Goal: Transaction & Acquisition: Purchase product/service

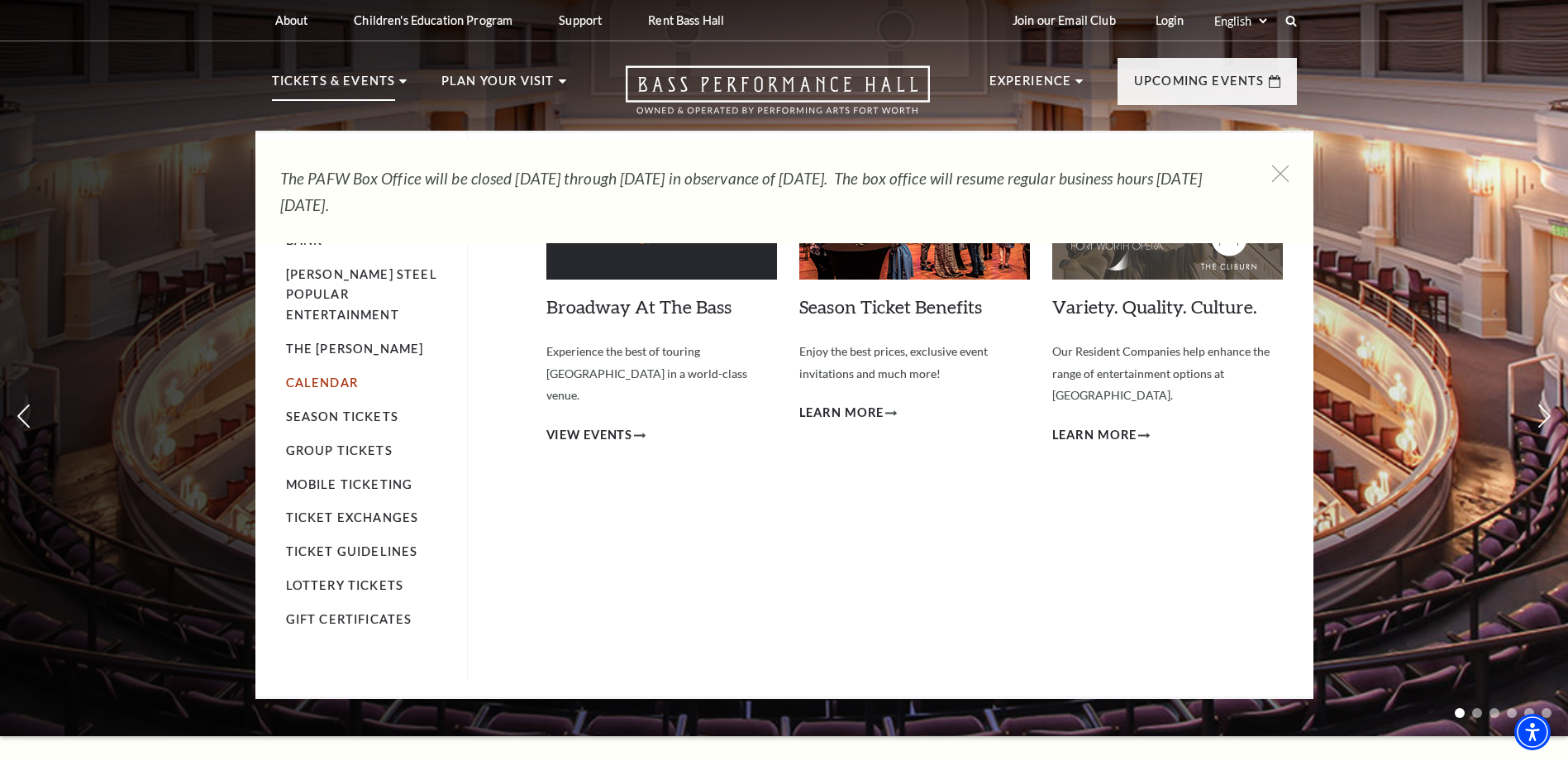
click at [330, 375] on link "Calendar" at bounding box center [321, 382] width 72 height 14
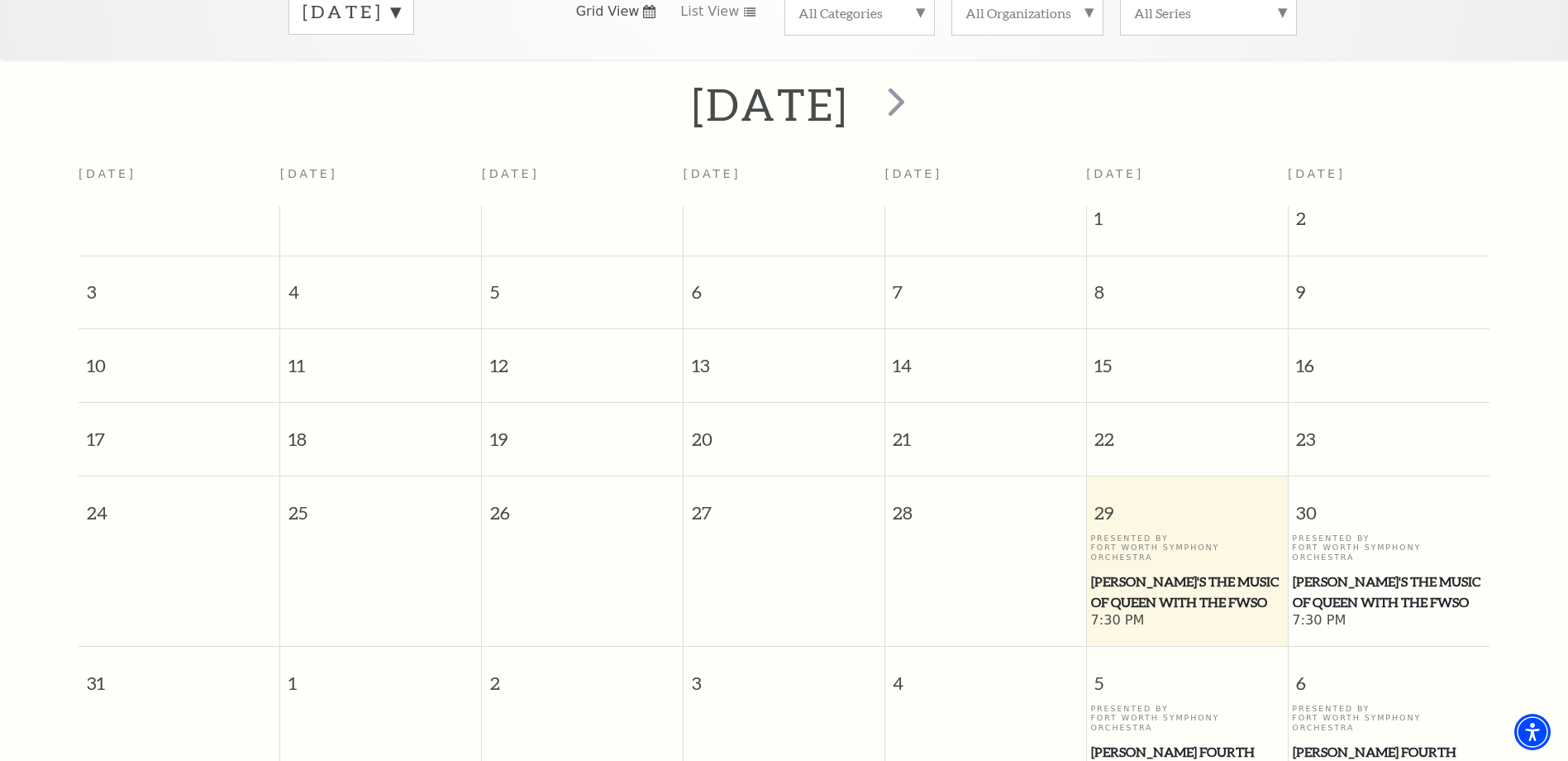
scroll to position [229, 0]
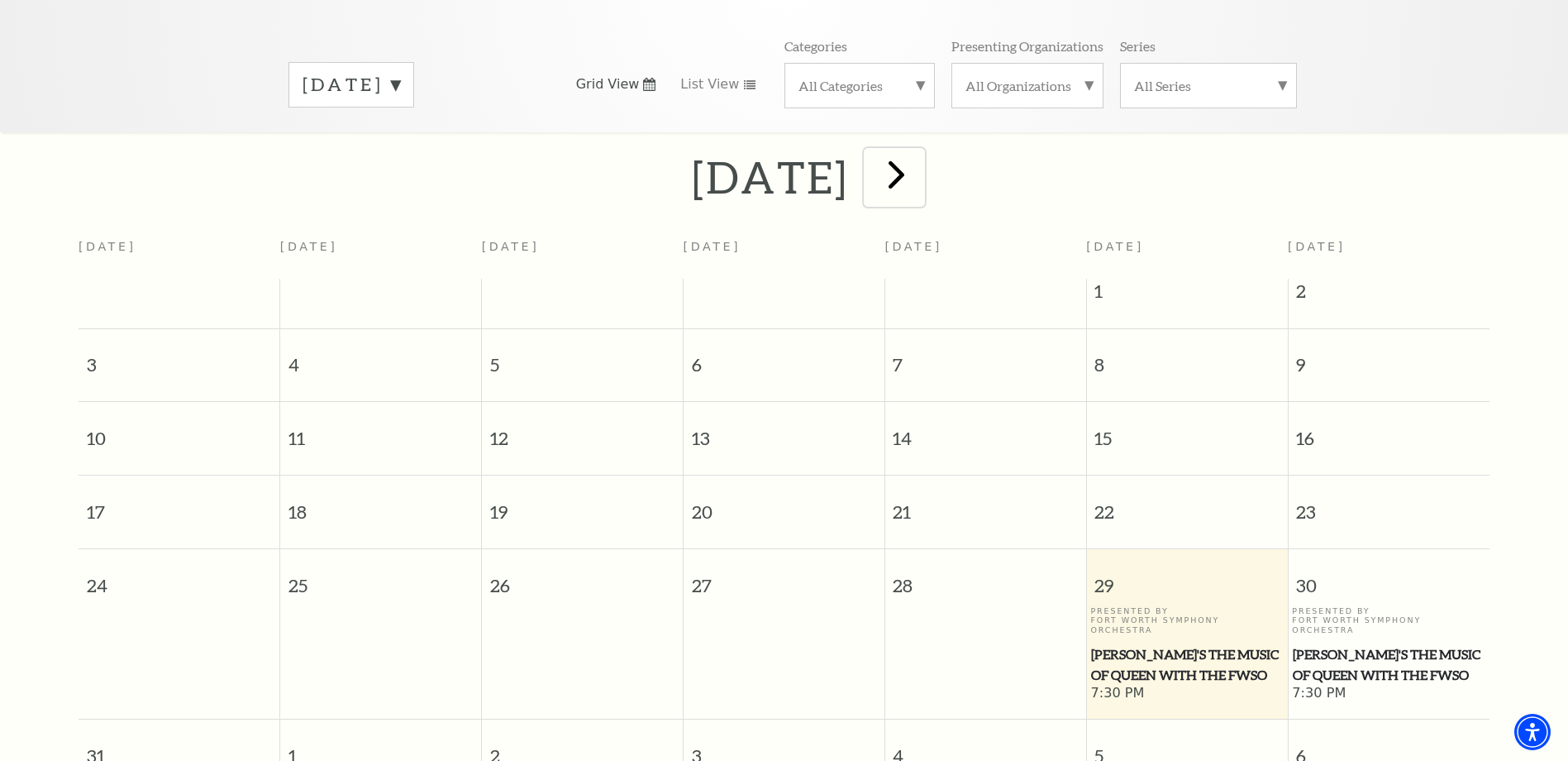
click at [920, 162] on span "next" at bounding box center [896, 174] width 47 height 47
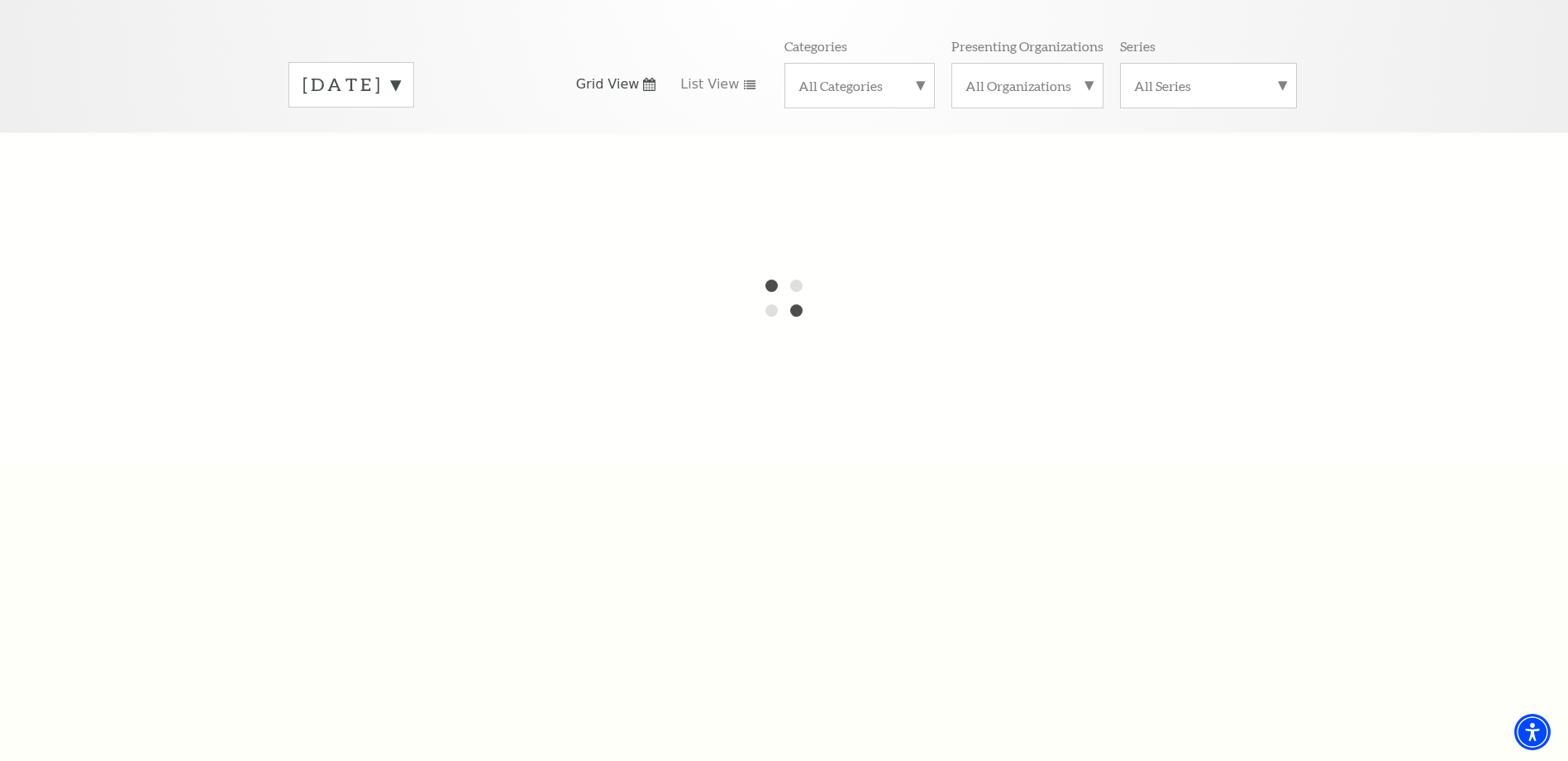
click at [400, 72] on label "August 2025" at bounding box center [351, 85] width 98 height 26
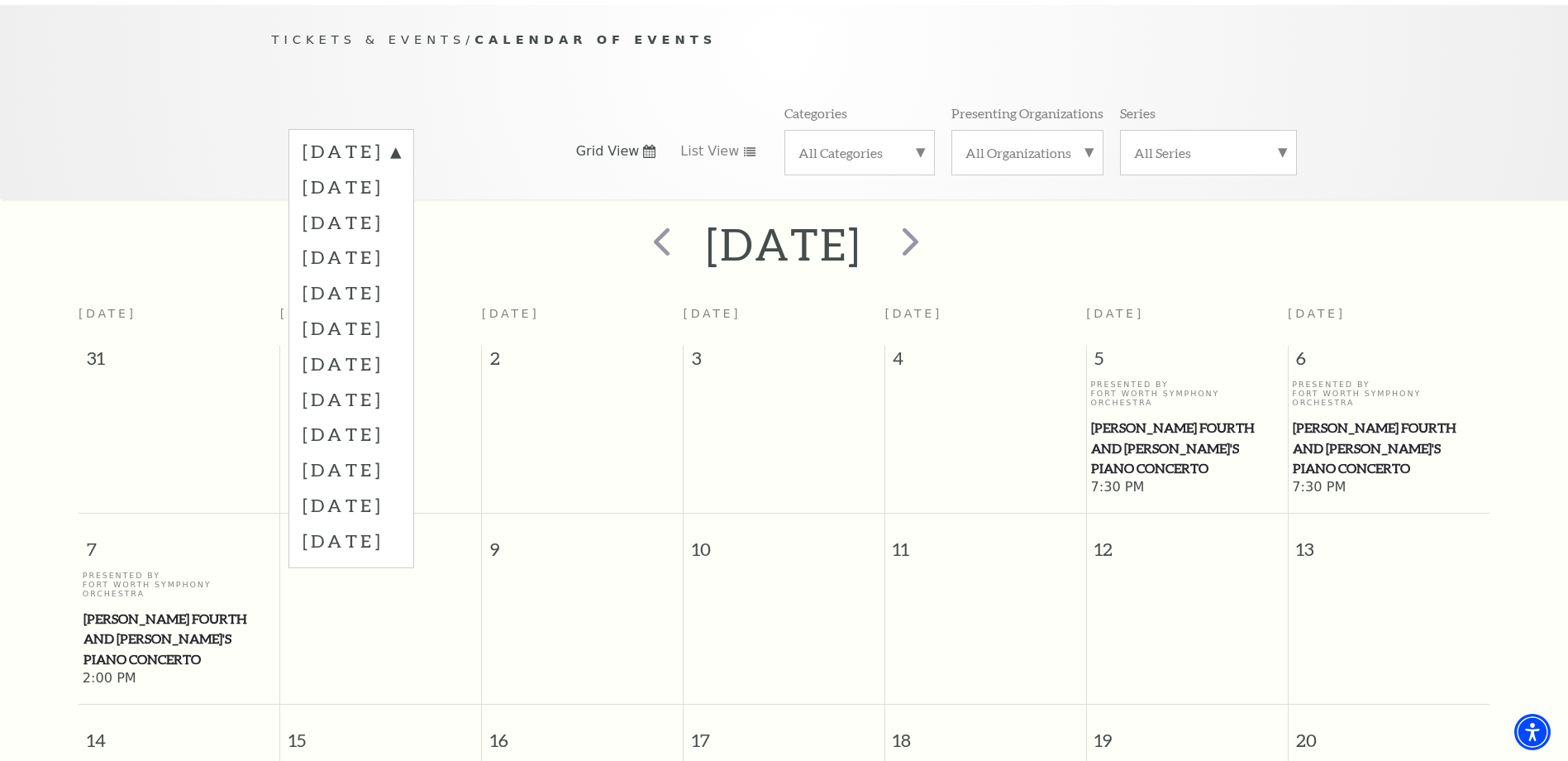
scroll to position [146, 0]
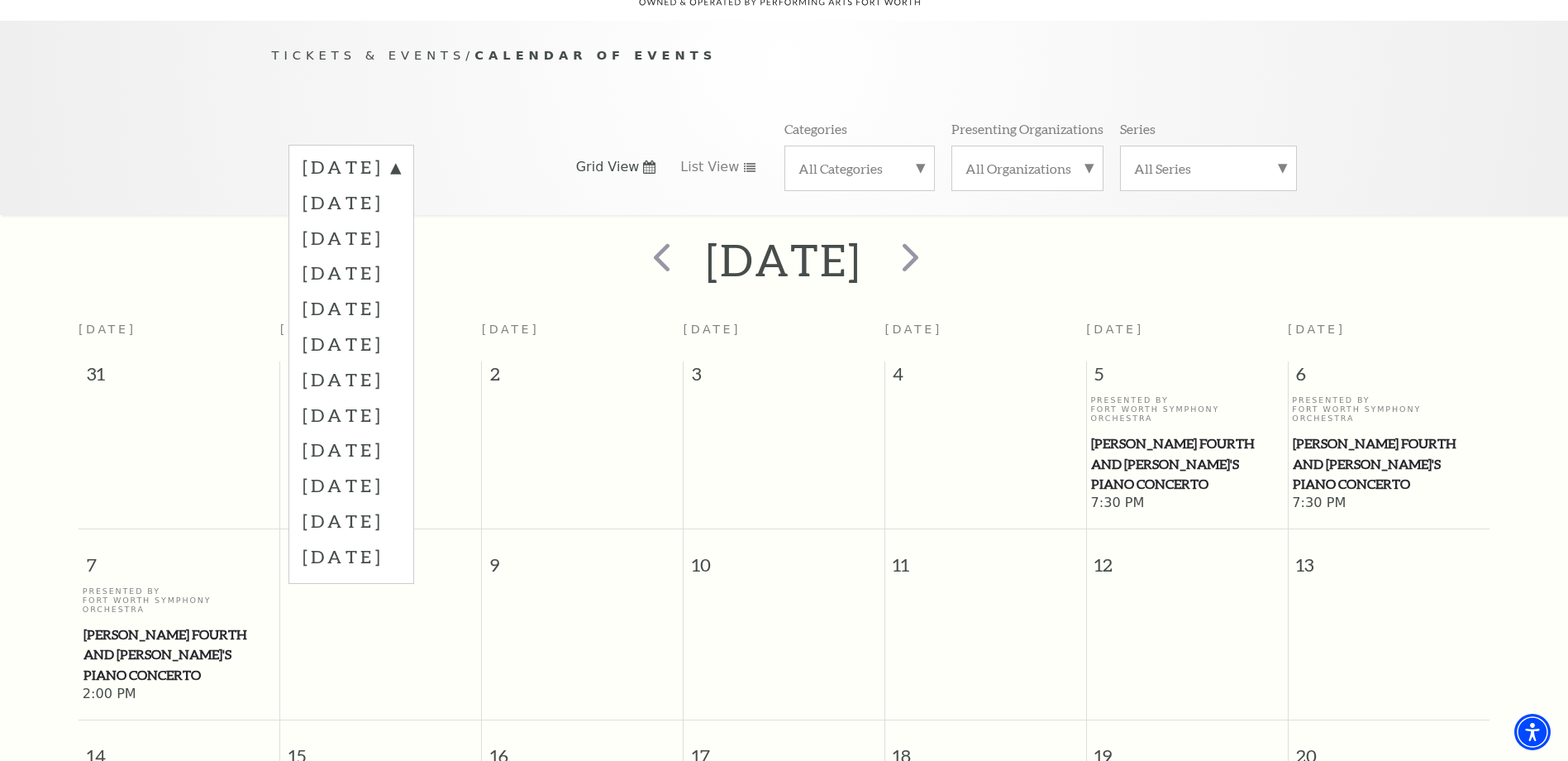
click at [529, 93] on div "Tickets & Events / Calendar of Events August 2025 September 2025 October 2025 N…" at bounding box center [784, 130] width 1058 height 169
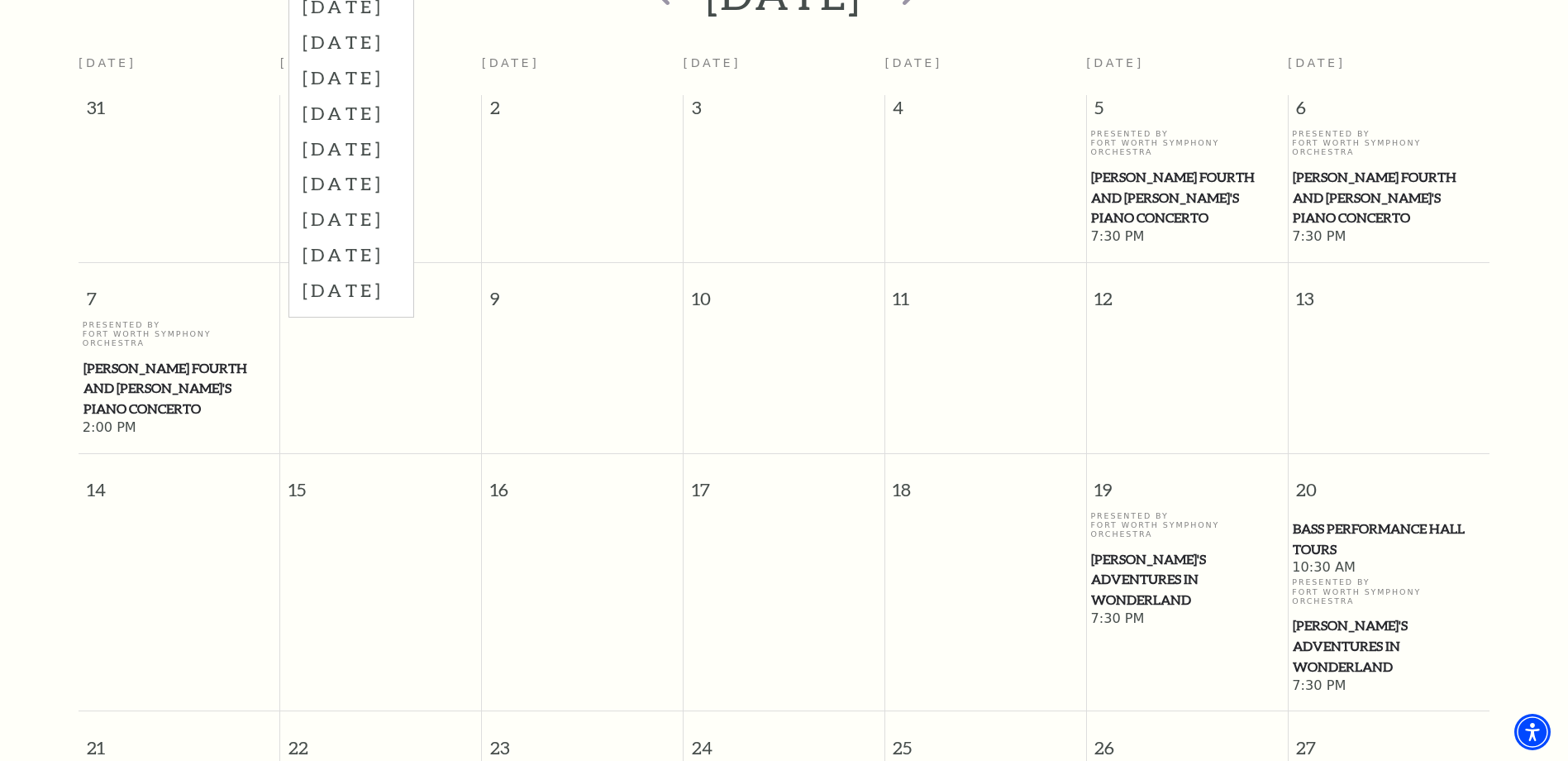
scroll to position [311, 0]
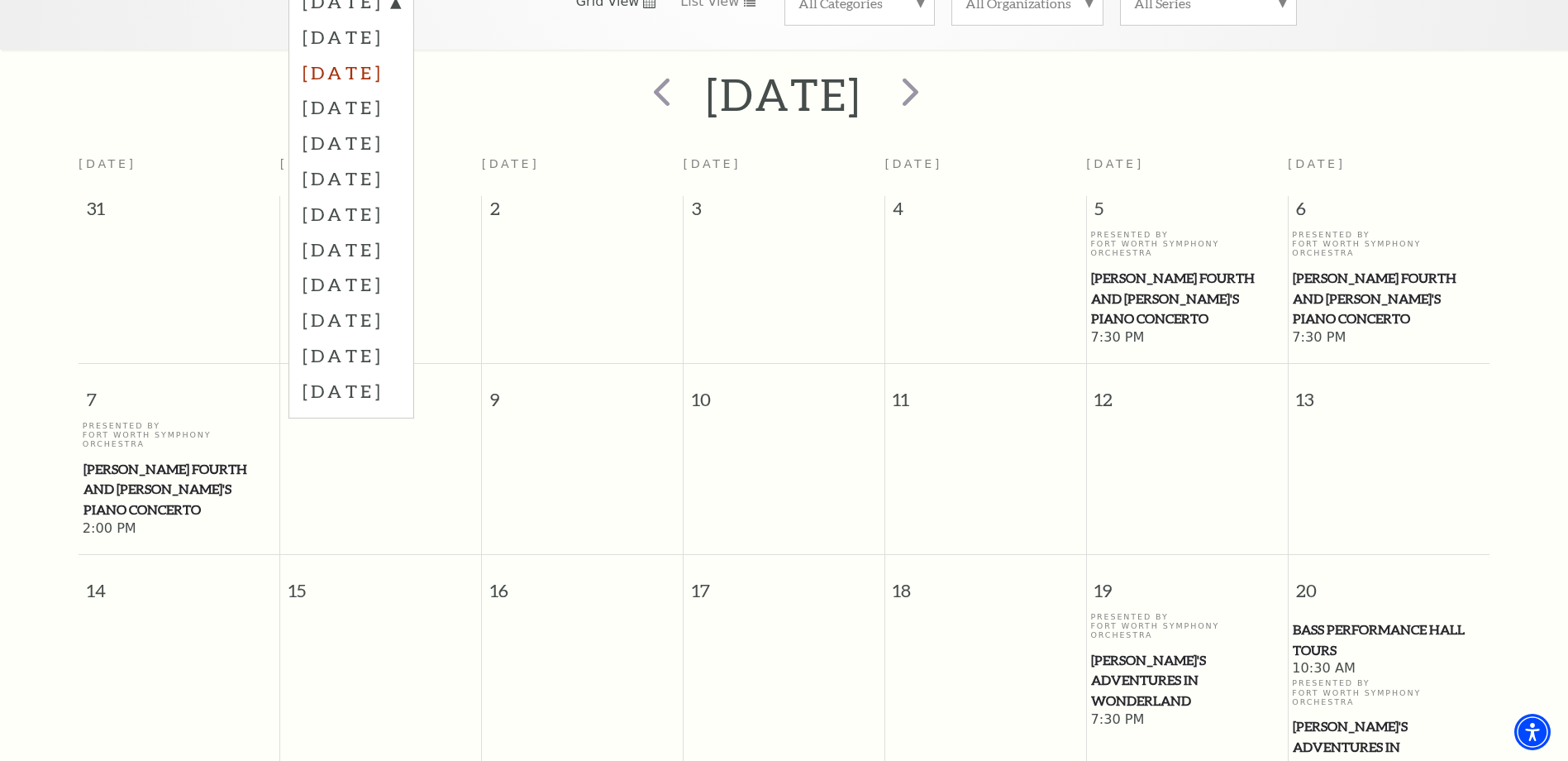
click at [400, 56] on label "October 2025" at bounding box center [351, 72] width 98 height 35
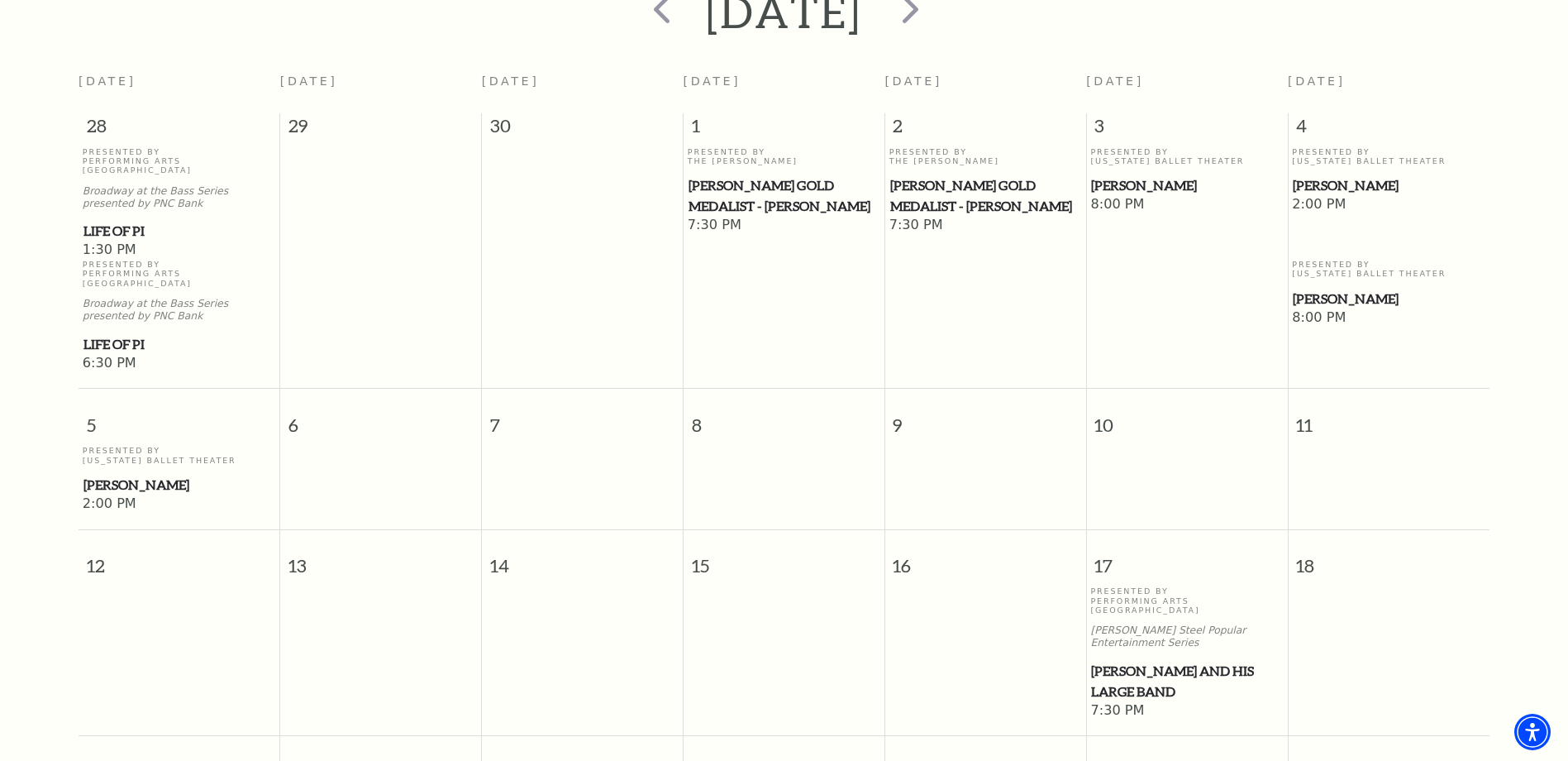
scroll to position [0, 0]
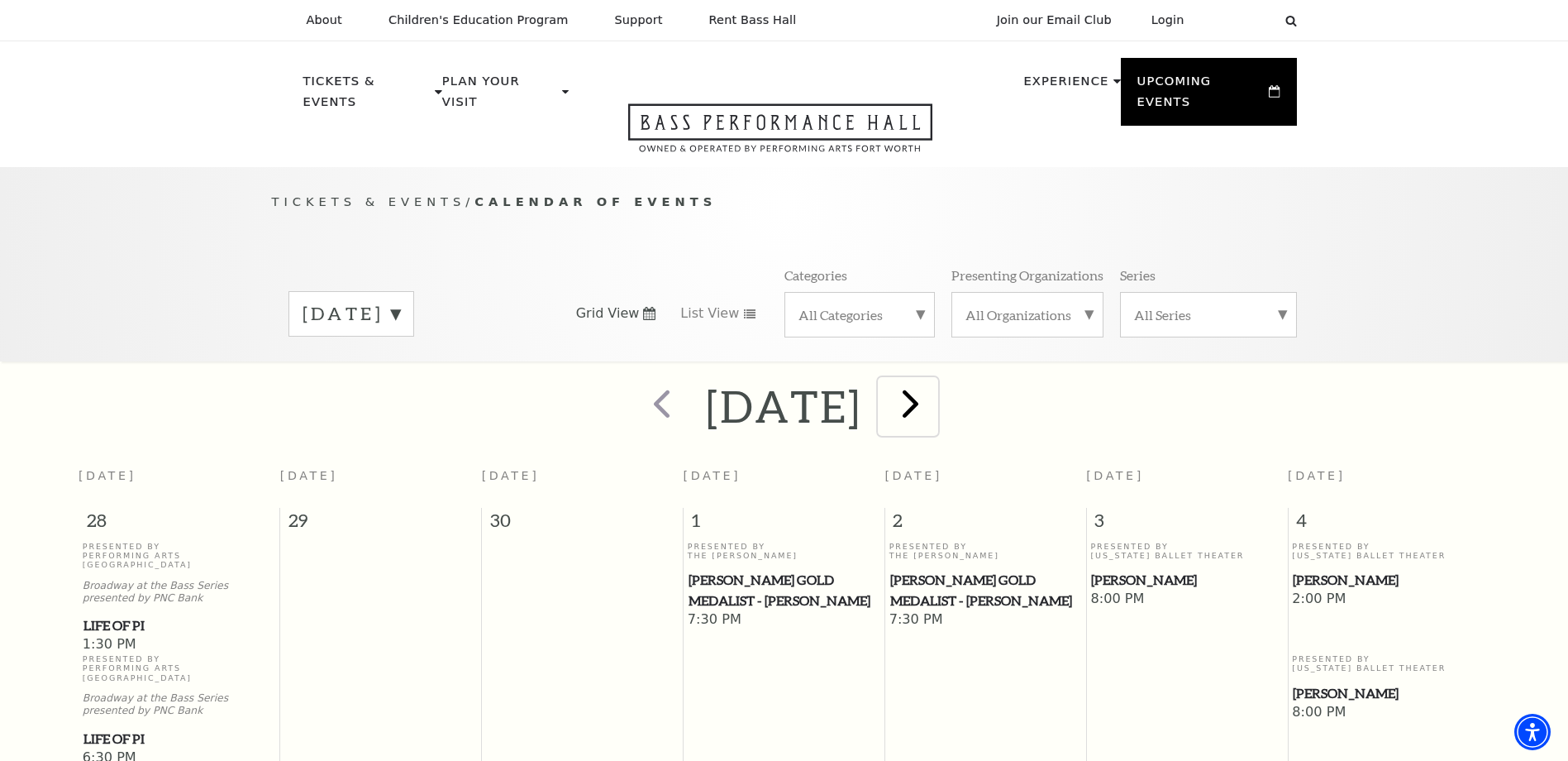
click at [934, 383] on span "next" at bounding box center [910, 402] width 47 height 47
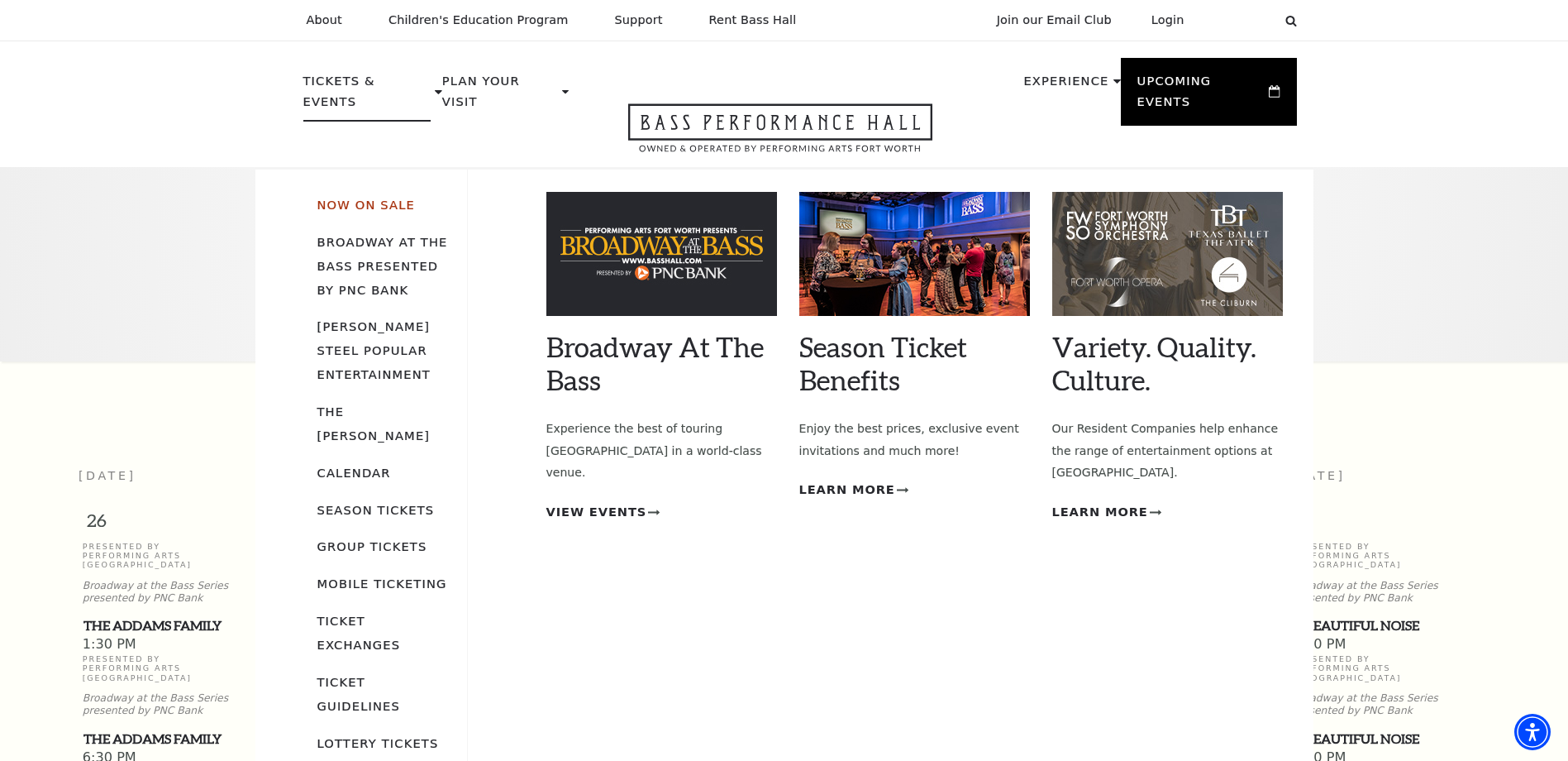
click at [365, 198] on link "Now On Sale" at bounding box center [366, 204] width 98 height 14
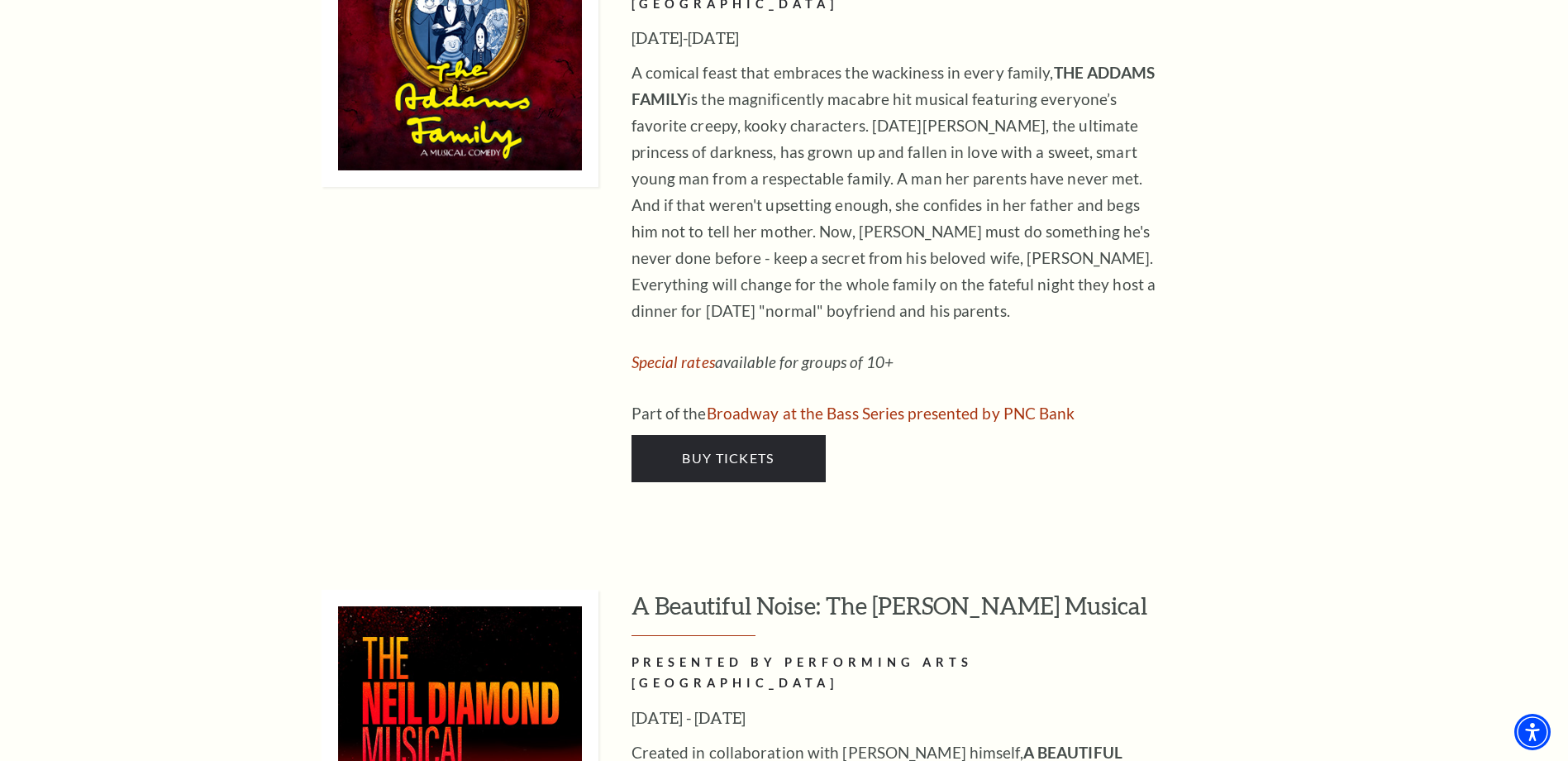
scroll to position [4217, 0]
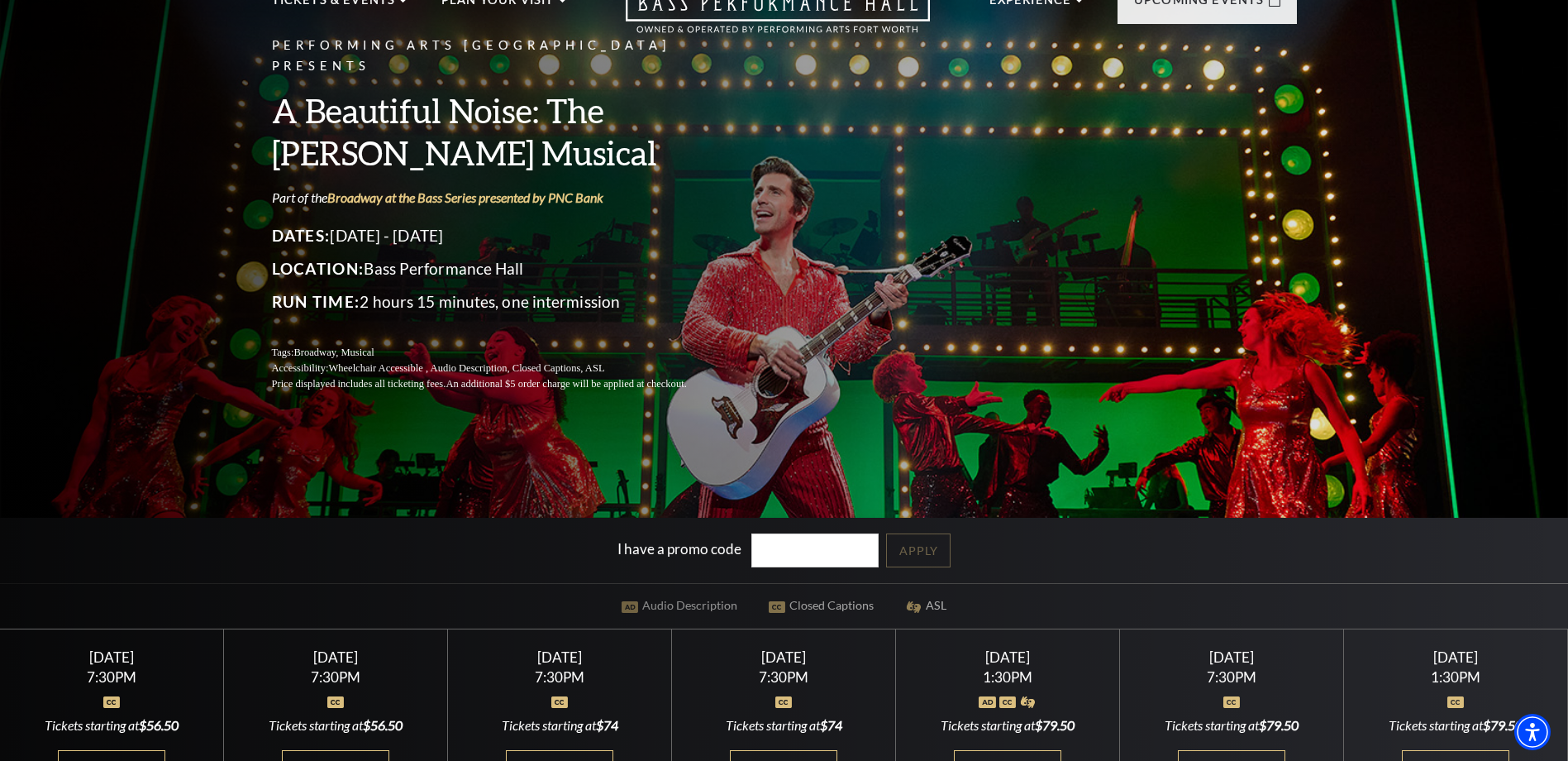
scroll to position [331, 0]
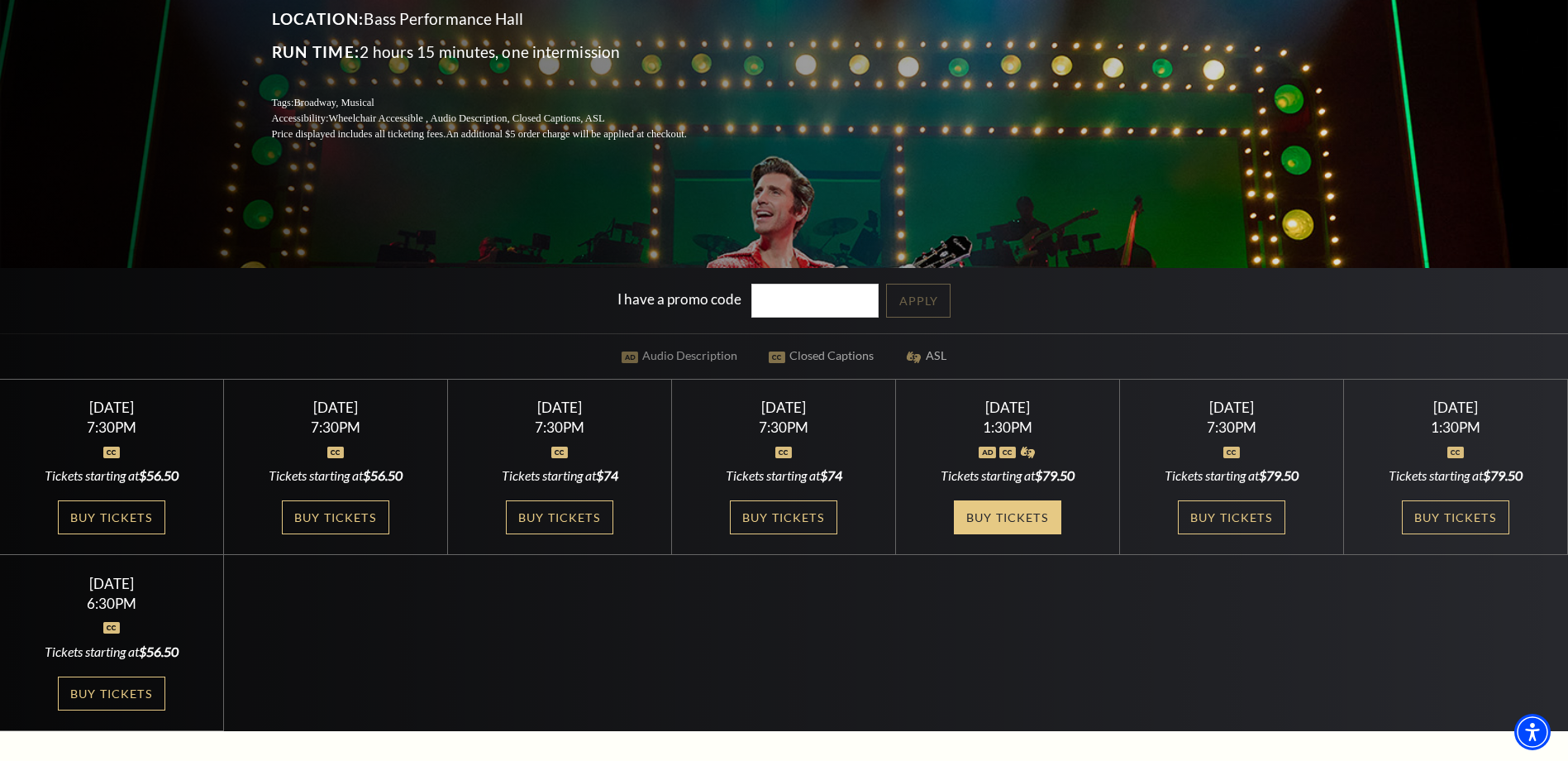
click at [1016, 517] on link "Buy Tickets" at bounding box center [1008, 517] width 108 height 33
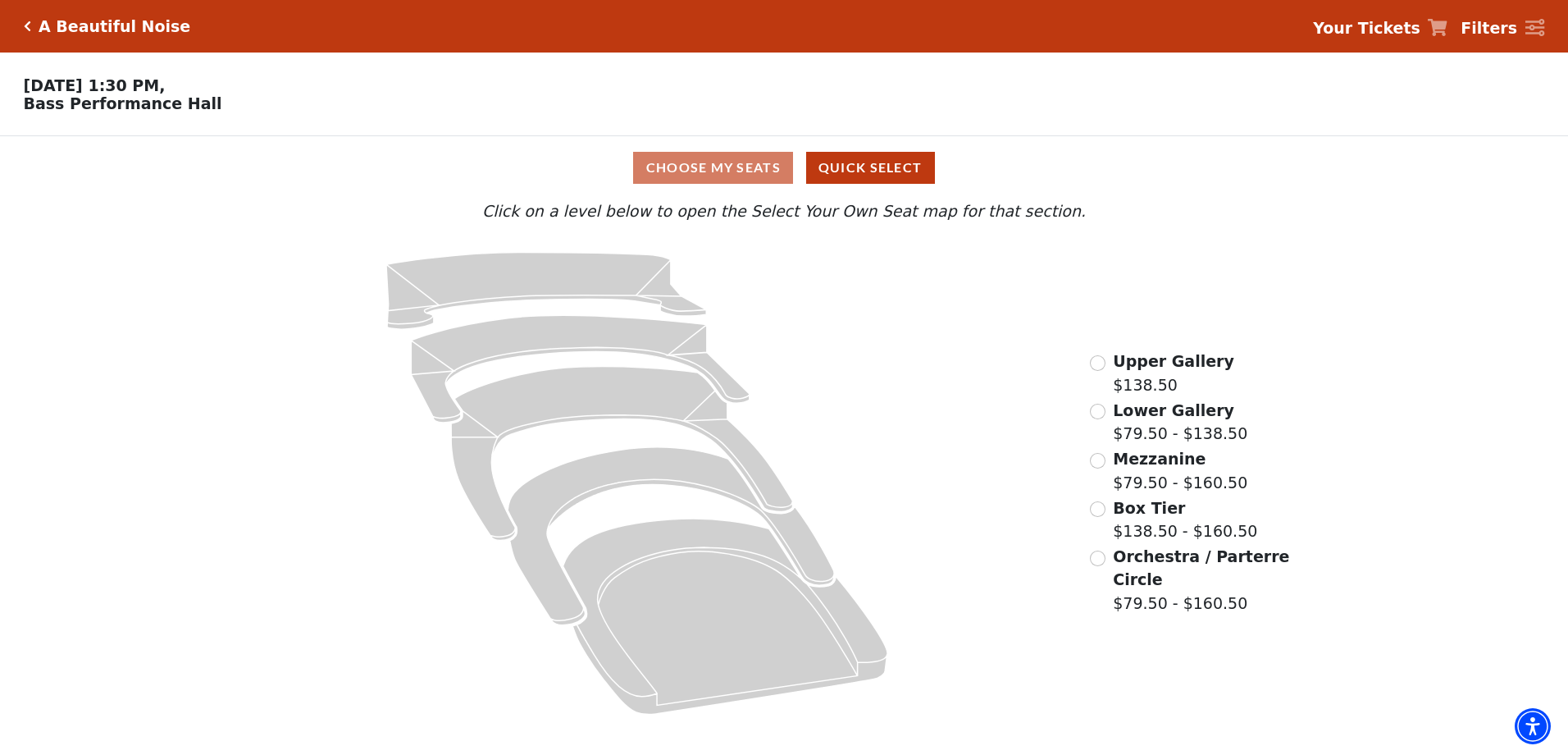
click at [727, 171] on div "Choose My Seats Quick Select" at bounding box center [784, 168] width 1176 height 32
click at [842, 180] on button "Quick Select" at bounding box center [871, 168] width 129 height 32
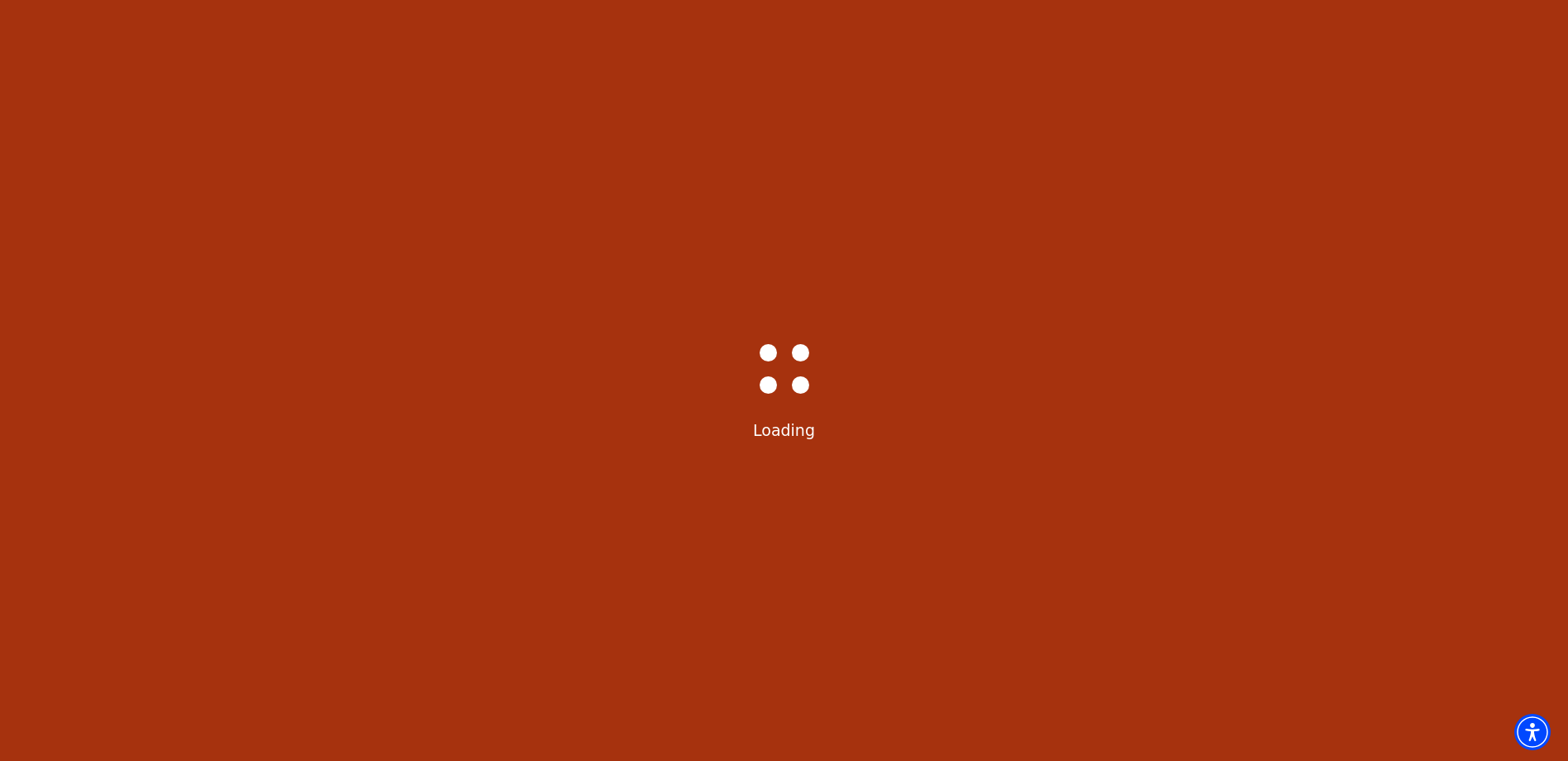
select select "6224"
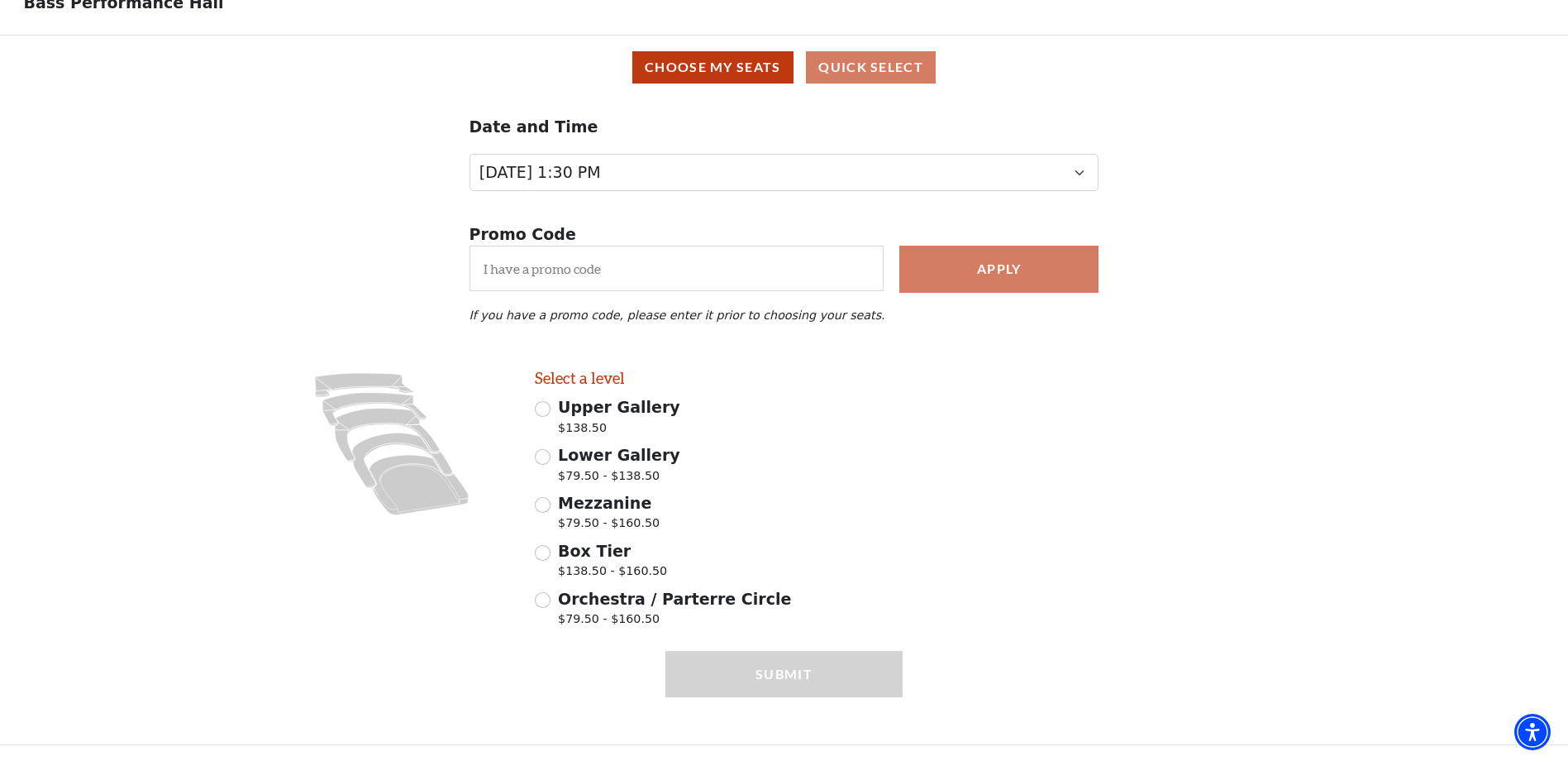
scroll to position [111, 0]
click at [541, 458] on input "Lower Gallery $79.50 - $138.50" at bounding box center [542, 456] width 16 height 16
radio input "true"
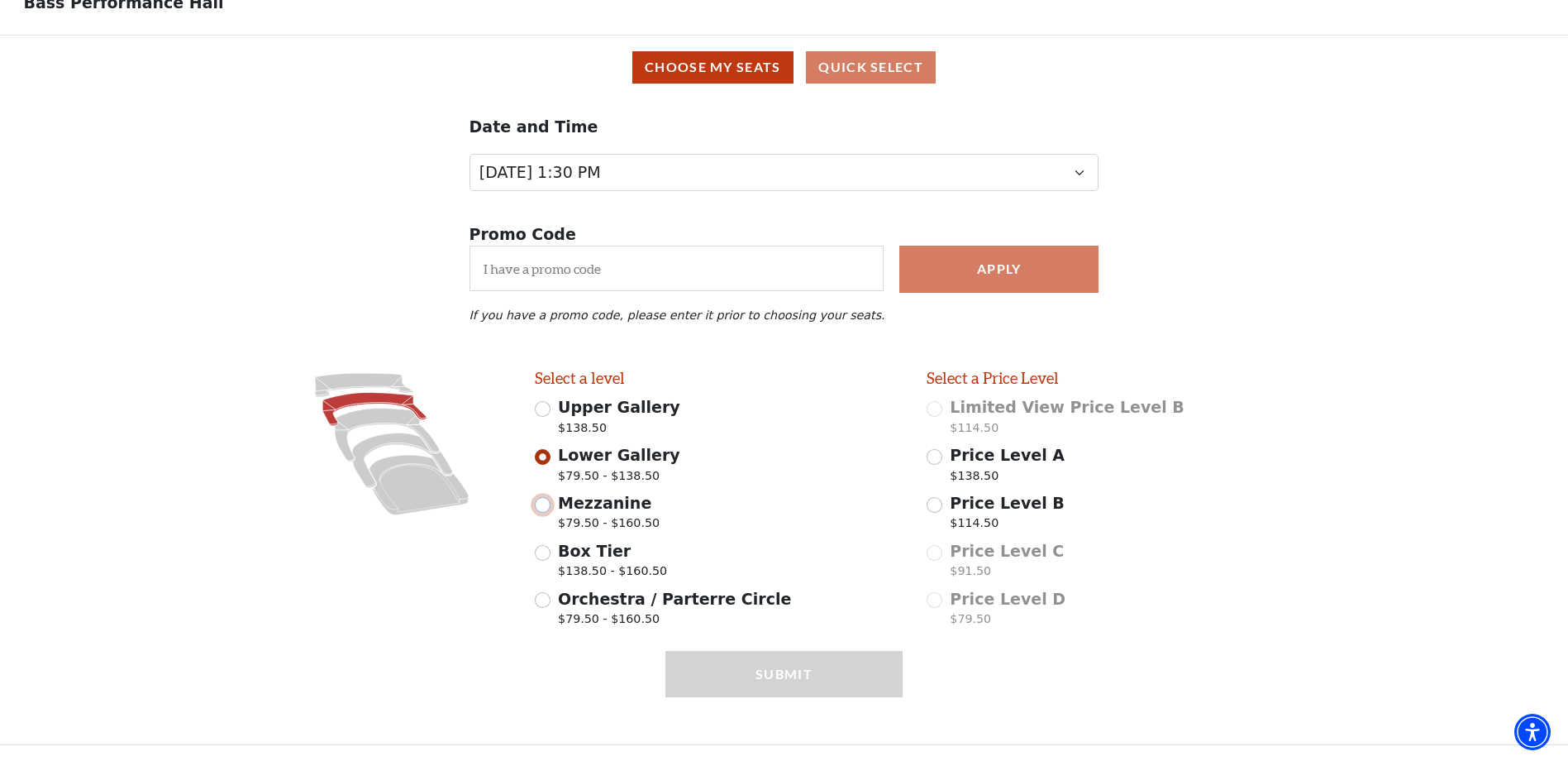
click at [538, 509] on input "Mezzanine $79.50 - $160.50" at bounding box center [542, 505] width 16 height 16
radio input "true"
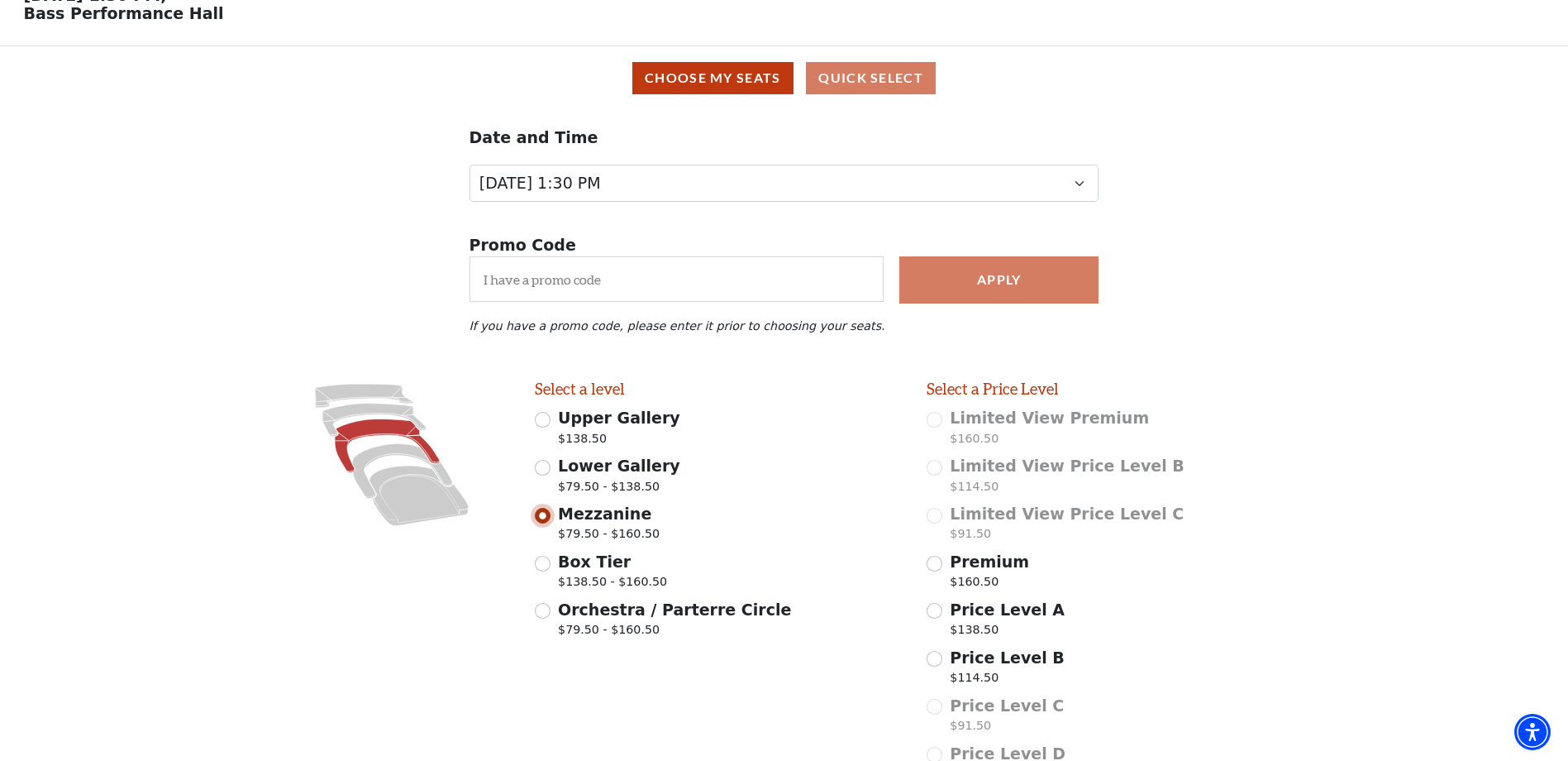
scroll to position [89, 0]
click at [542, 573] on input "Box Tier $138.50 - $160.50" at bounding box center [542, 565] width 16 height 16
radio input "true"
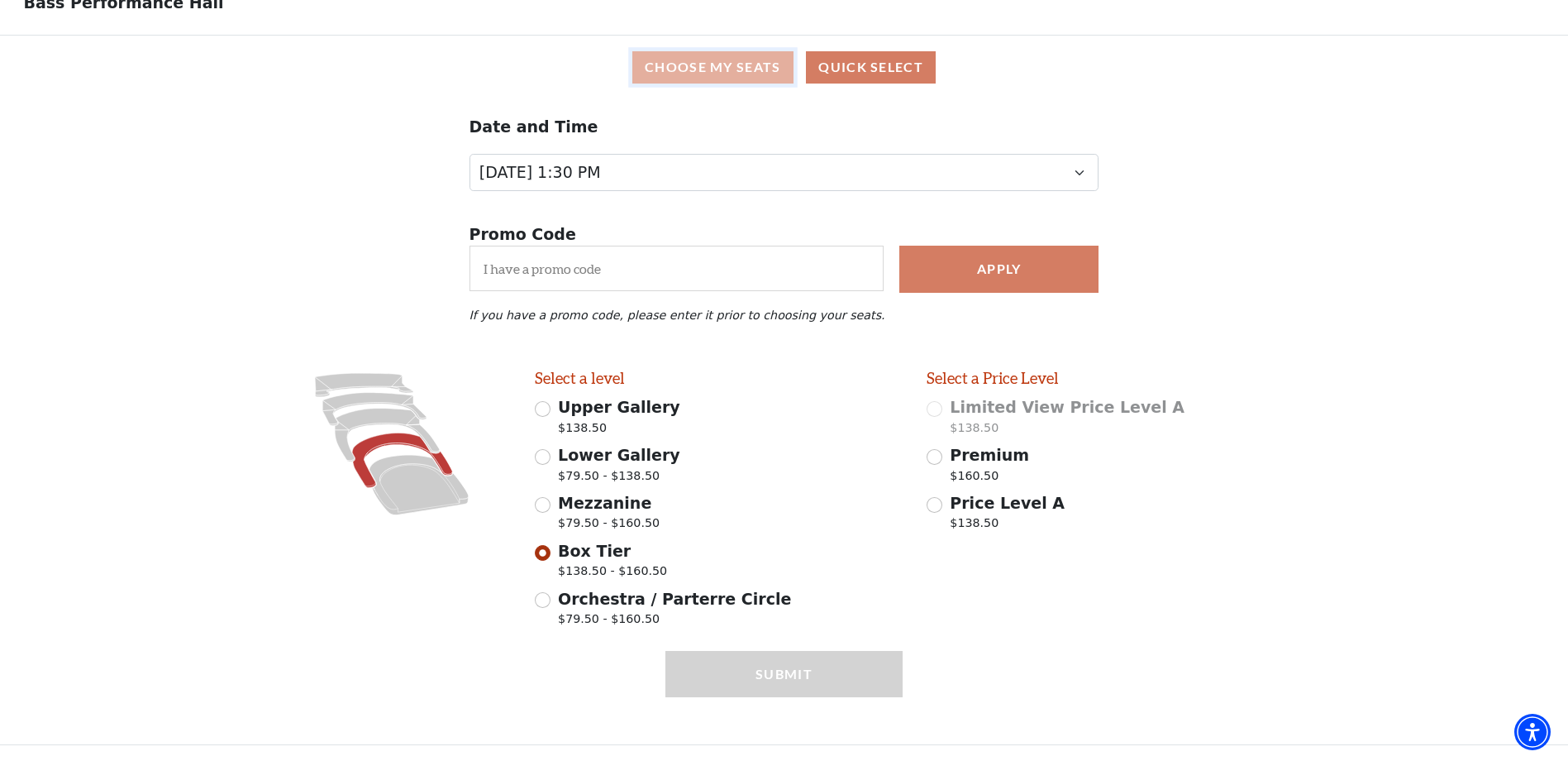
click at [734, 70] on button "Choose My Seats" at bounding box center [713, 67] width 162 height 33
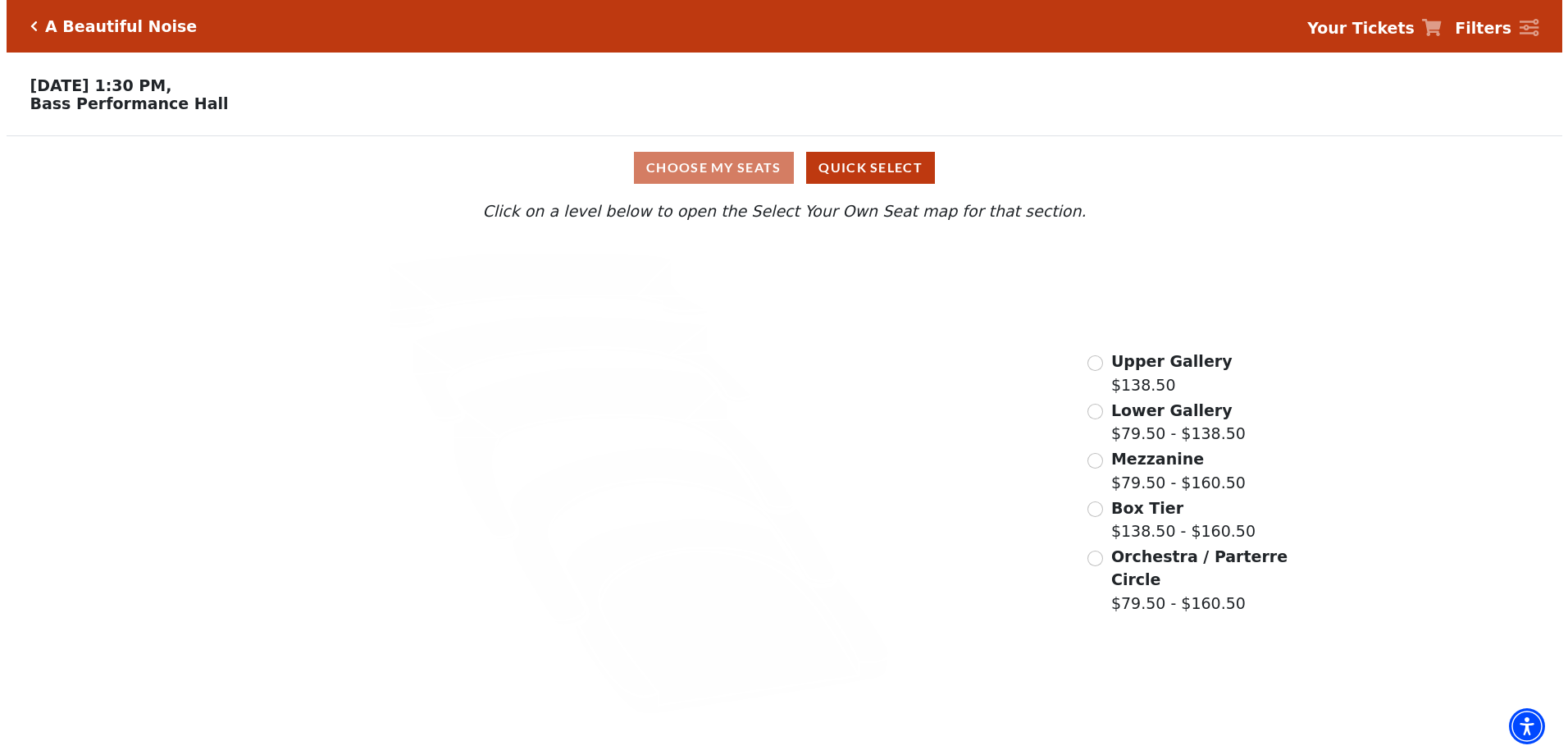
scroll to position [0, 0]
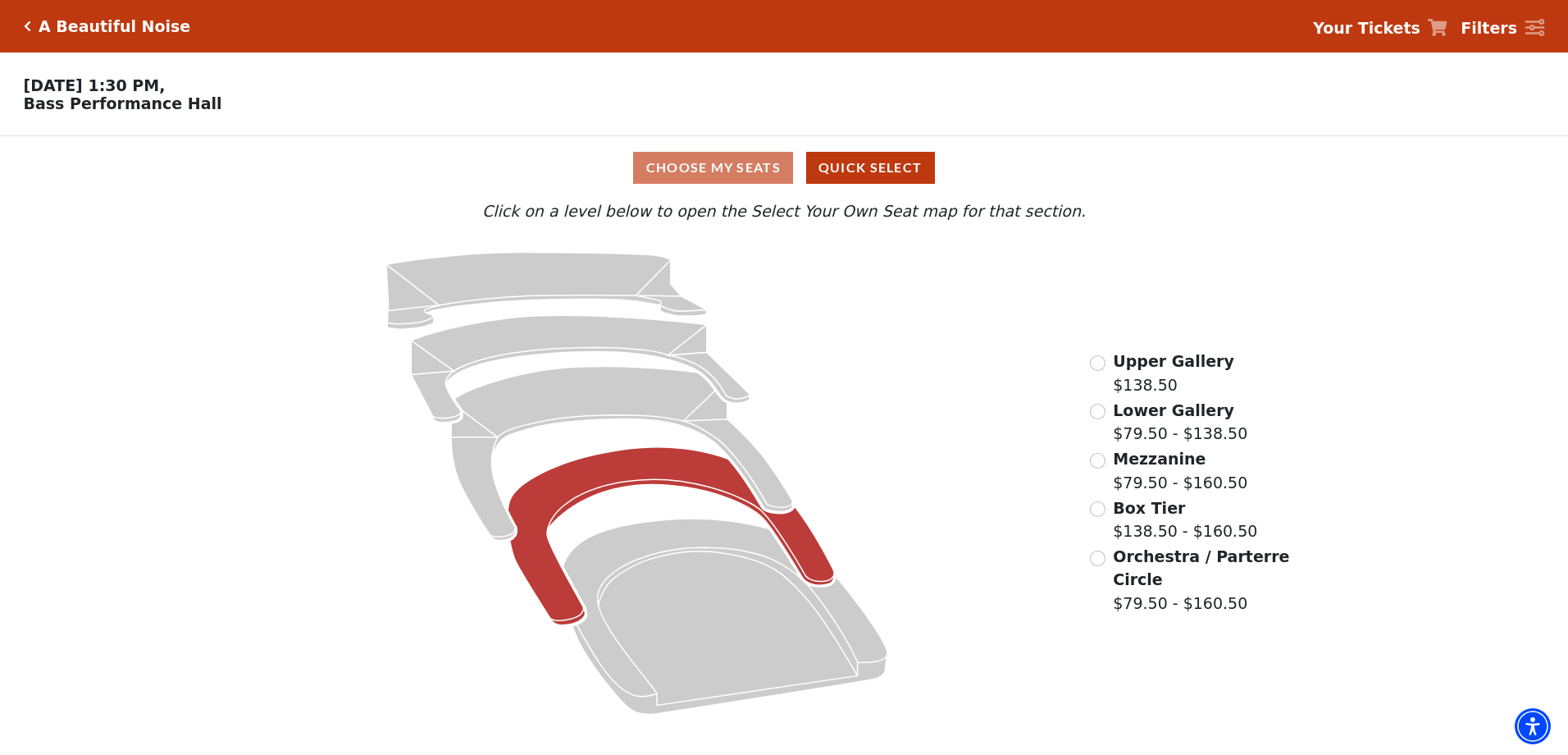
click at [665, 484] on icon at bounding box center [671, 536] width 326 height 178
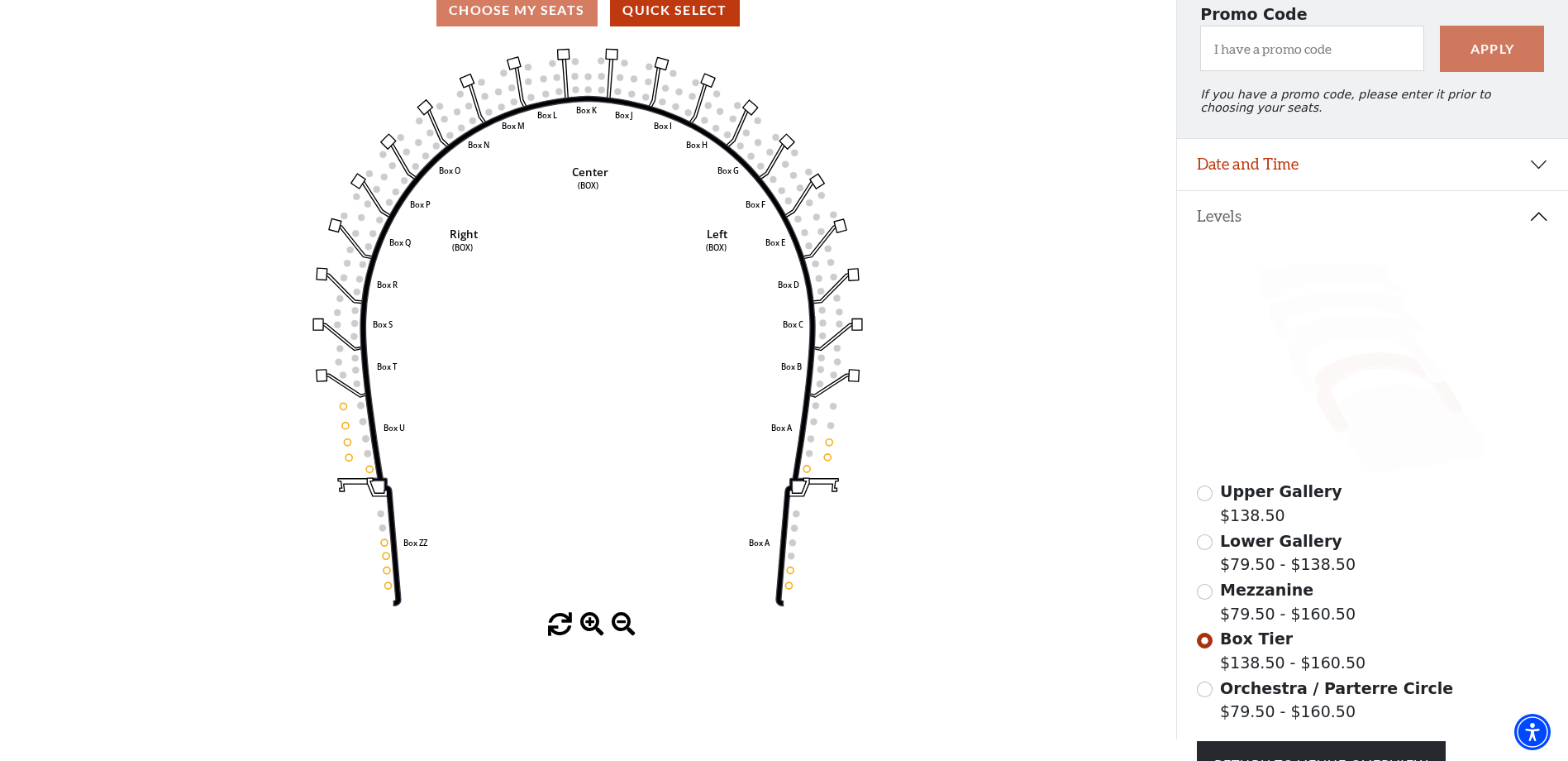
scroll to position [151, 0]
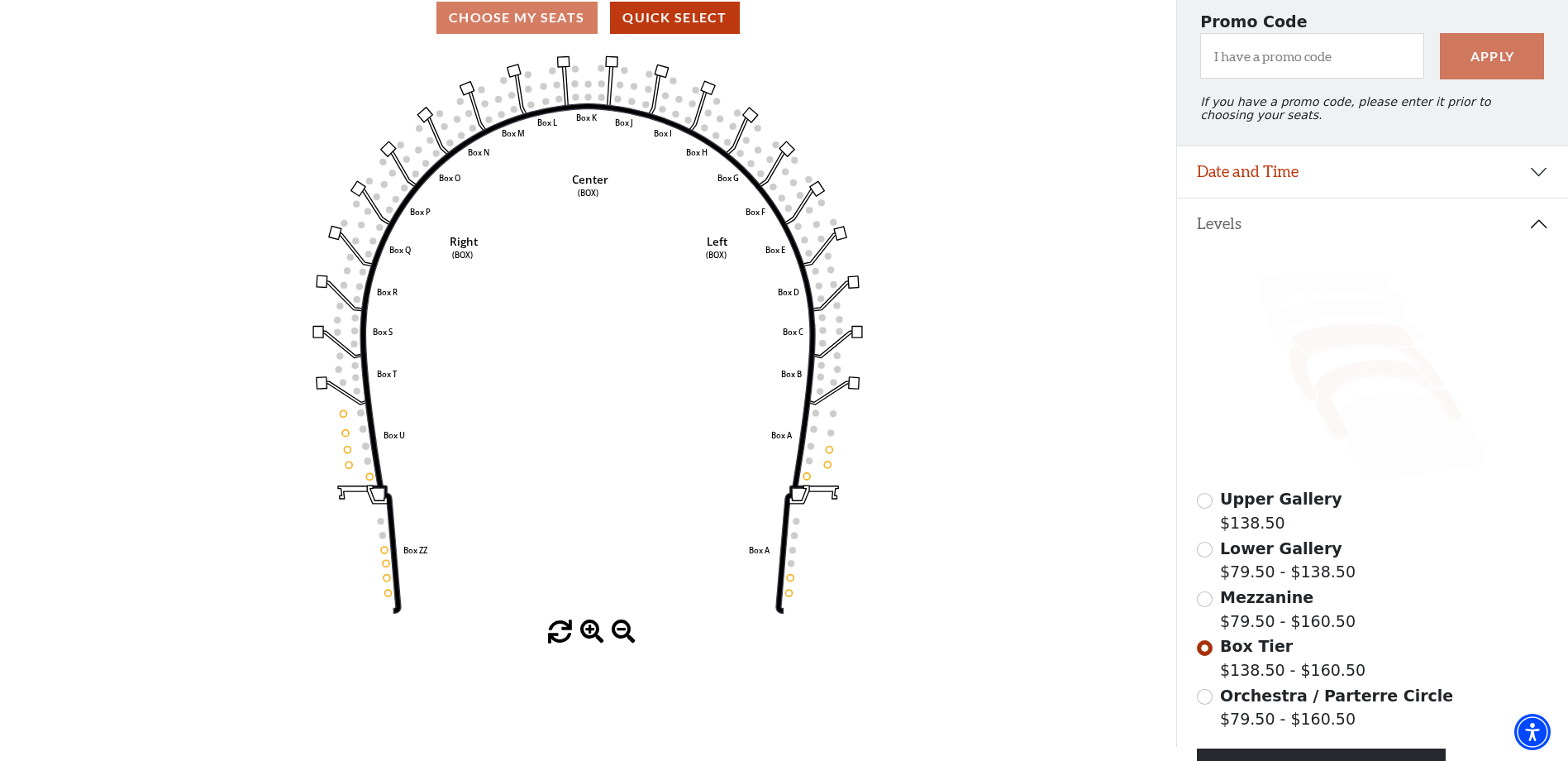
click at [1350, 349] on icon at bounding box center [1365, 362] width 154 height 79
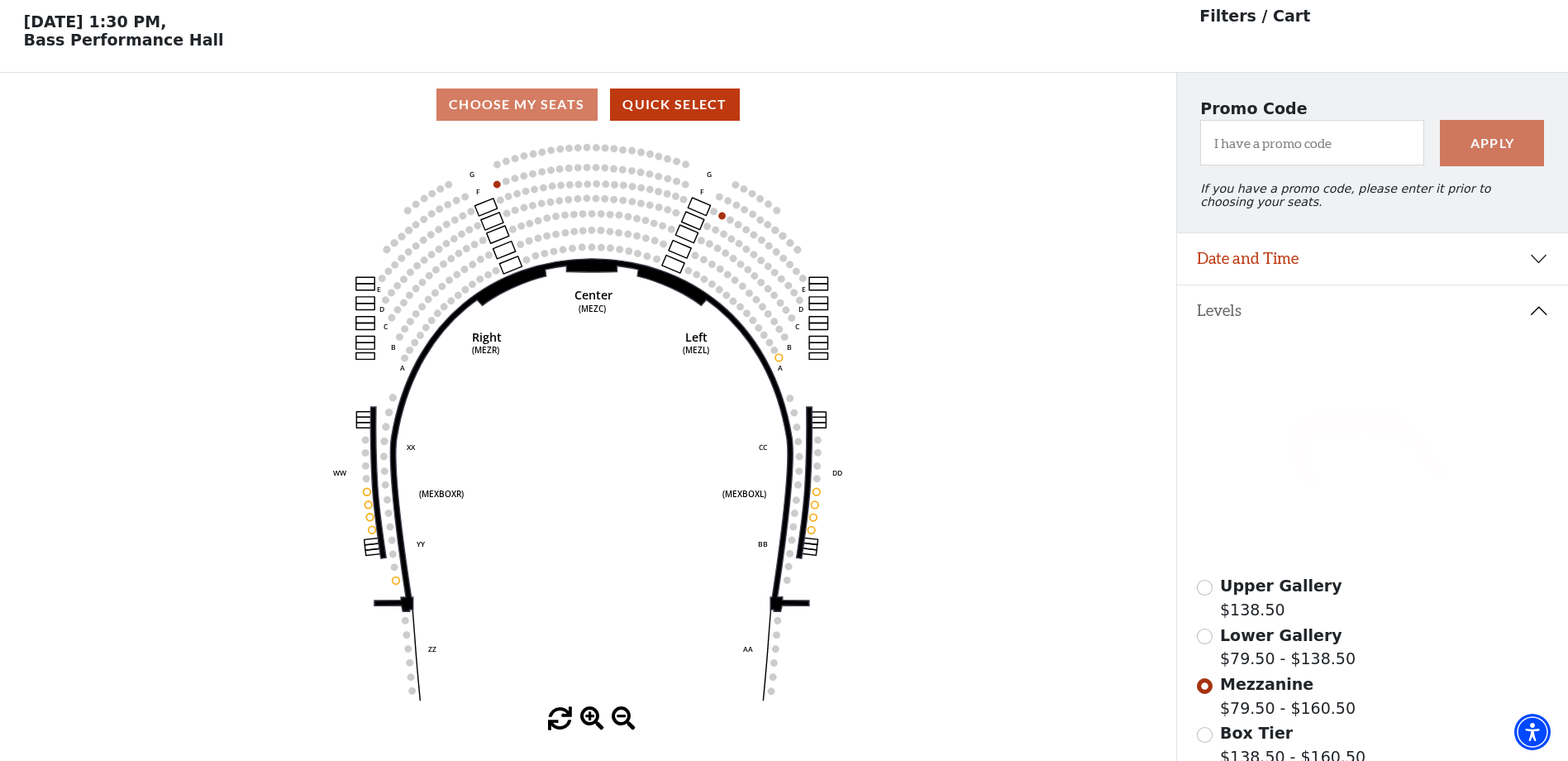
scroll to position [77, 0]
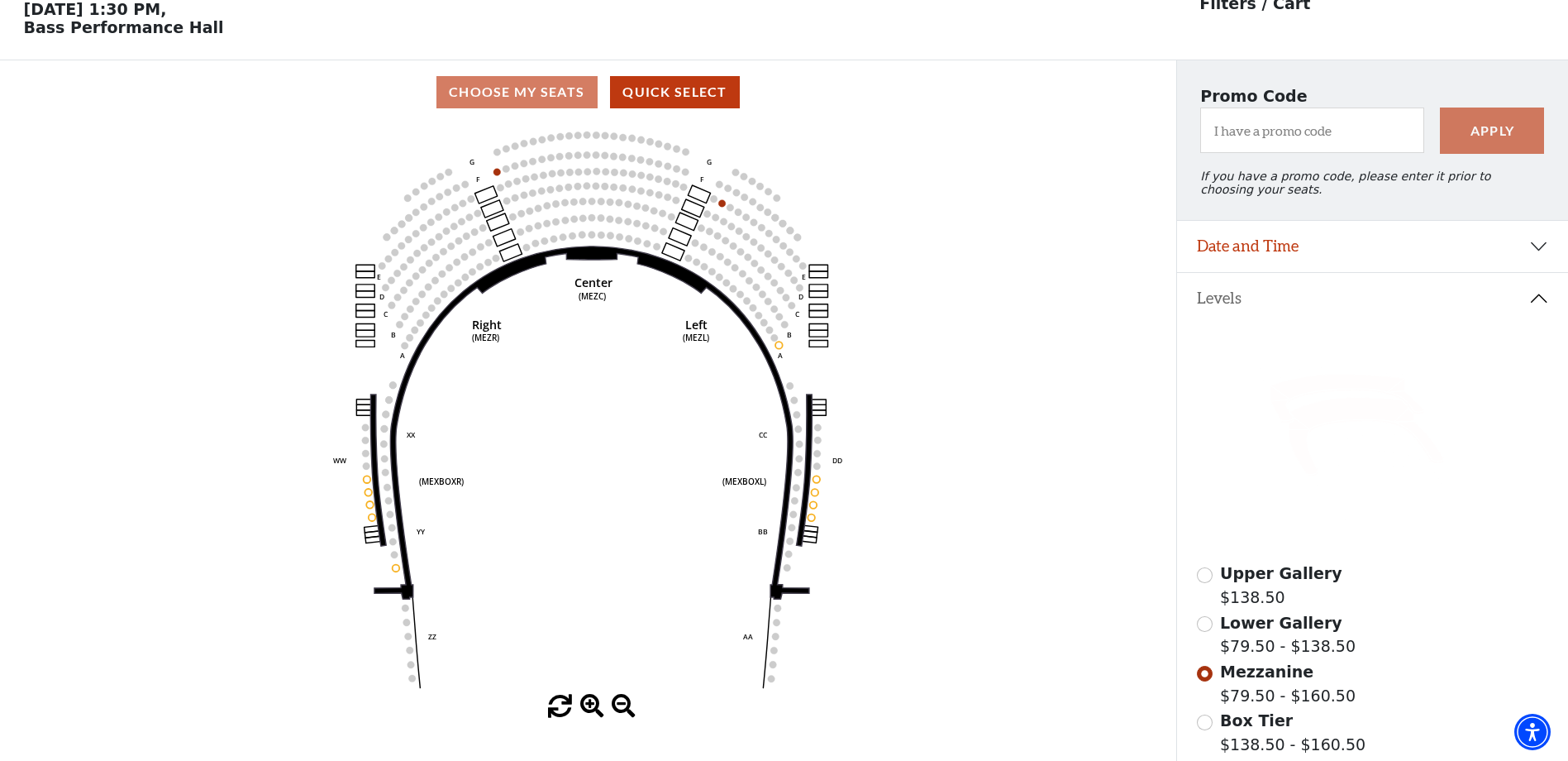
click at [1334, 393] on icon at bounding box center [1347, 399] width 153 height 48
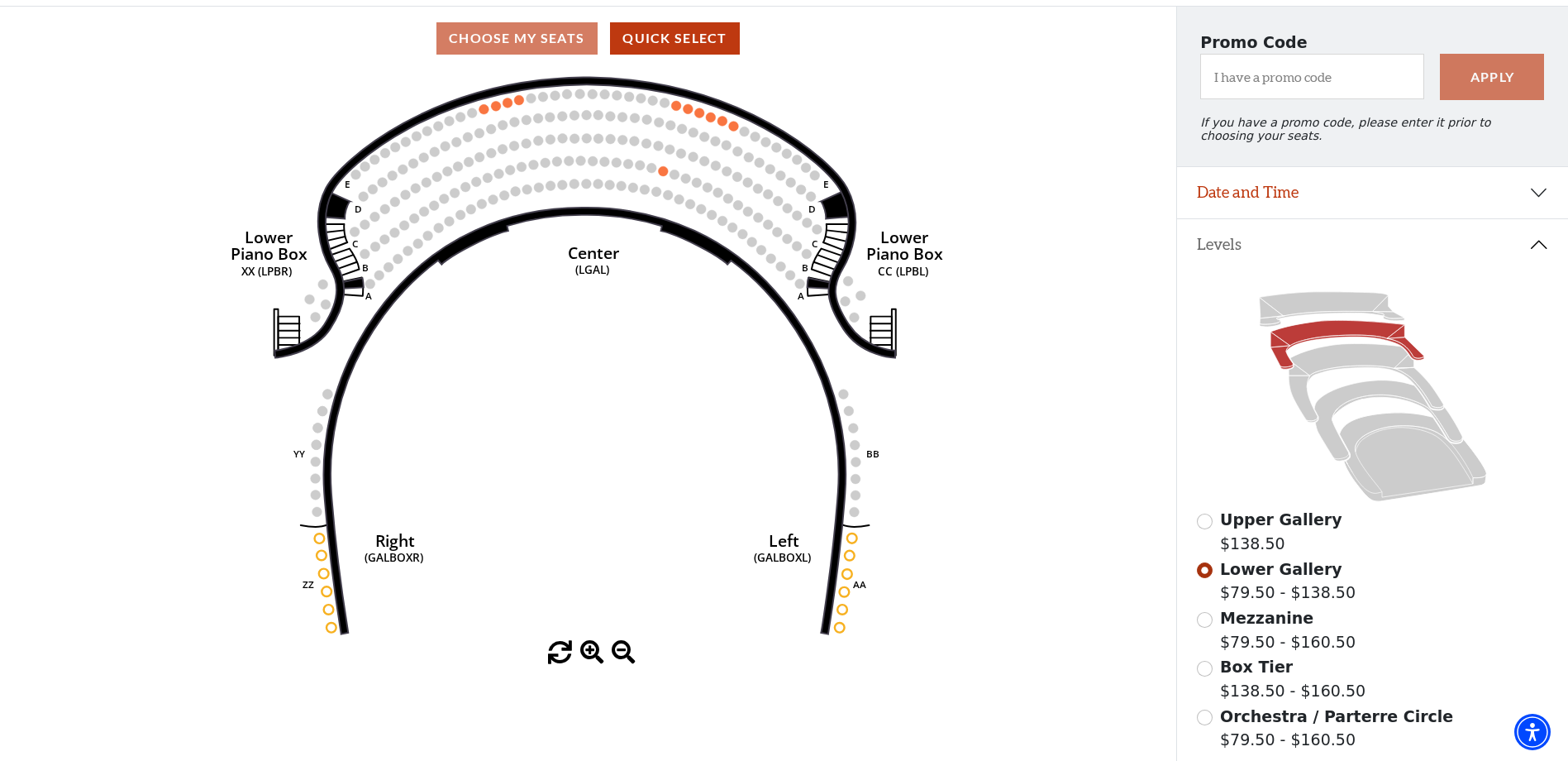
scroll to position [160, 0]
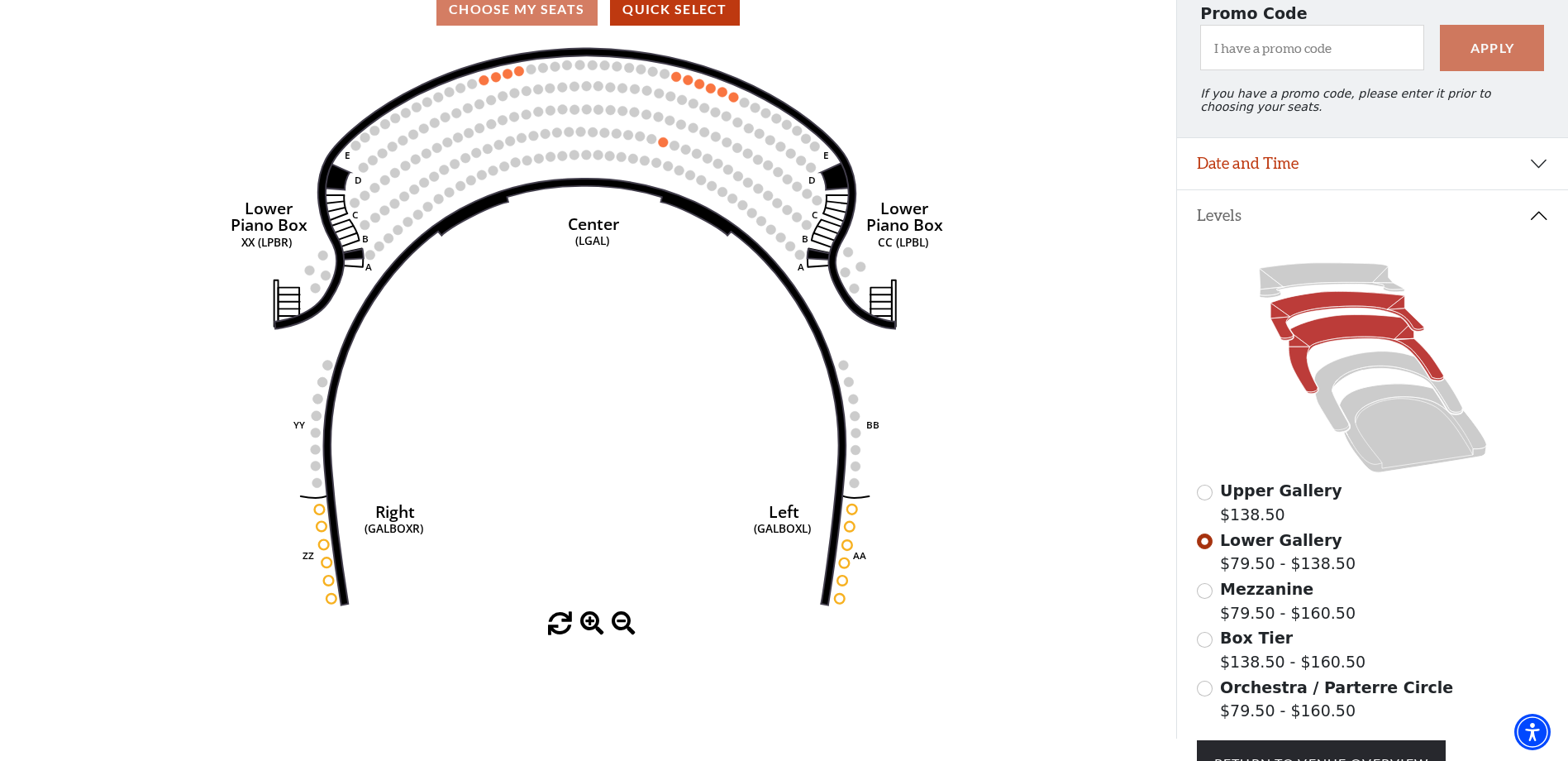
click at [1312, 344] on icon at bounding box center [1365, 354] width 154 height 79
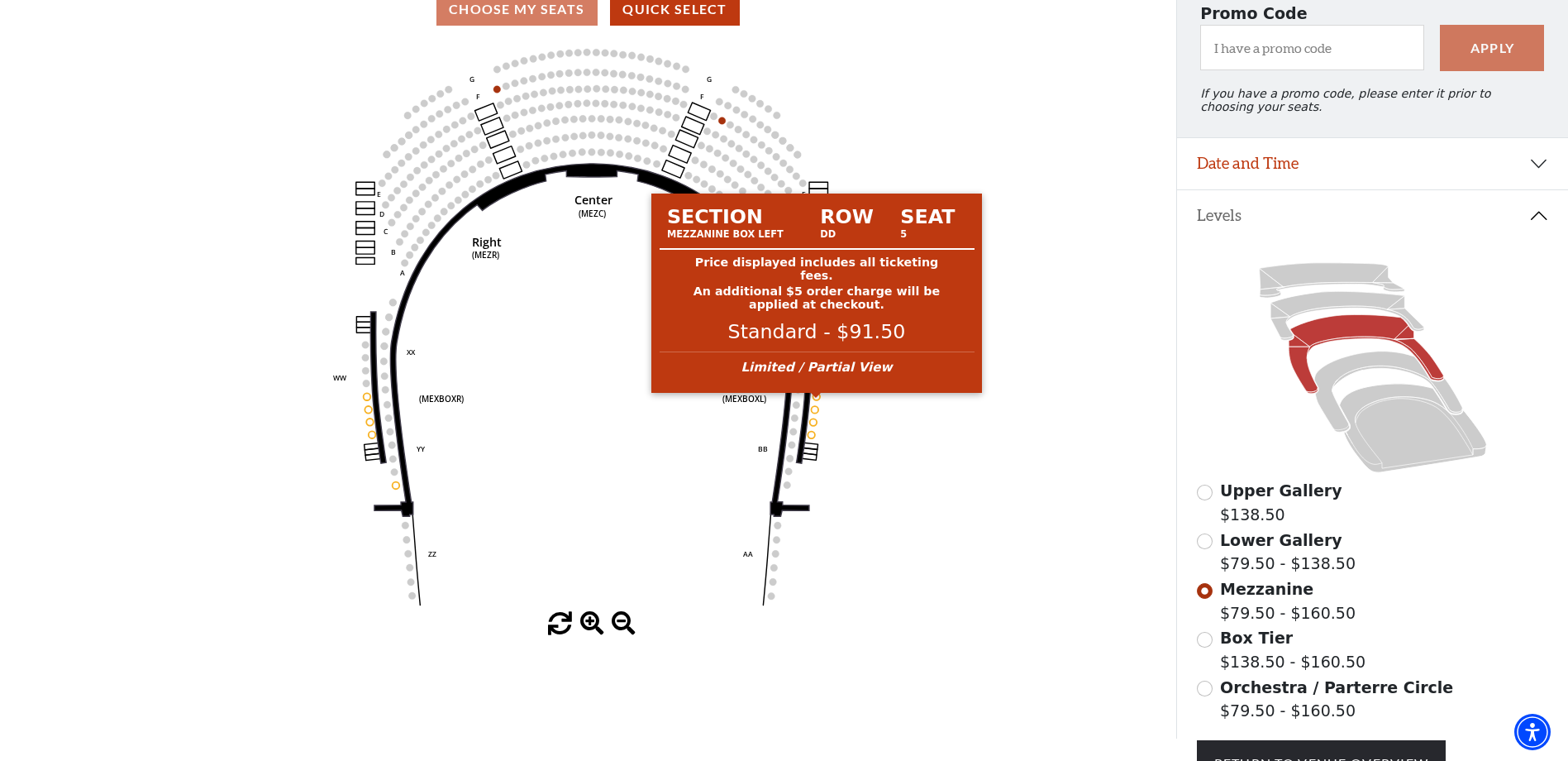
click at [817, 400] on circle at bounding box center [817, 397] width 7 height 7
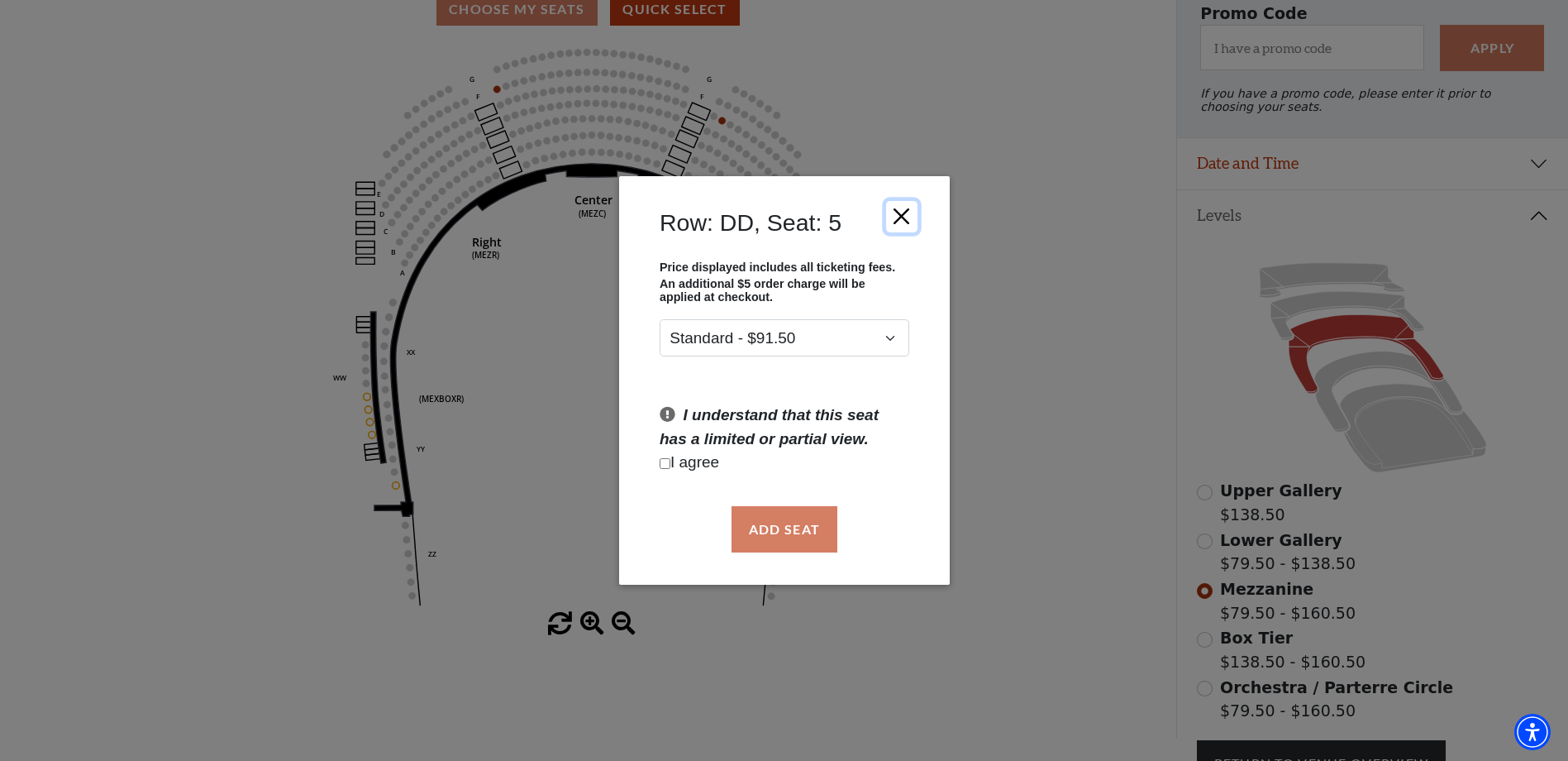
click at [894, 216] on button "Close" at bounding box center [901, 216] width 32 height 32
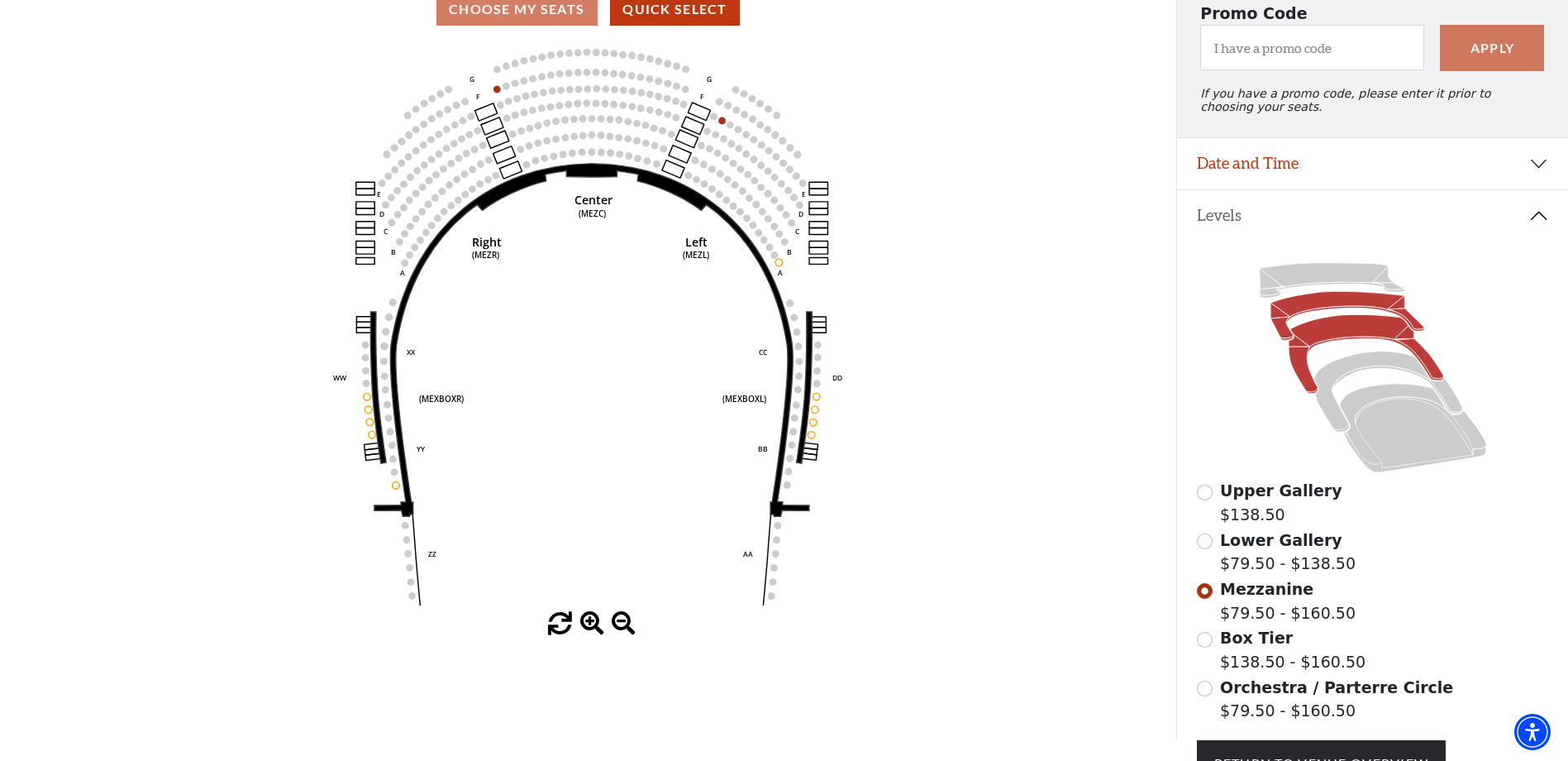
click at [1324, 311] on icon at bounding box center [1347, 316] width 153 height 48
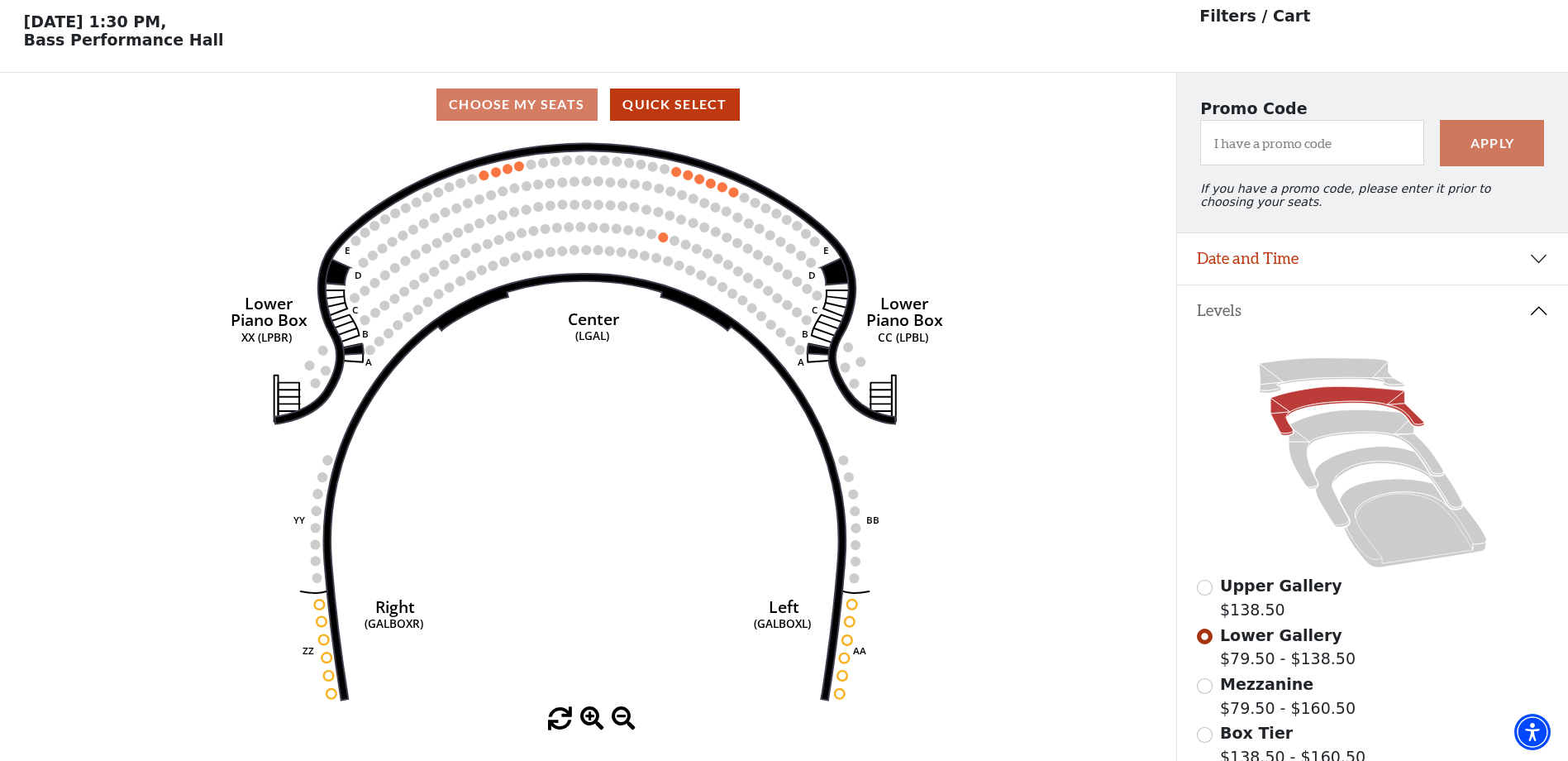
scroll to position [77, 0]
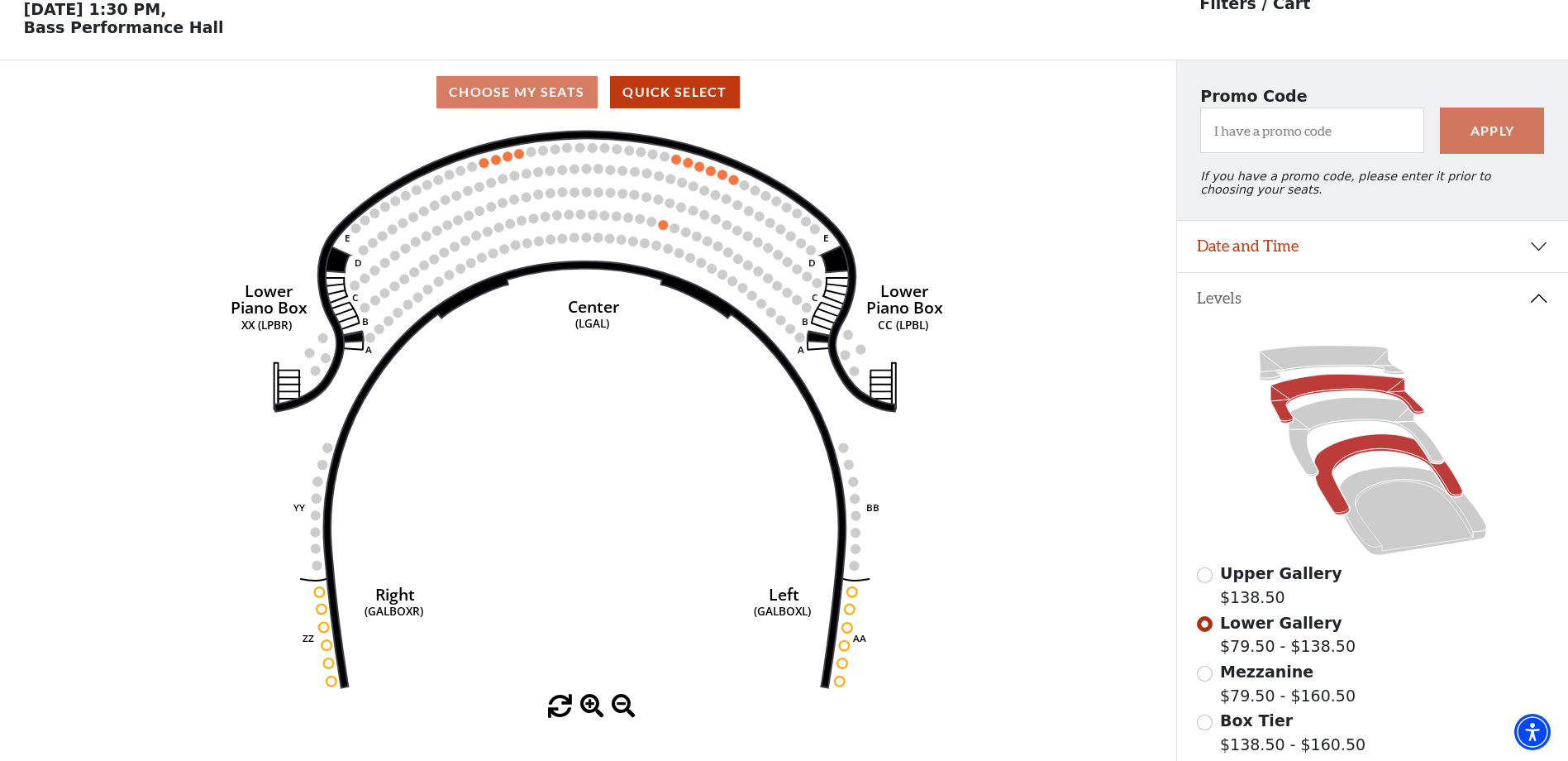
click at [1353, 455] on icon at bounding box center [1388, 474] width 148 height 81
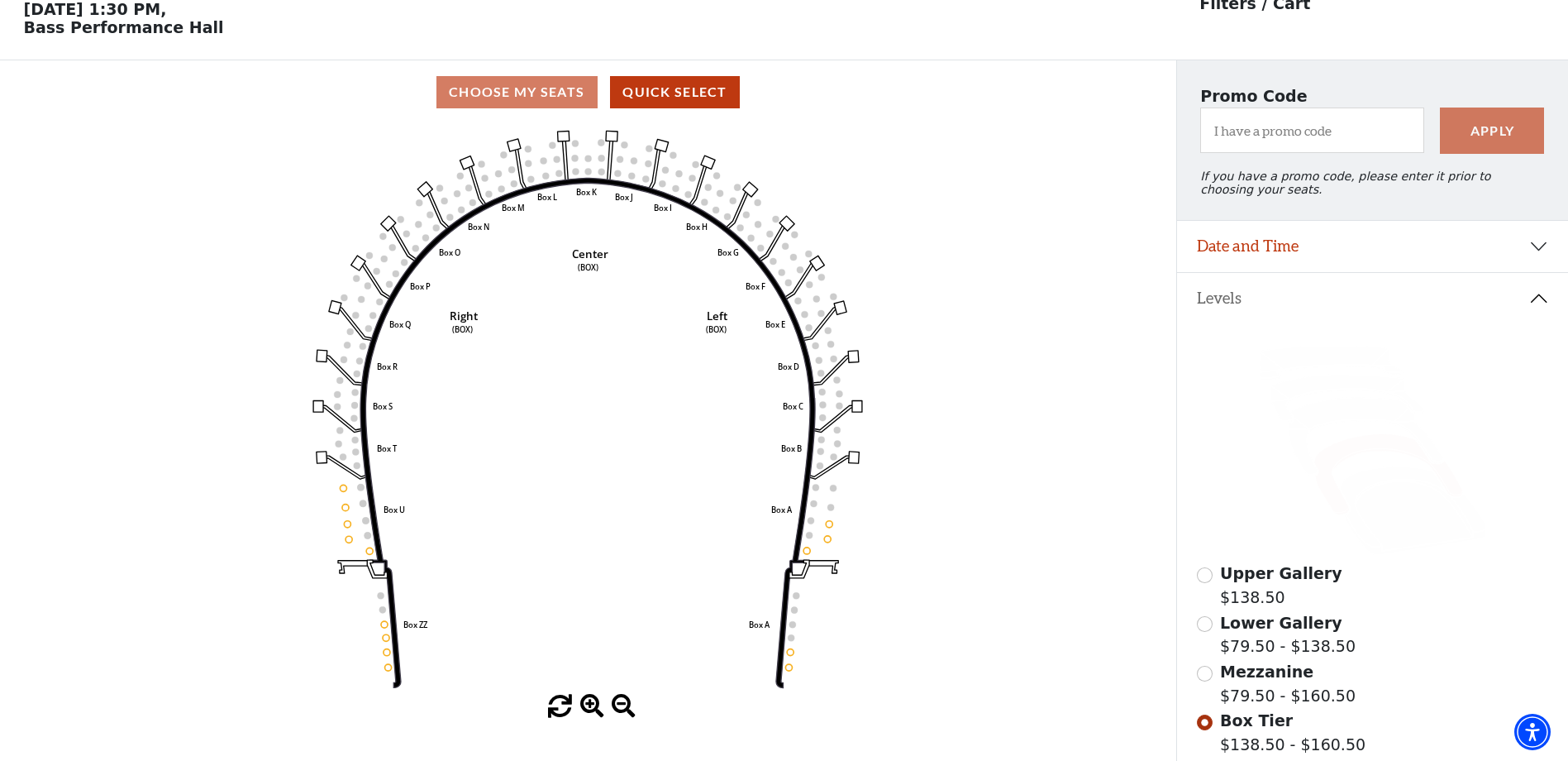
click at [343, 499] on icon "Left (BOX) Right (BOX) Center (BOX) Box ZZ Box U Box T Box S Box R Box Q Box P …" at bounding box center [587, 409] width 1058 height 571
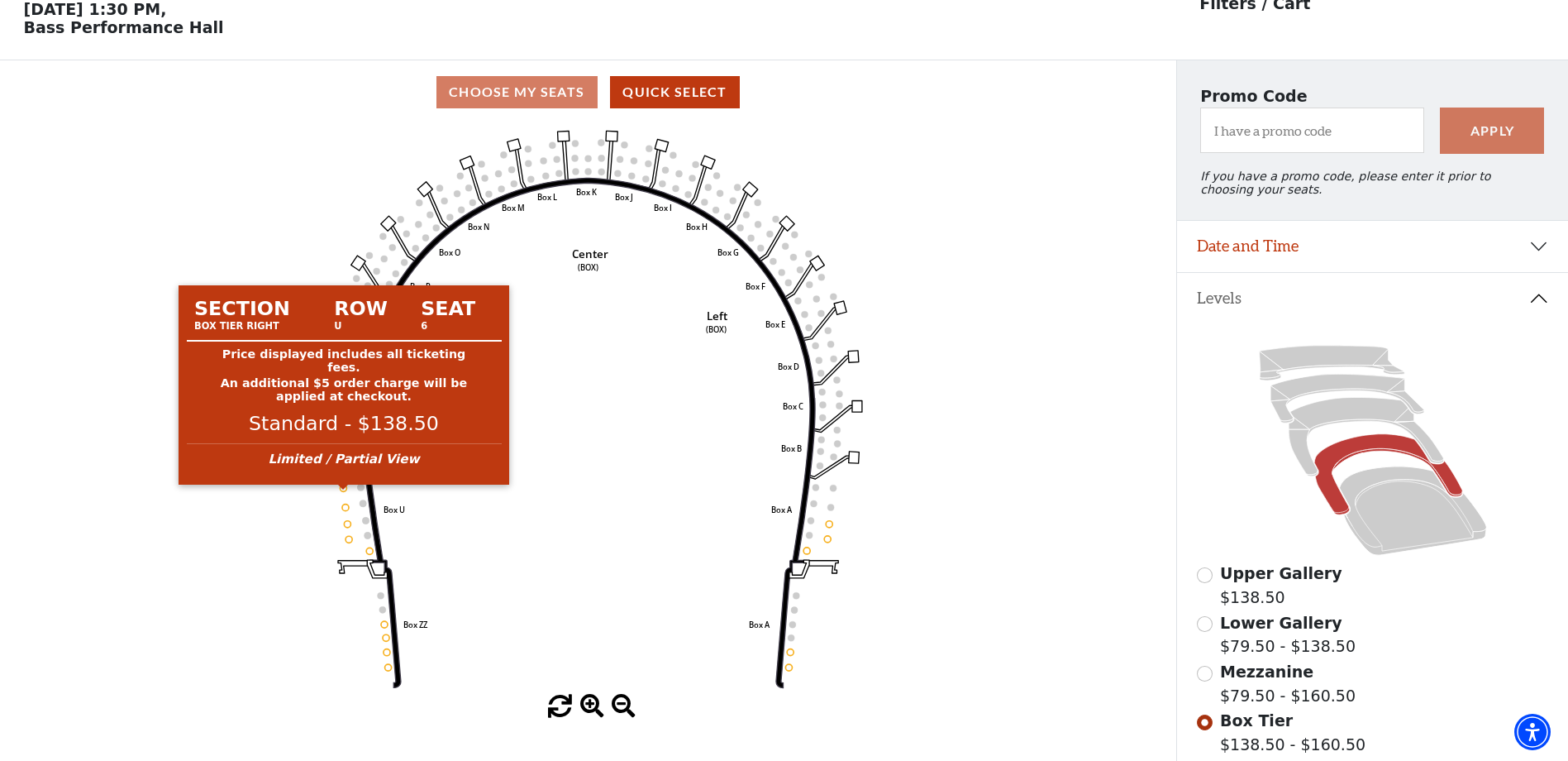
click at [343, 492] on circle at bounding box center [344, 487] width 7 height 7
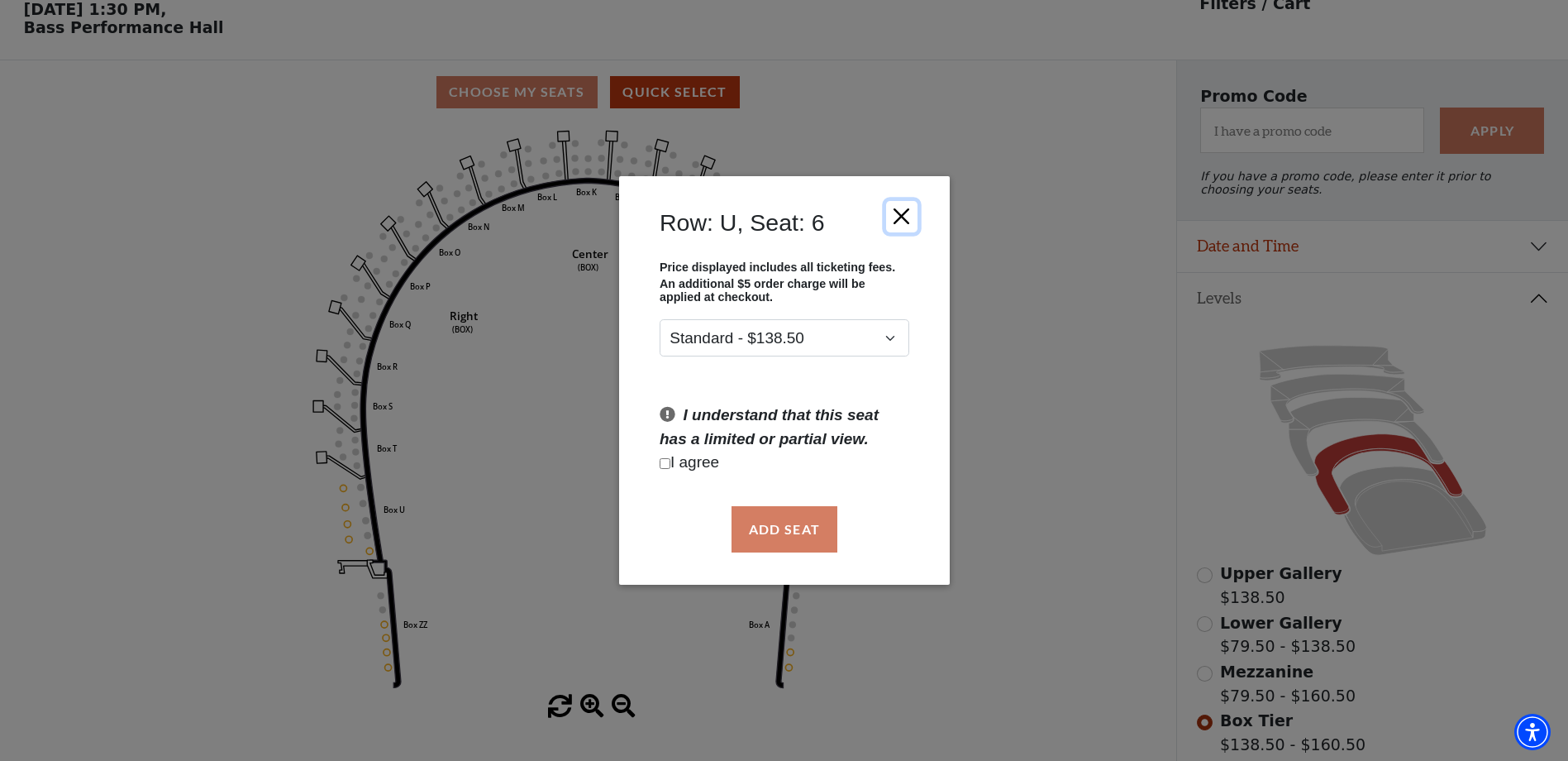
click at [899, 213] on button "Close" at bounding box center [901, 216] width 32 height 32
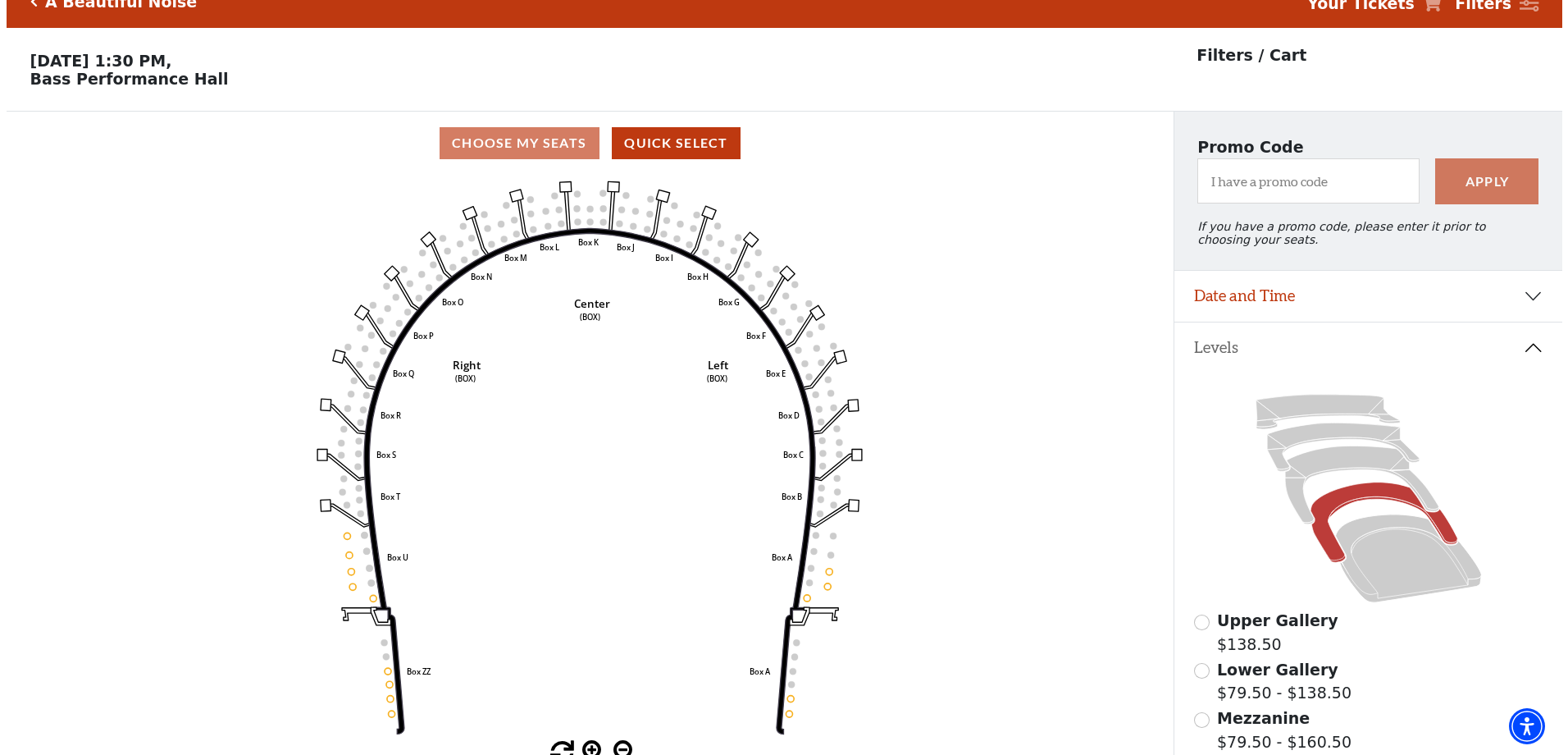
scroll to position [0, 0]
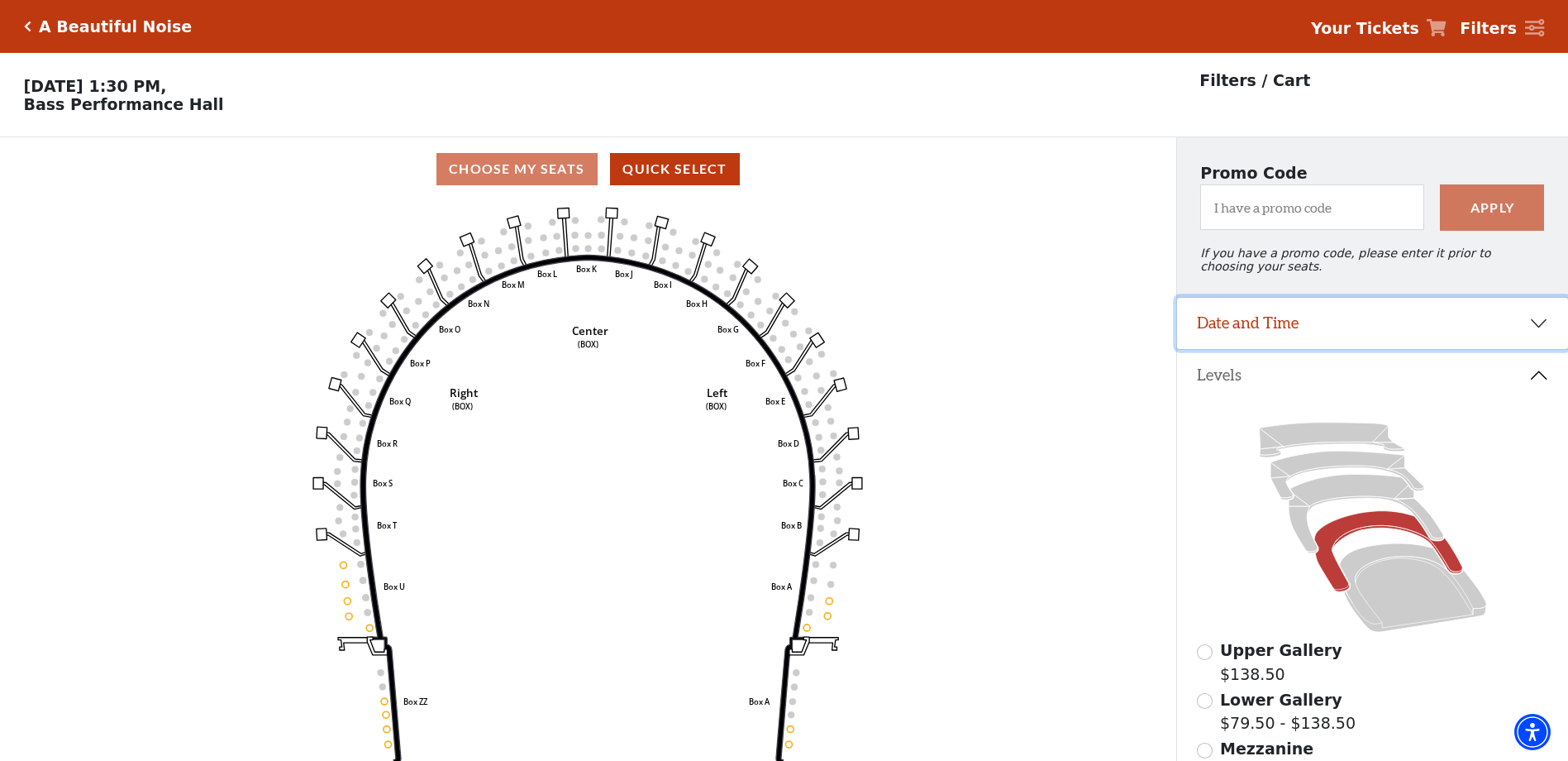
click at [1294, 341] on button "Date and Time" at bounding box center [1372, 322] width 391 height 51
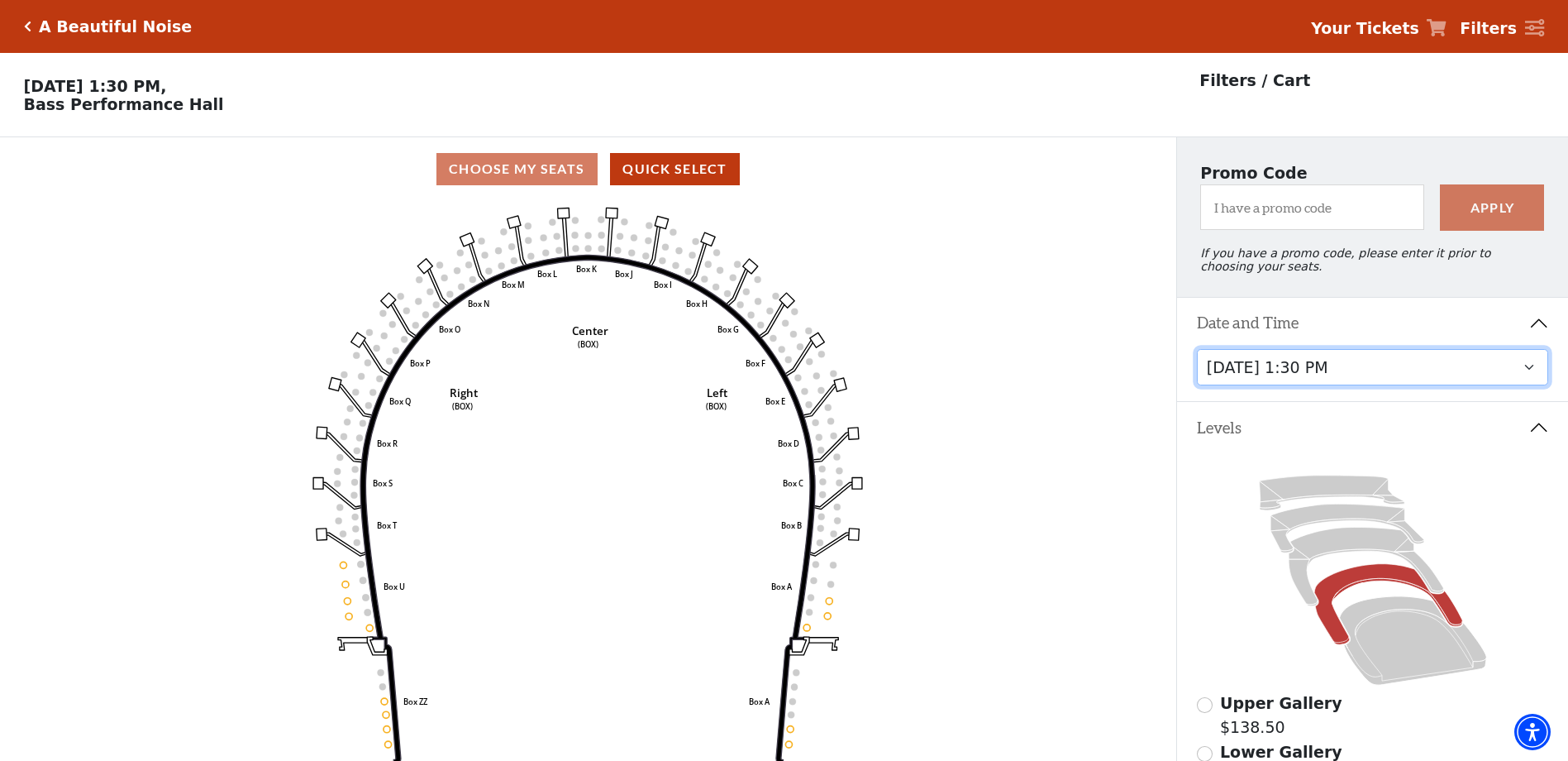
click at [1285, 387] on select "Tuesday, October 28 at 7:30 PM Wednesday, October 29 at 7:30 PM Thursday, Octob…" at bounding box center [1372, 367] width 352 height 37
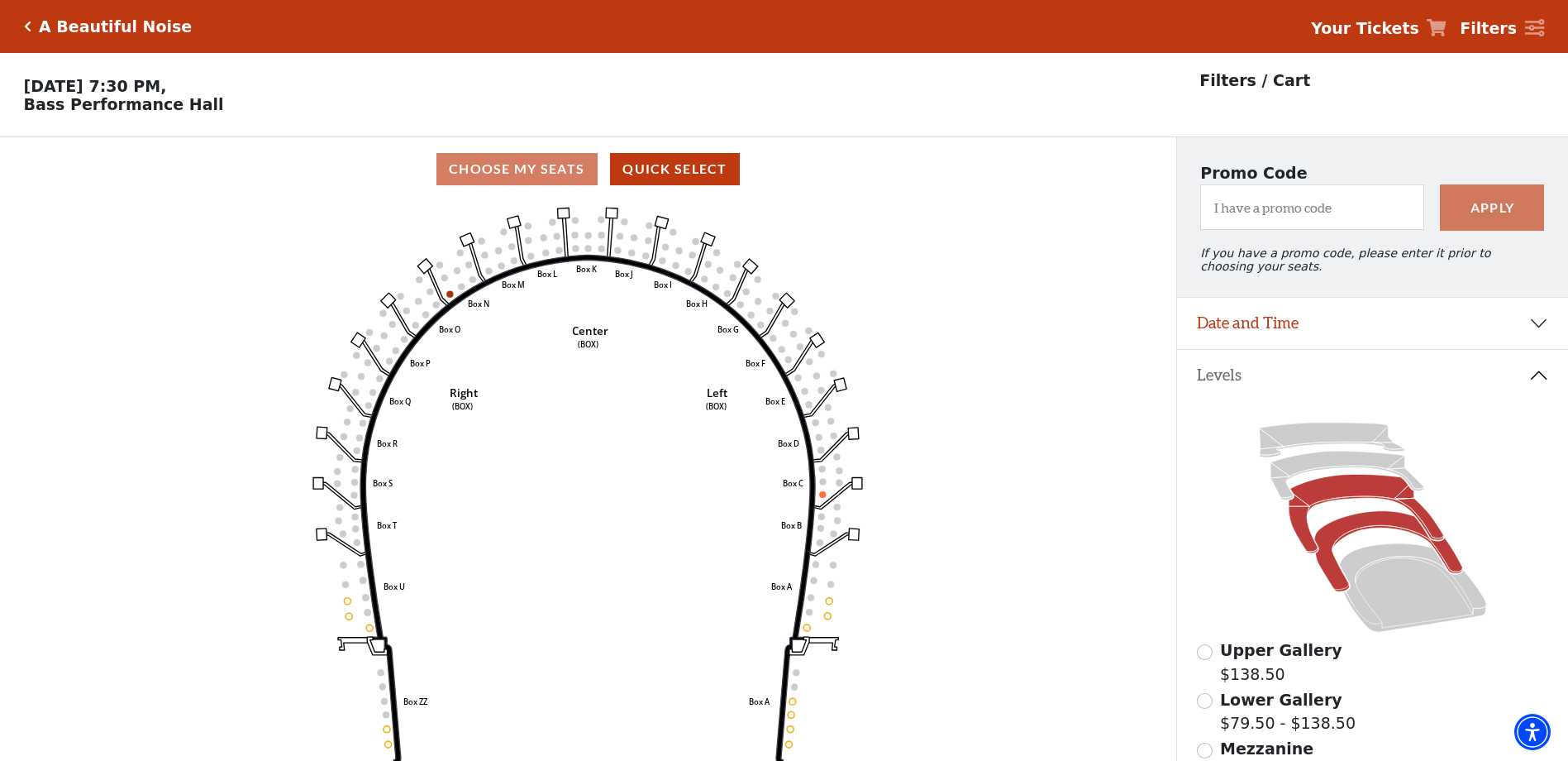
click at [1339, 506] on icon at bounding box center [1365, 514] width 154 height 79
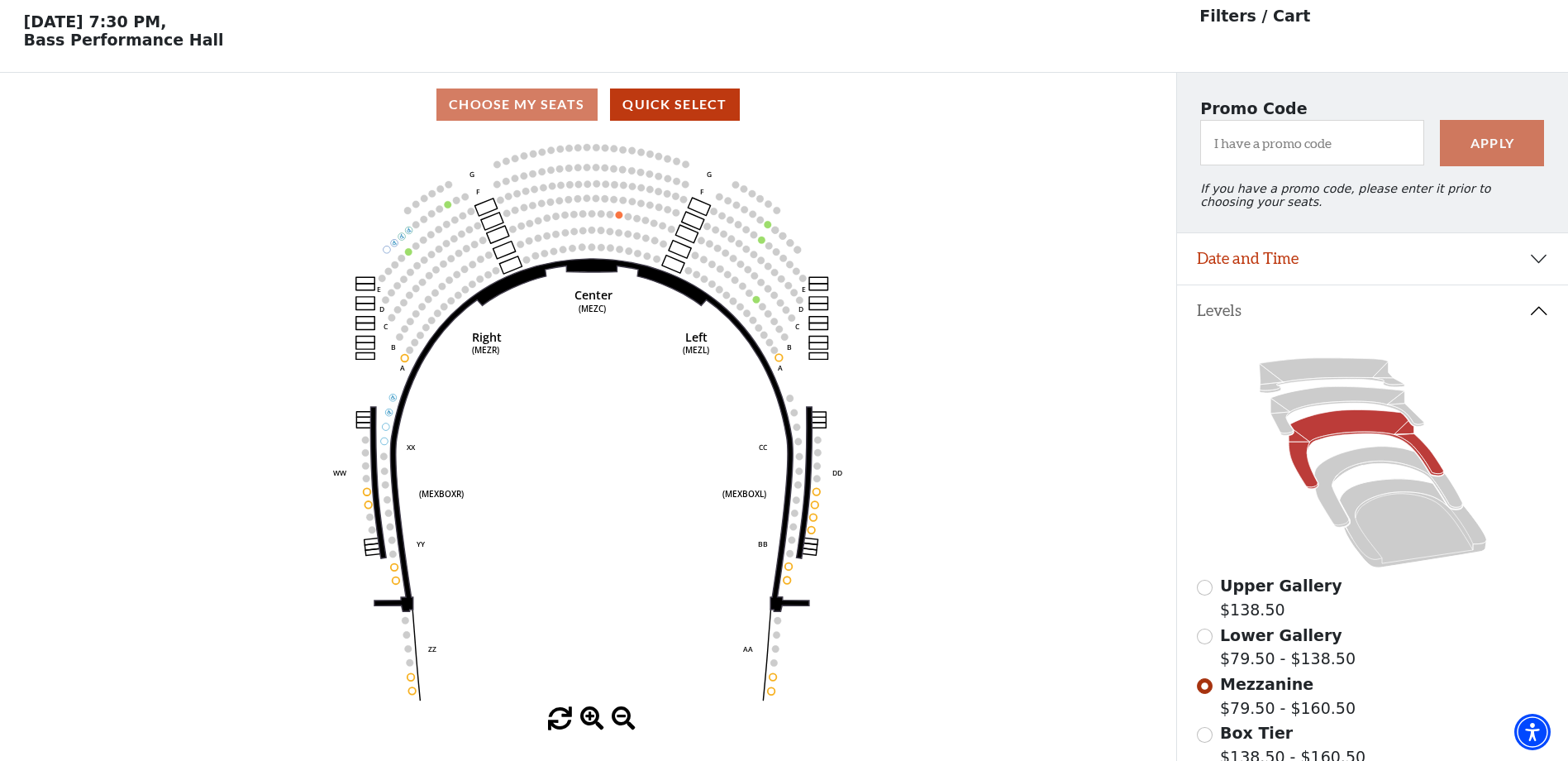
scroll to position [77, 0]
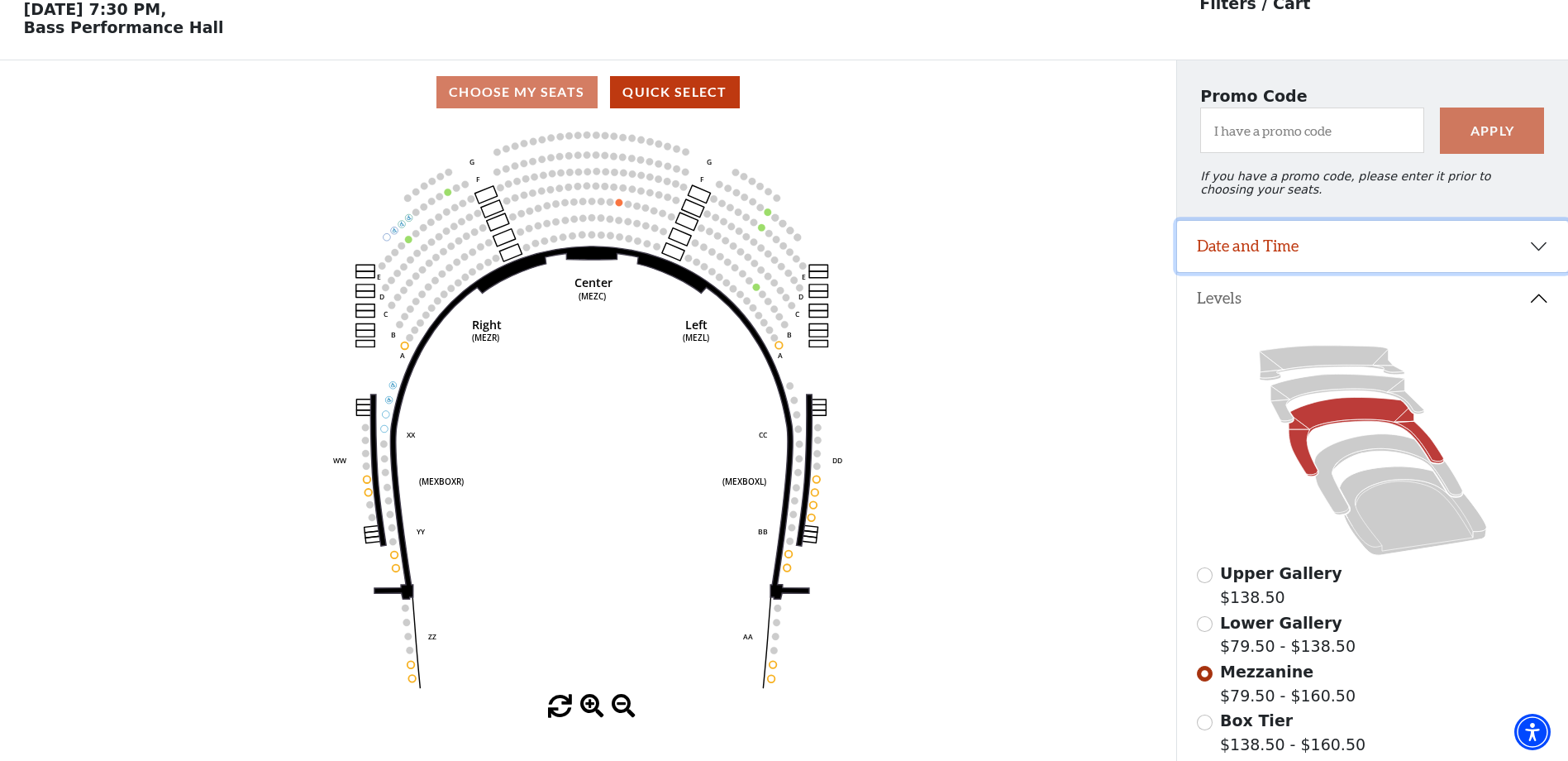
click at [1241, 261] on button "Date and Time" at bounding box center [1372, 246] width 391 height 51
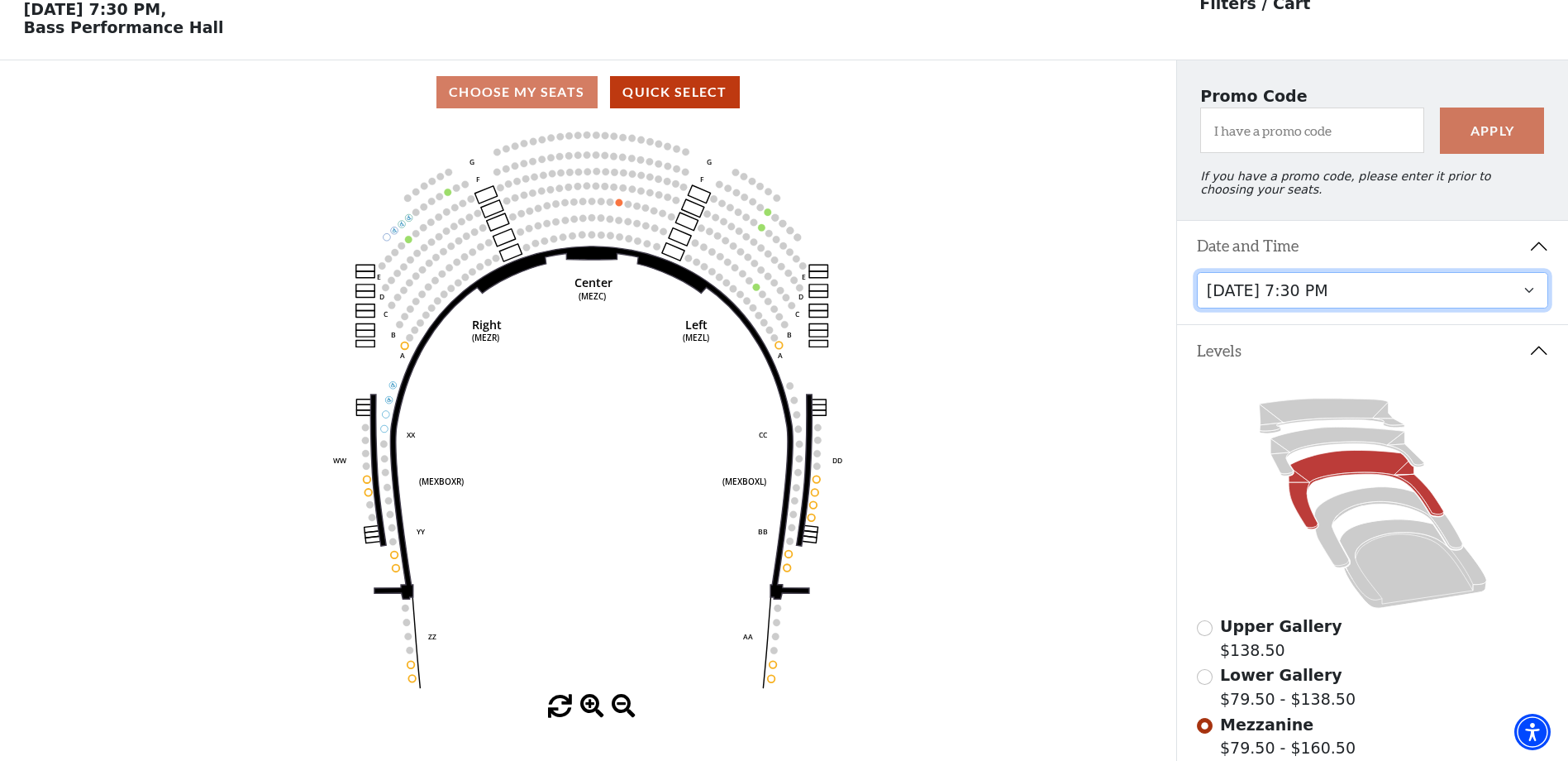
click at [1235, 308] on select "Tuesday, October 28 at 7:30 PM Wednesday, October 29 at 7:30 PM Thursday, Octob…" at bounding box center [1372, 291] width 352 height 37
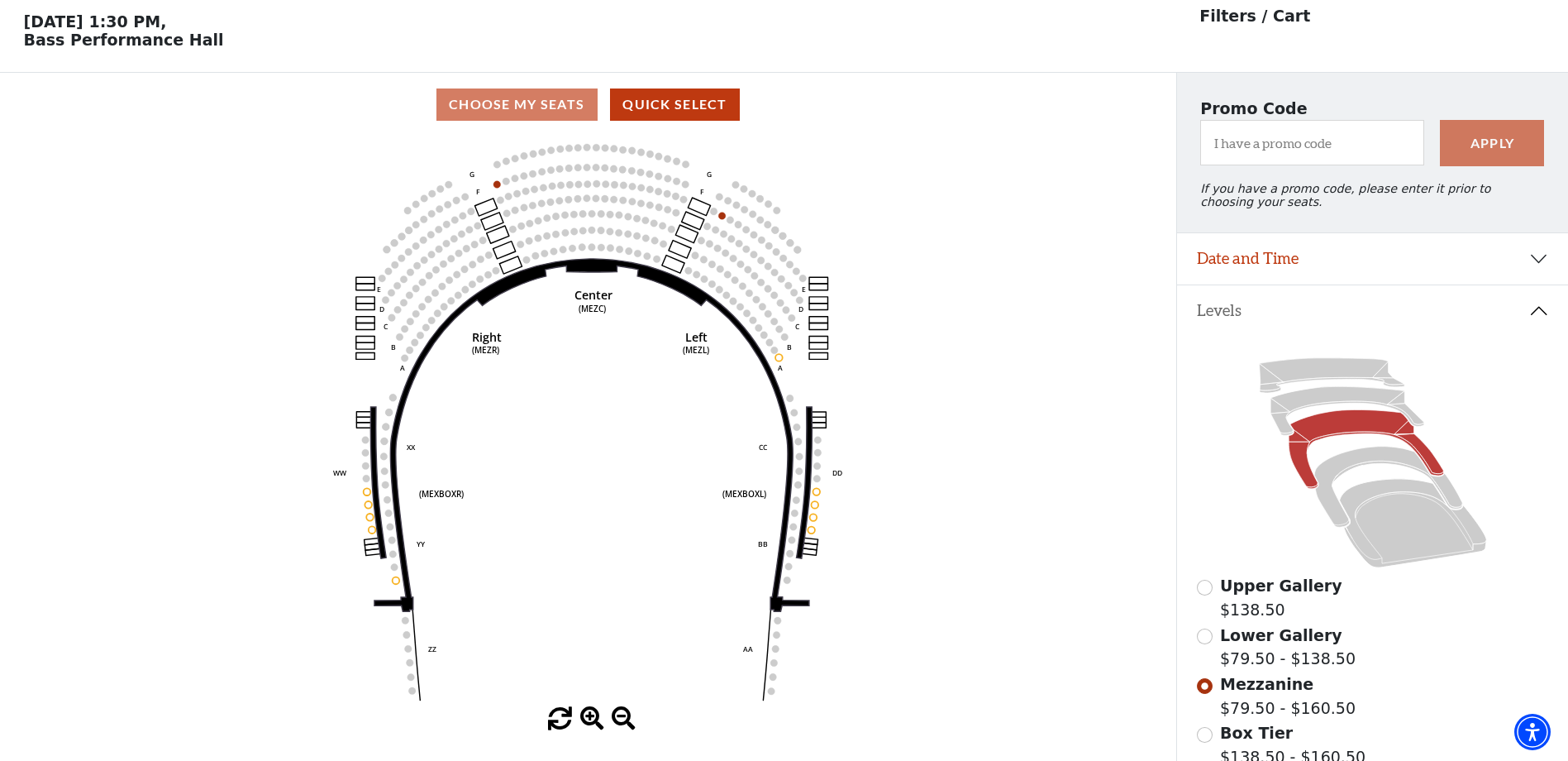
scroll to position [77, 0]
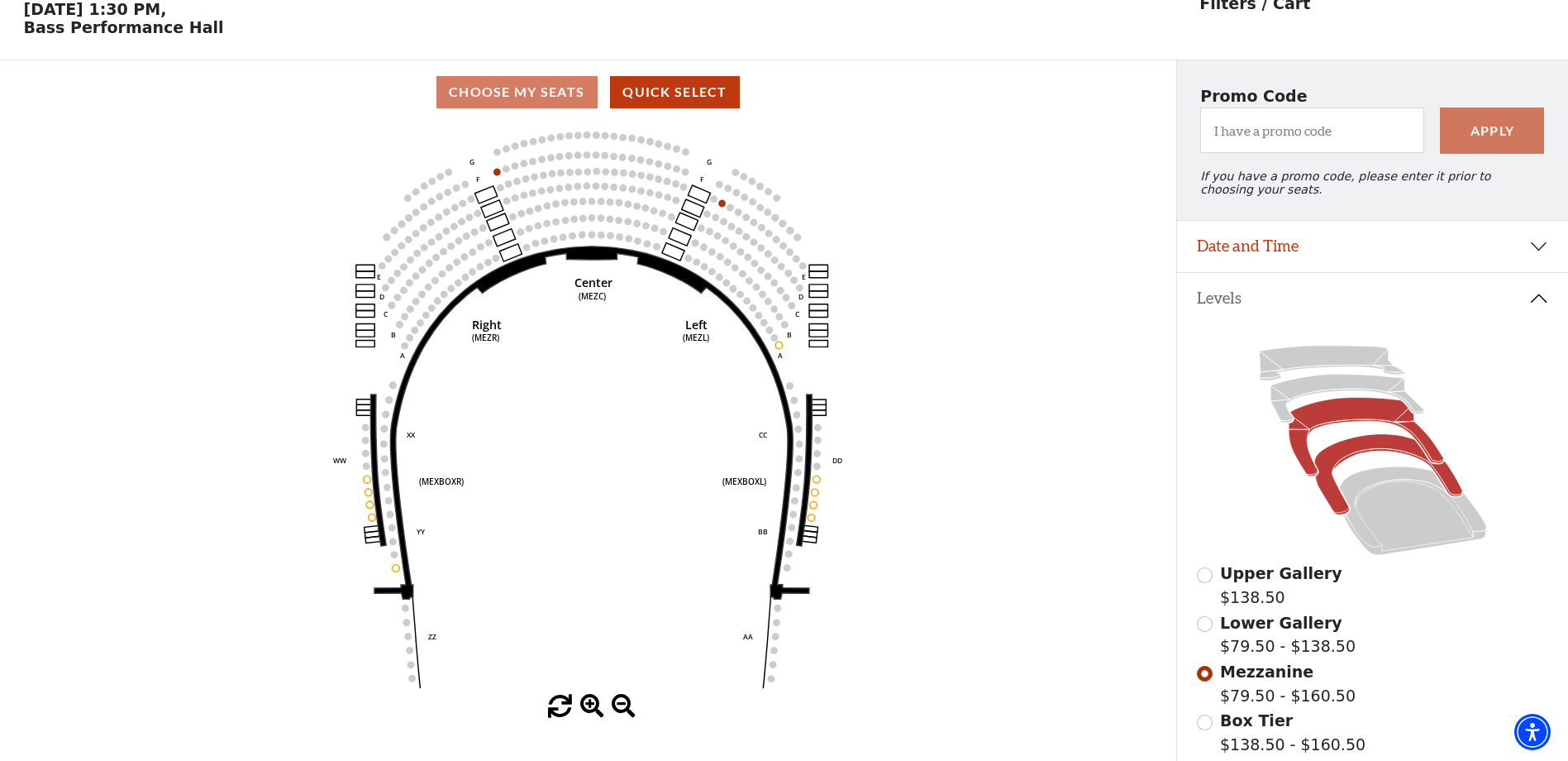
click at [1337, 462] on icon at bounding box center [1388, 474] width 148 height 81
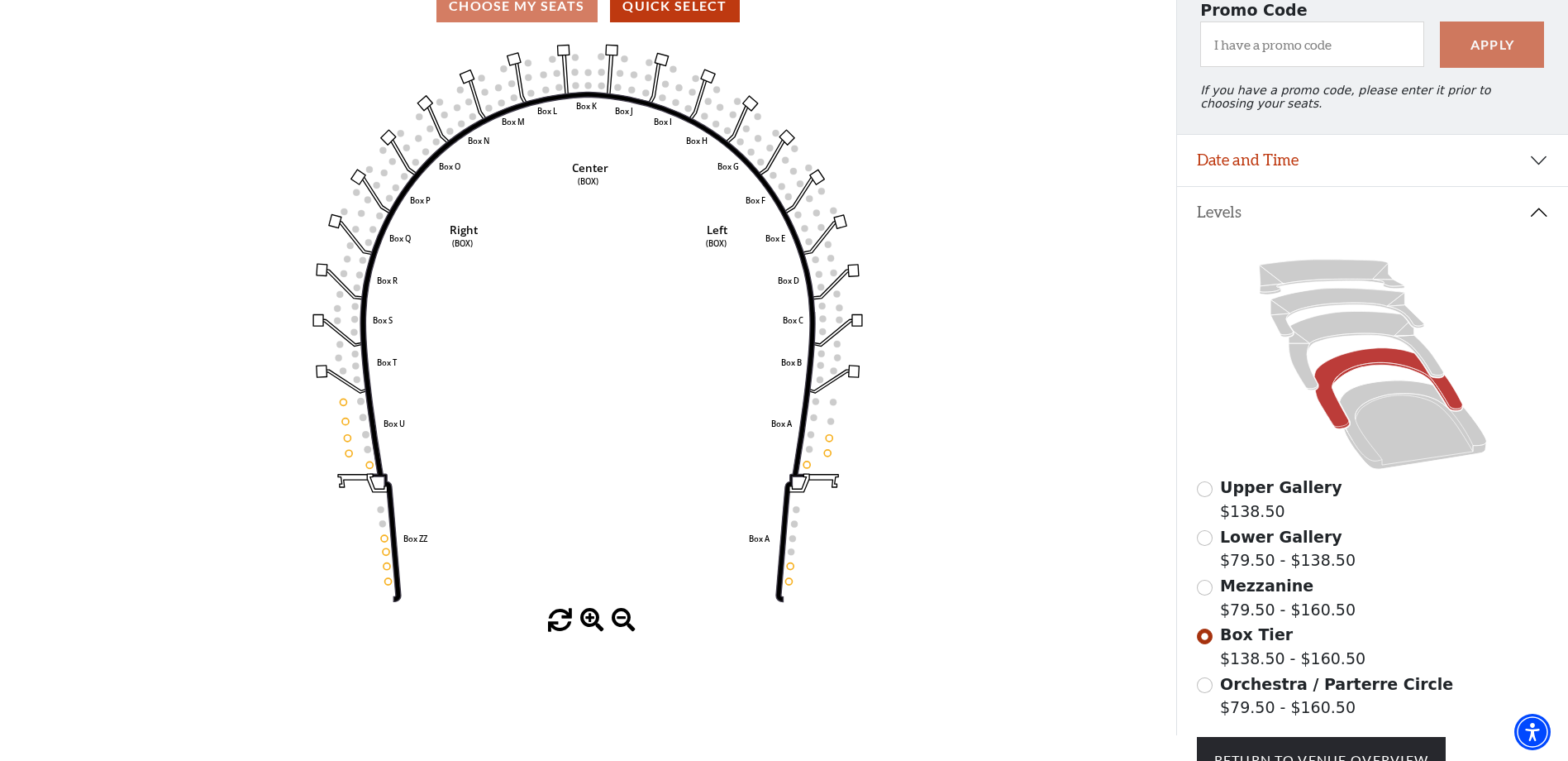
scroll to position [317, 0]
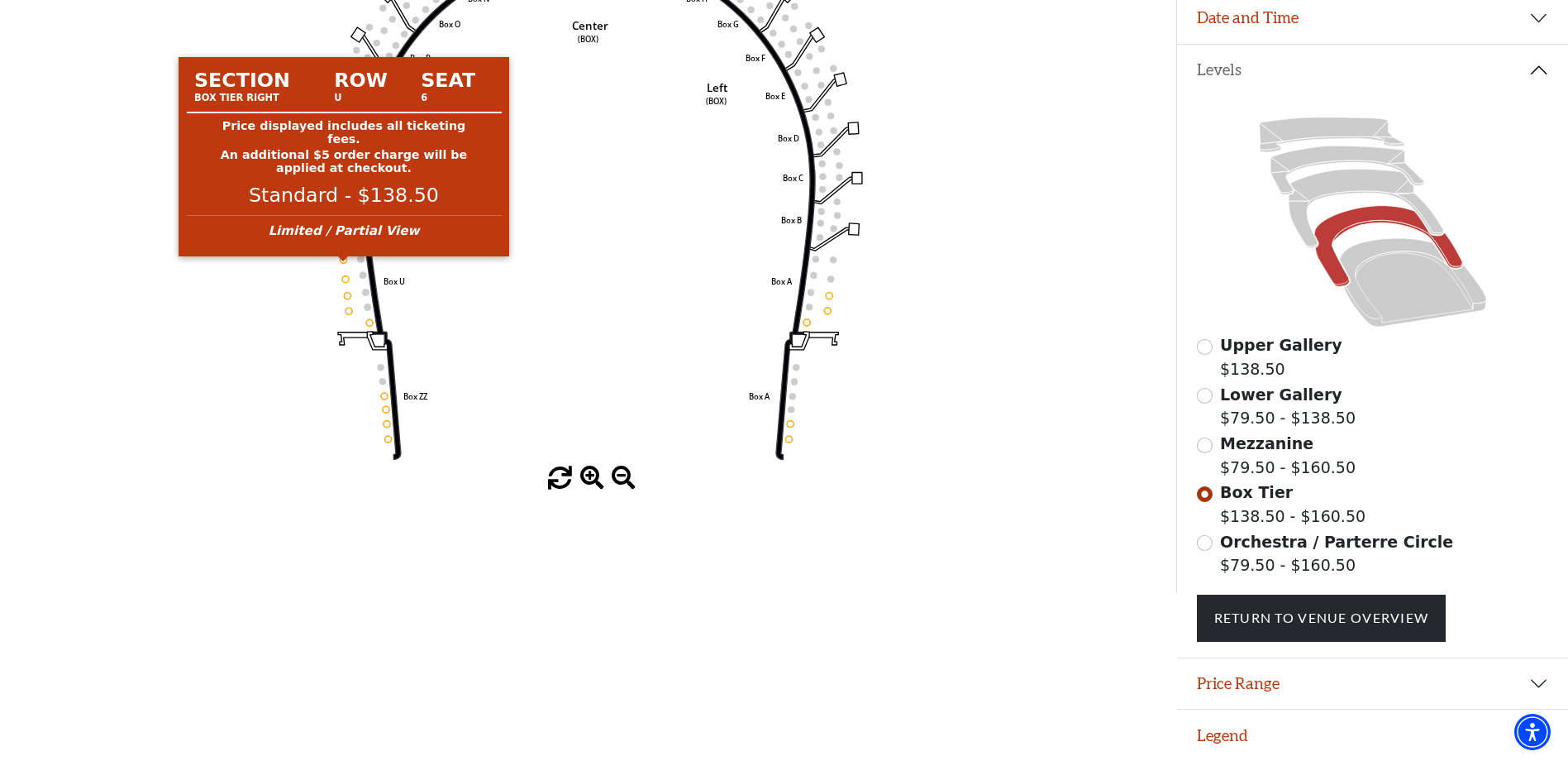
click at [343, 257] on circle at bounding box center [344, 259] width 7 height 7
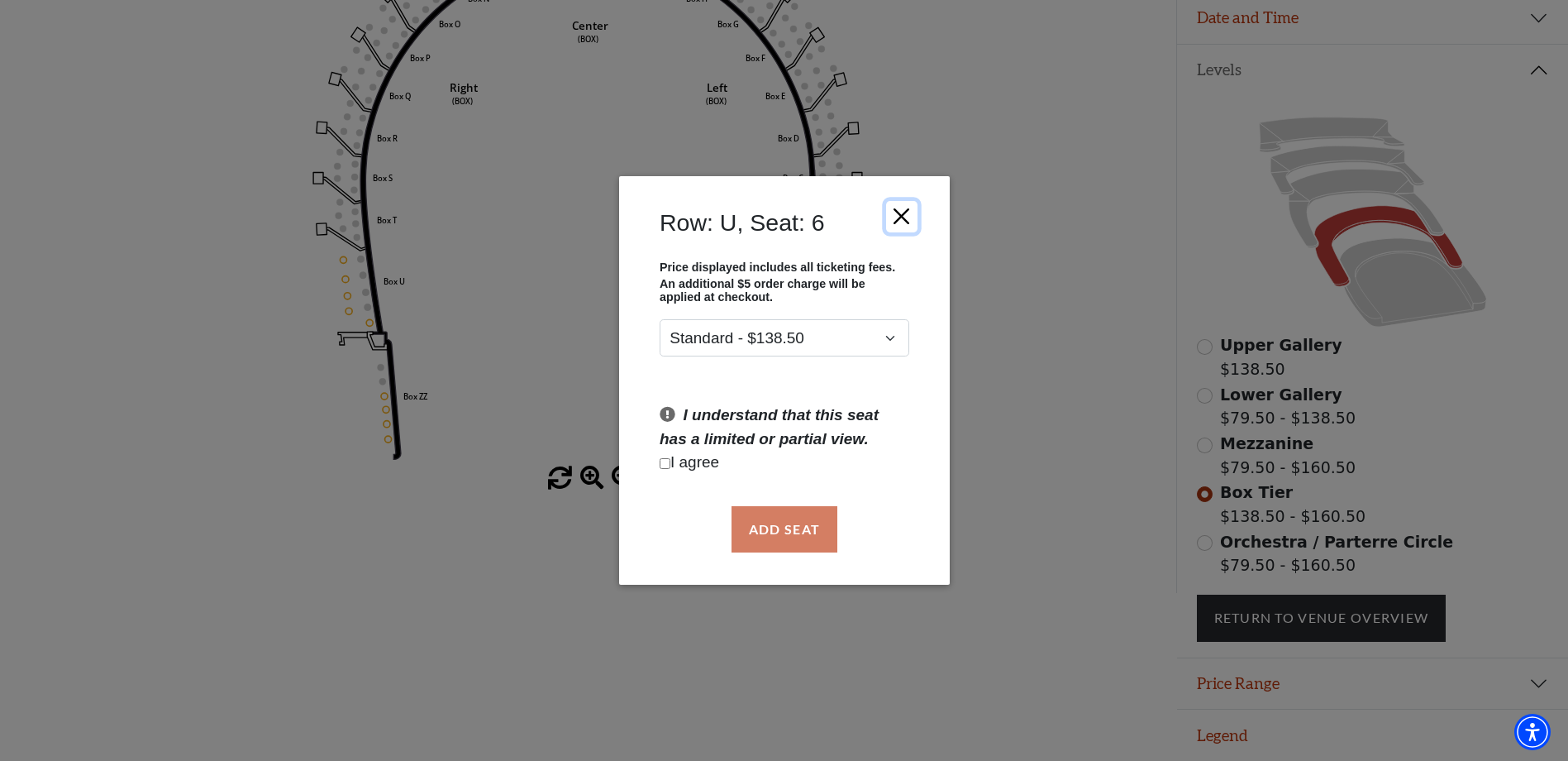
click at [906, 213] on button "Close" at bounding box center [901, 216] width 32 height 32
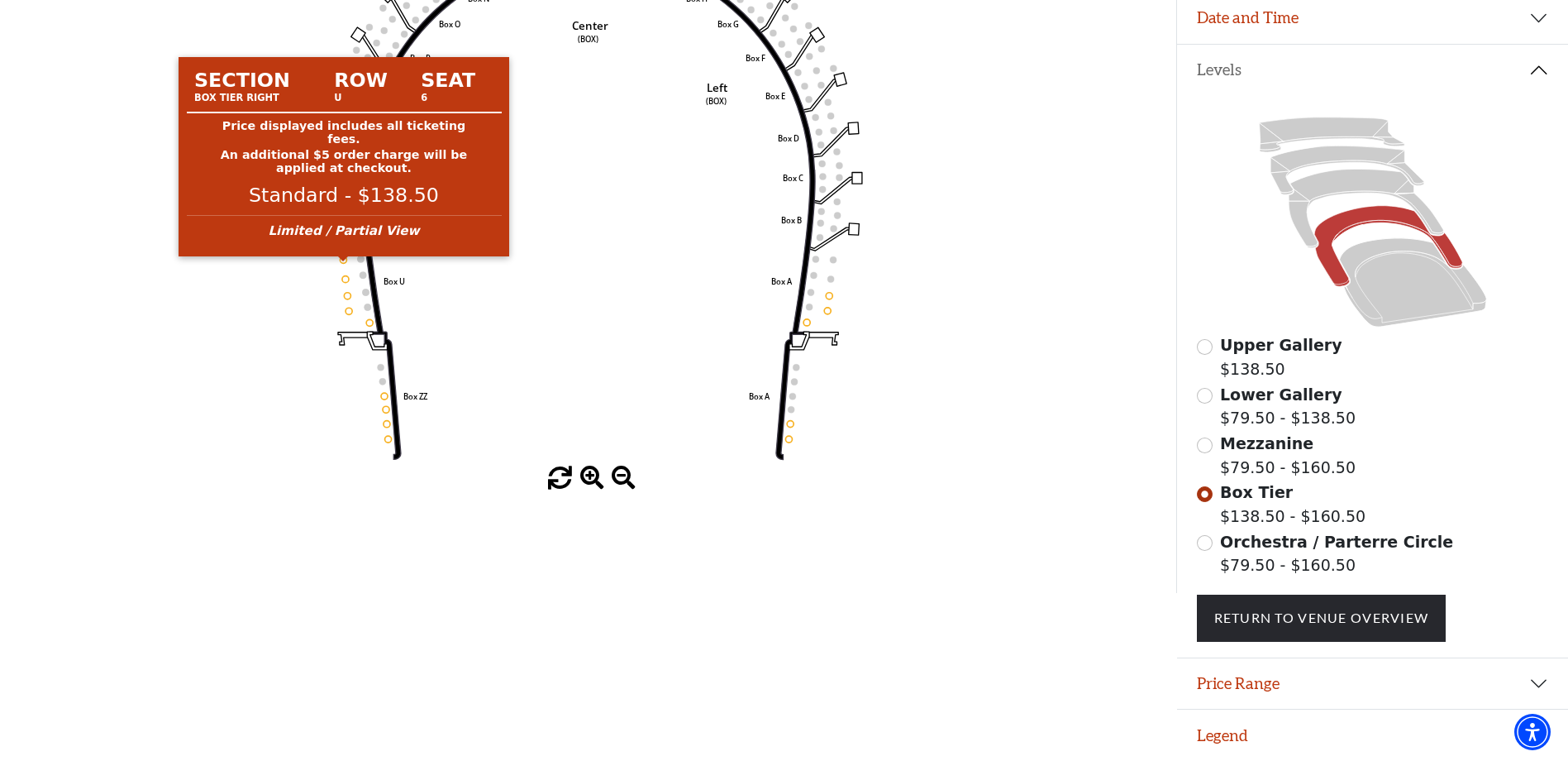
click at [346, 256] on circle at bounding box center [344, 259] width 7 height 7
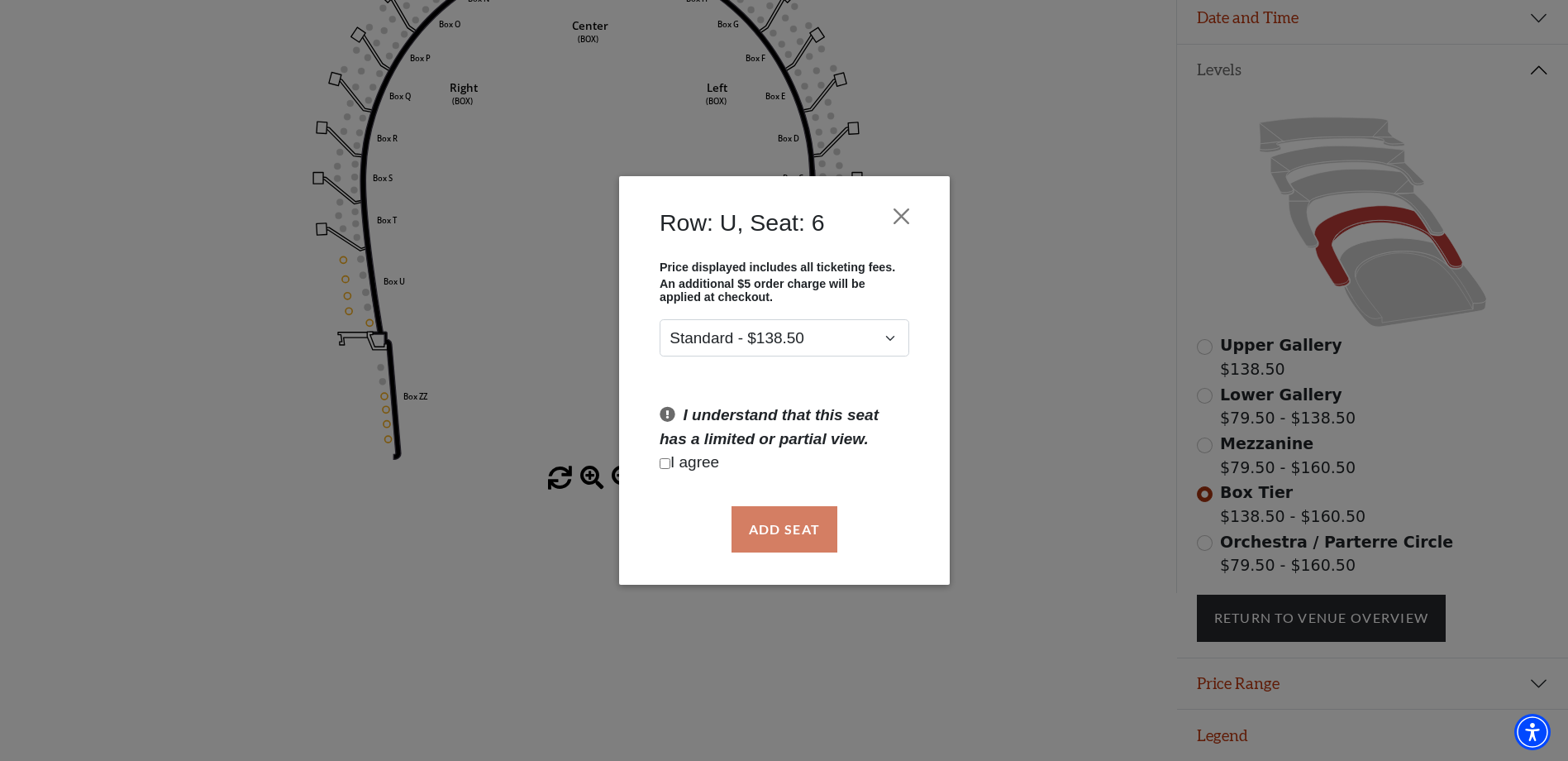
click at [669, 465] on input "Checkbox field" at bounding box center [665, 464] width 11 height 11
checkbox input "true"
drag, startPoint x: 778, startPoint y: 536, endPoint x: 769, endPoint y: 536, distance: 9.0
click at [775, 536] on button "Add Seat" at bounding box center [784, 530] width 106 height 46
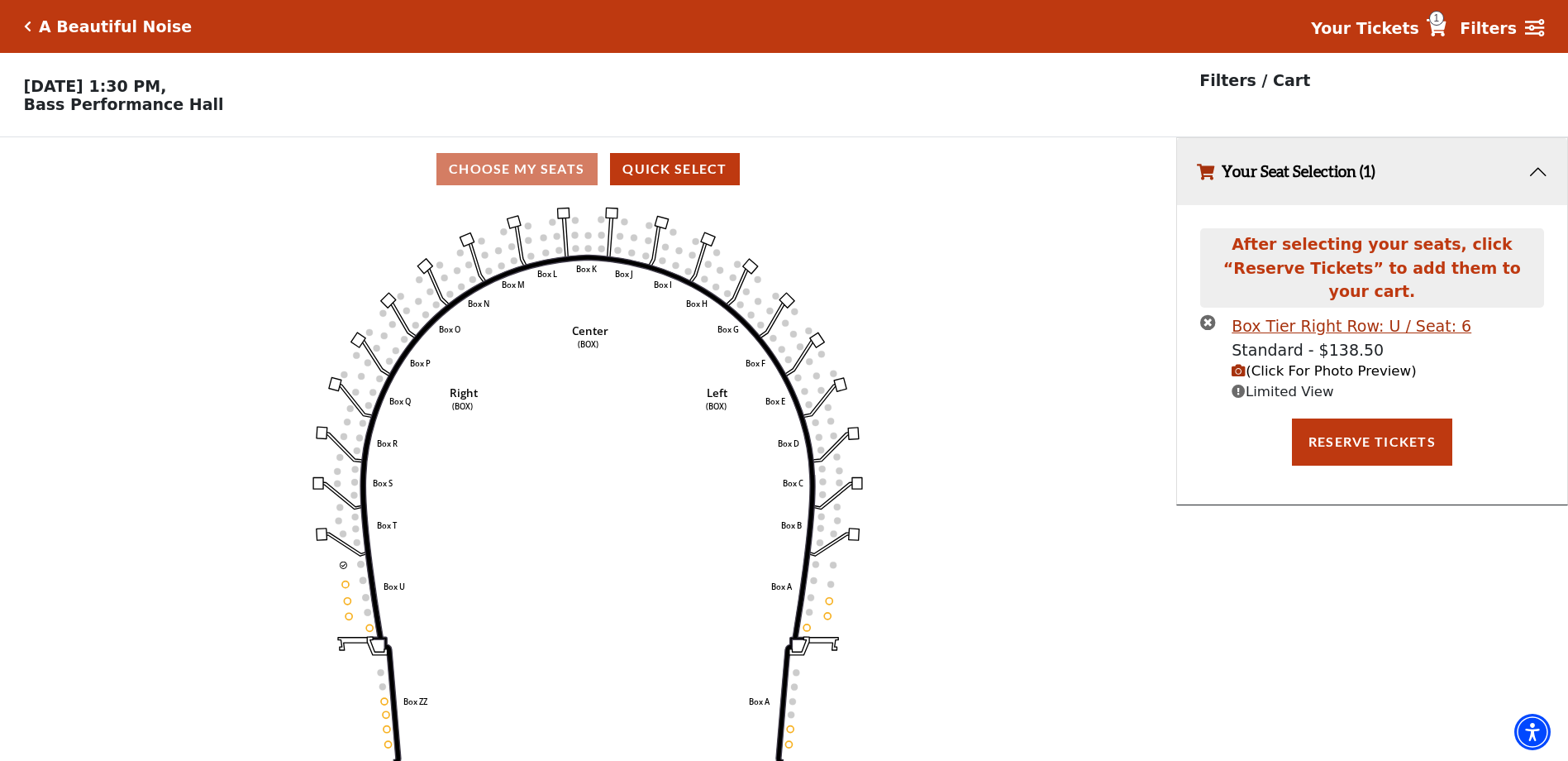
scroll to position [41, 0]
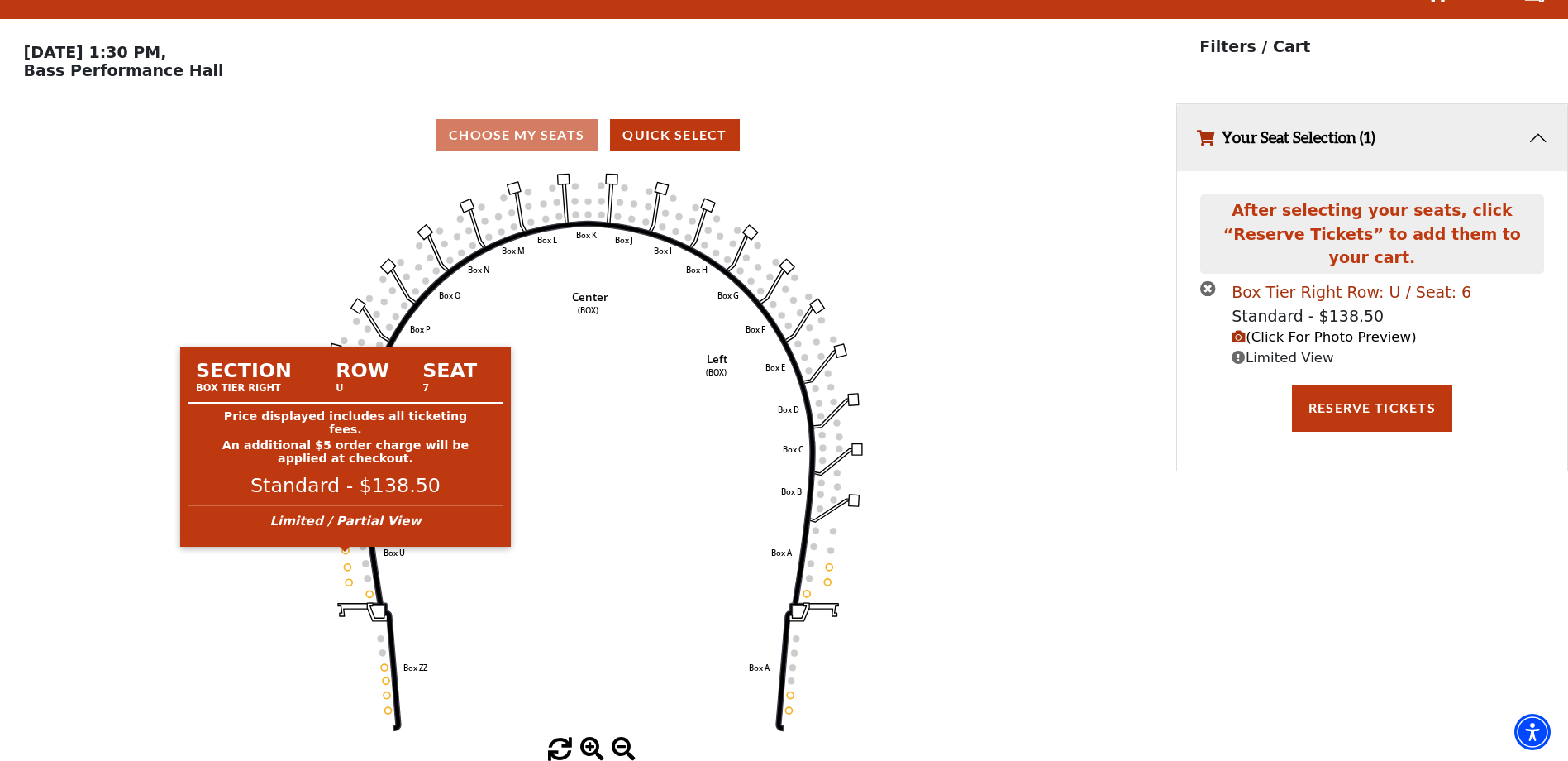
click at [346, 550] on circle at bounding box center [345, 549] width 7 height 7
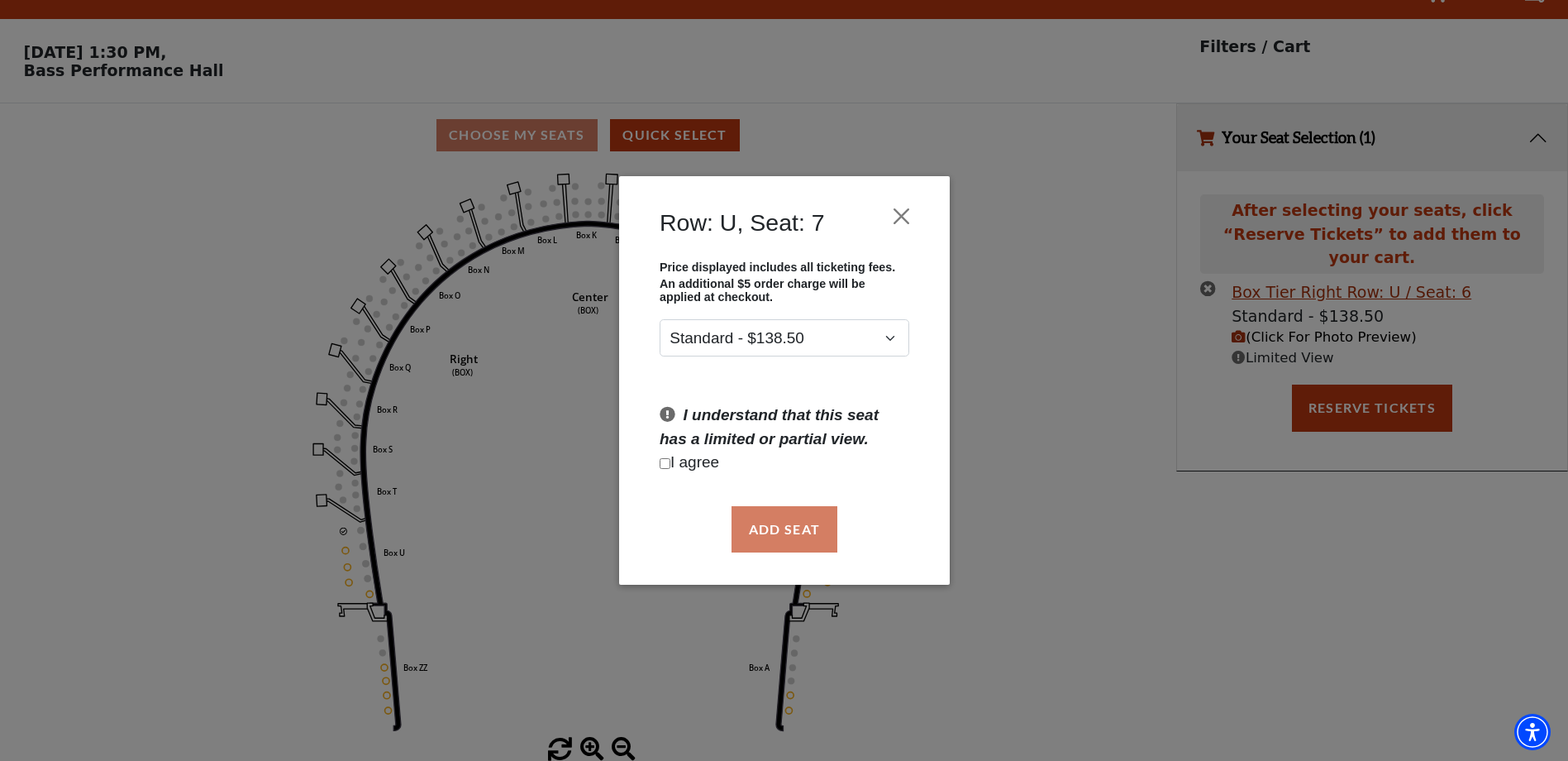
click at [668, 462] on input "Checkbox field" at bounding box center [665, 464] width 11 height 11
checkbox input "true"
click at [805, 540] on button "Add Seat" at bounding box center [784, 530] width 106 height 46
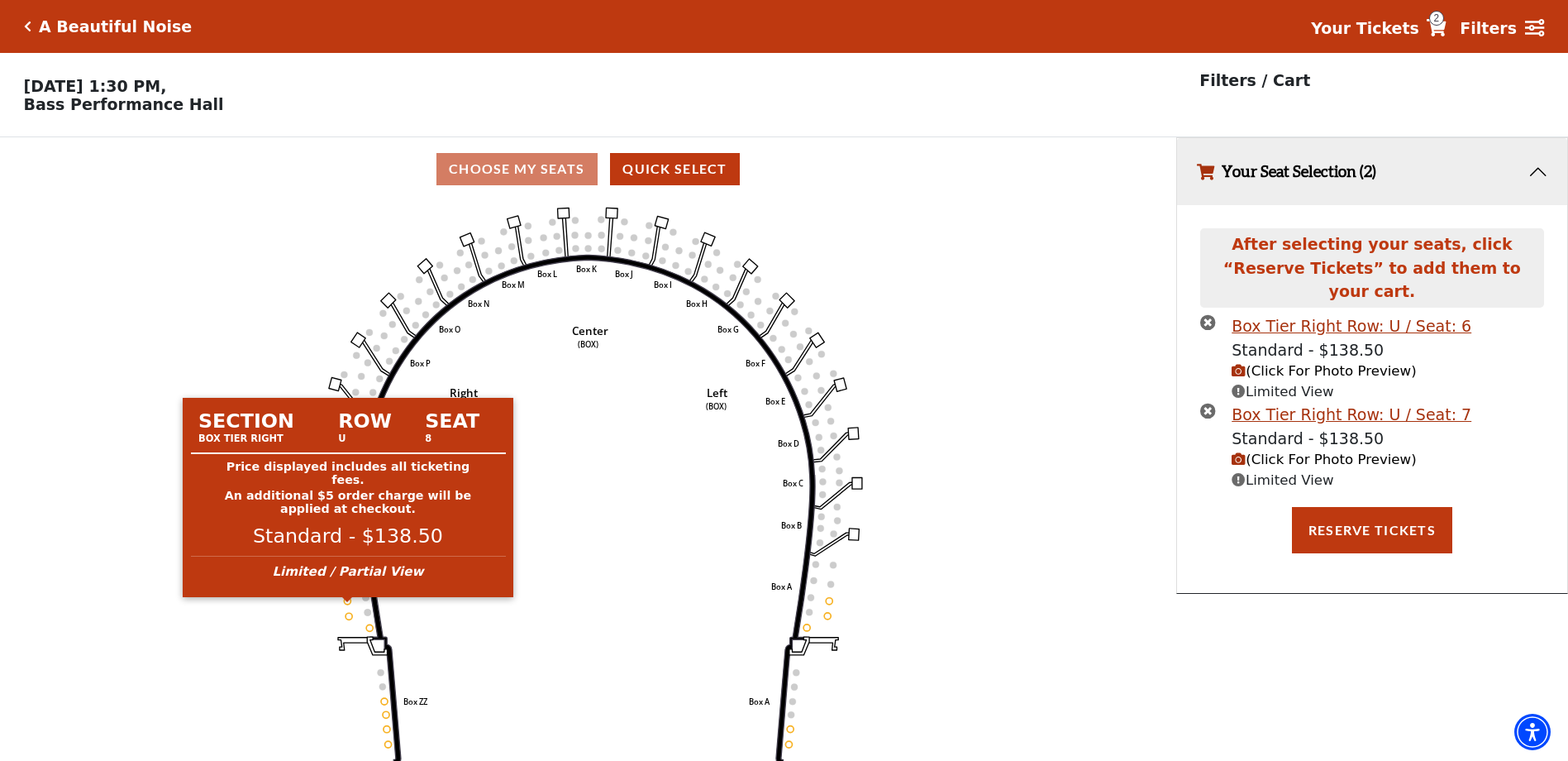
click at [348, 604] on circle at bounding box center [347, 599] width 7 height 7
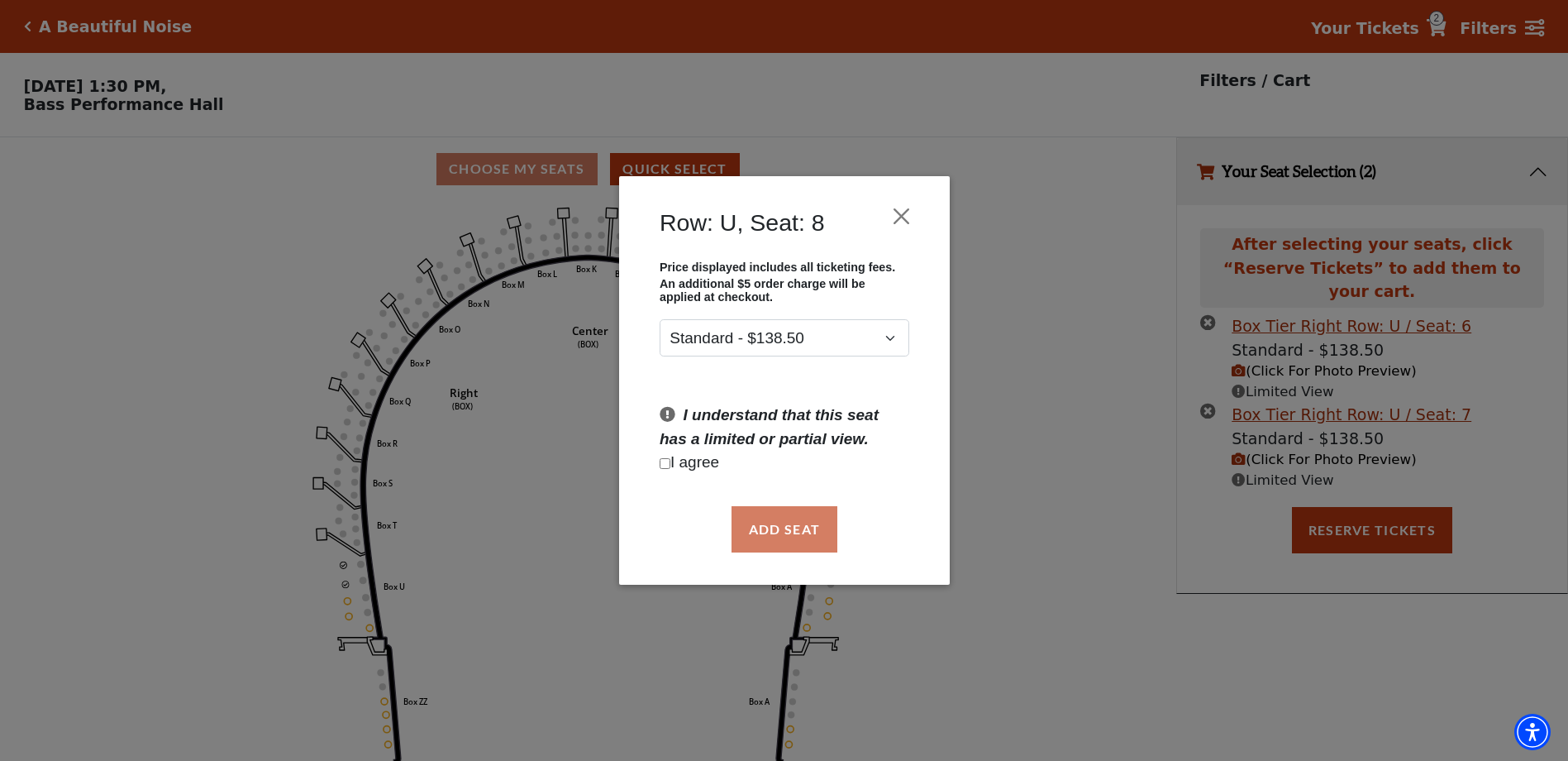
click at [668, 466] on input "Checkbox field" at bounding box center [665, 464] width 11 height 11
checkbox input "true"
click at [779, 525] on button "Add Seat" at bounding box center [784, 530] width 106 height 46
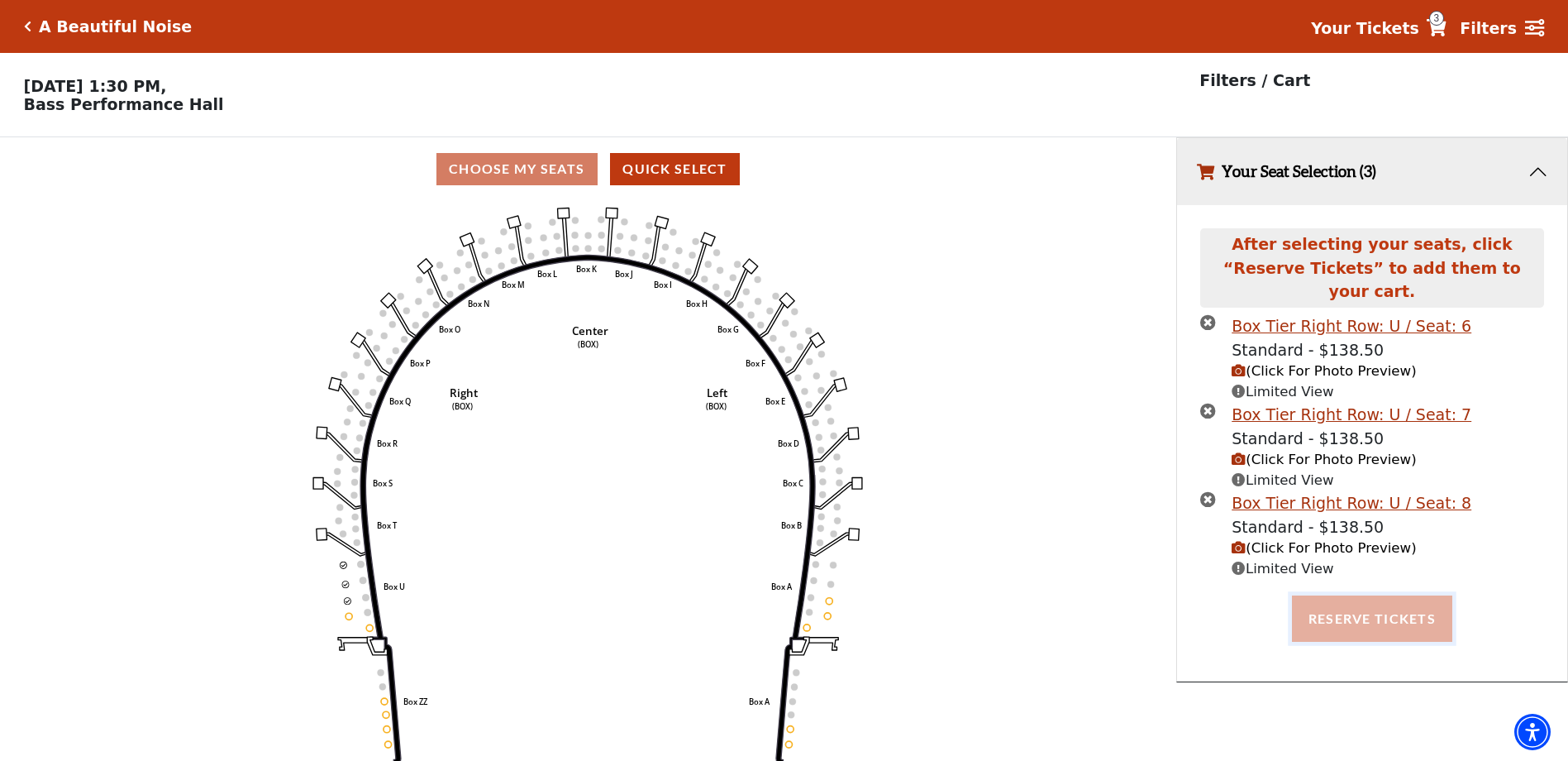
click at [1355, 596] on button "Reserve Tickets" at bounding box center [1372, 619] width 161 height 46
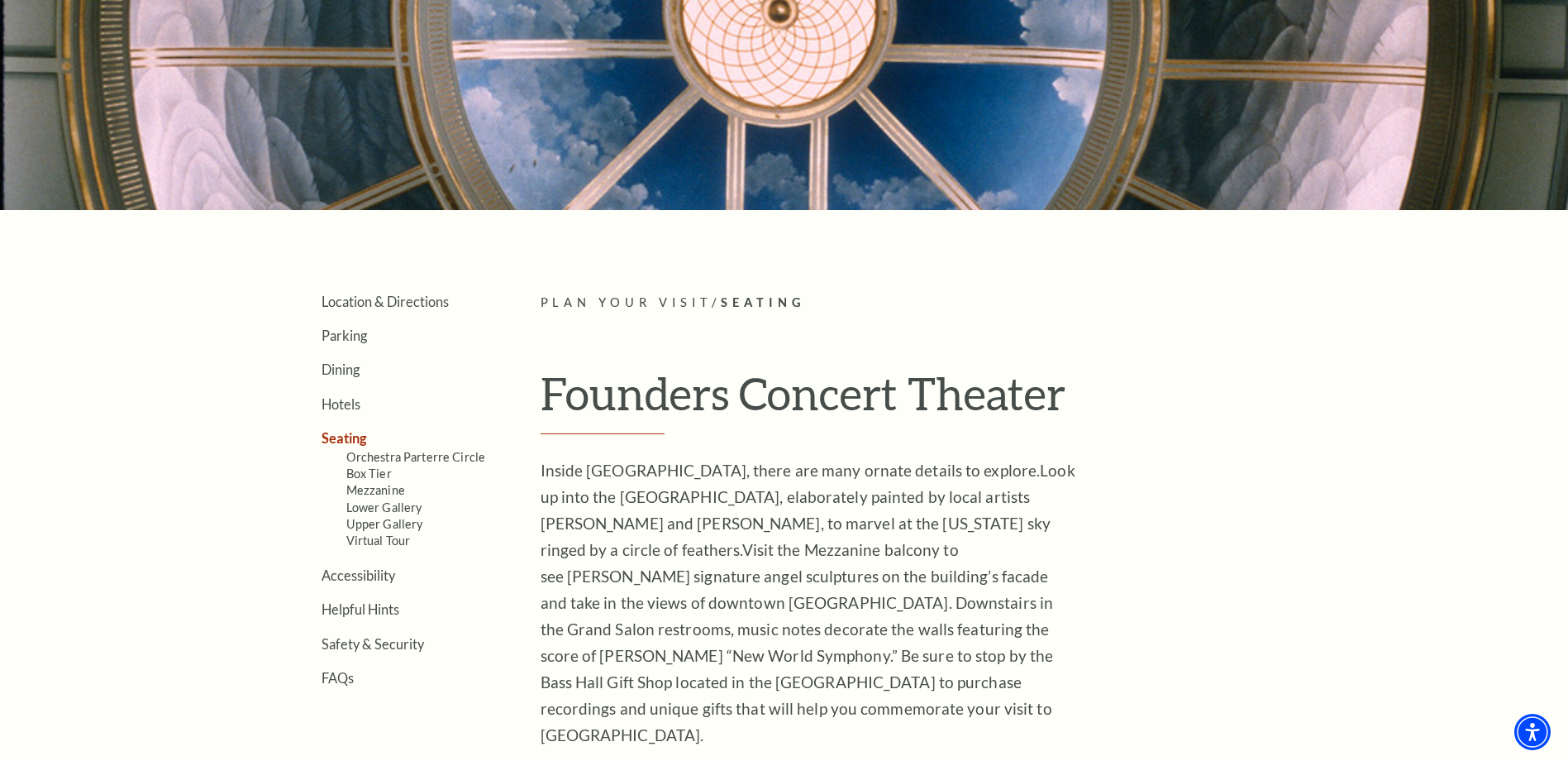
scroll to position [248, 0]
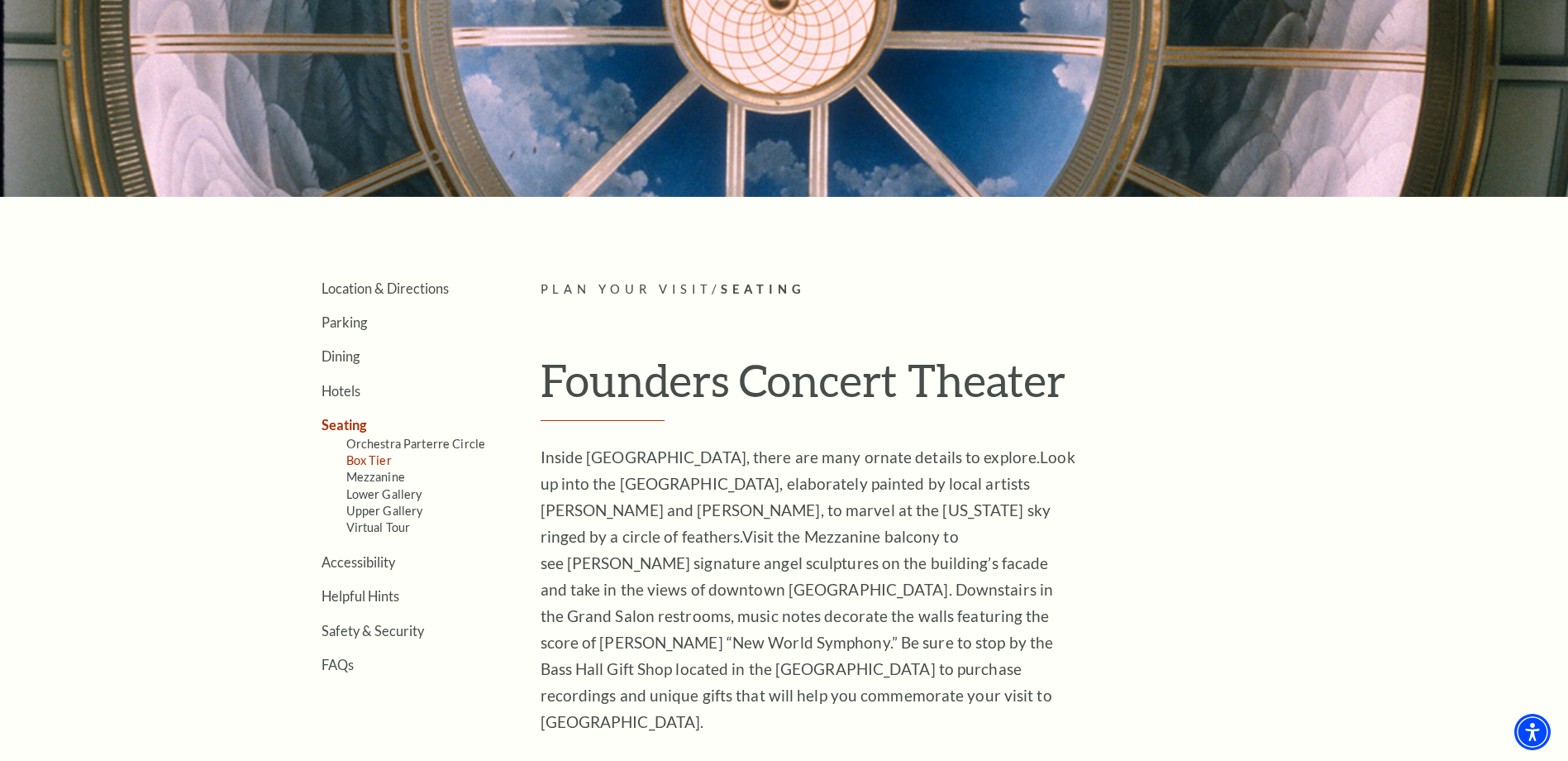
click at [375, 462] on link "Box Tier" at bounding box center [369, 460] width 46 height 14
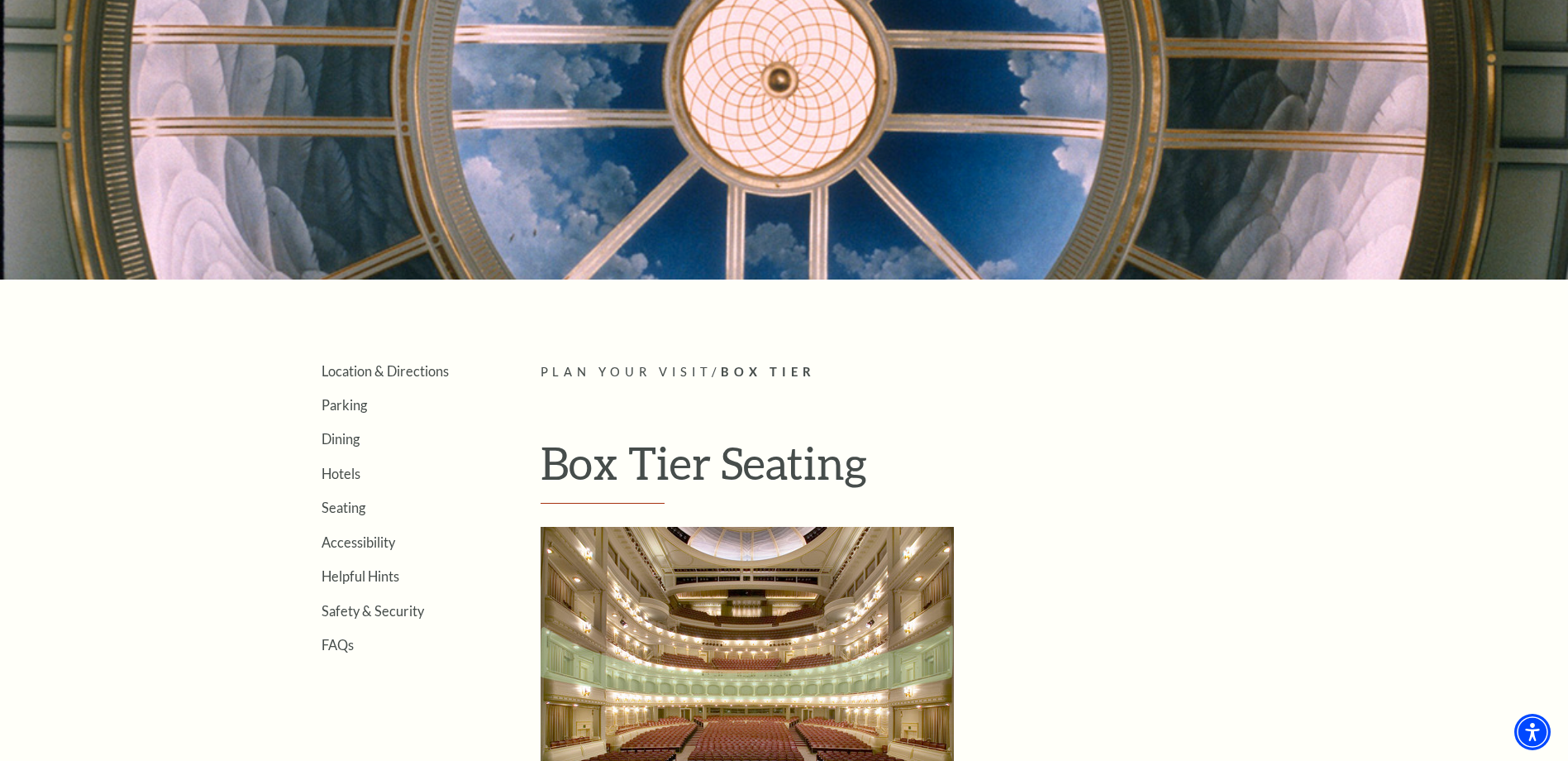
scroll to position [413, 0]
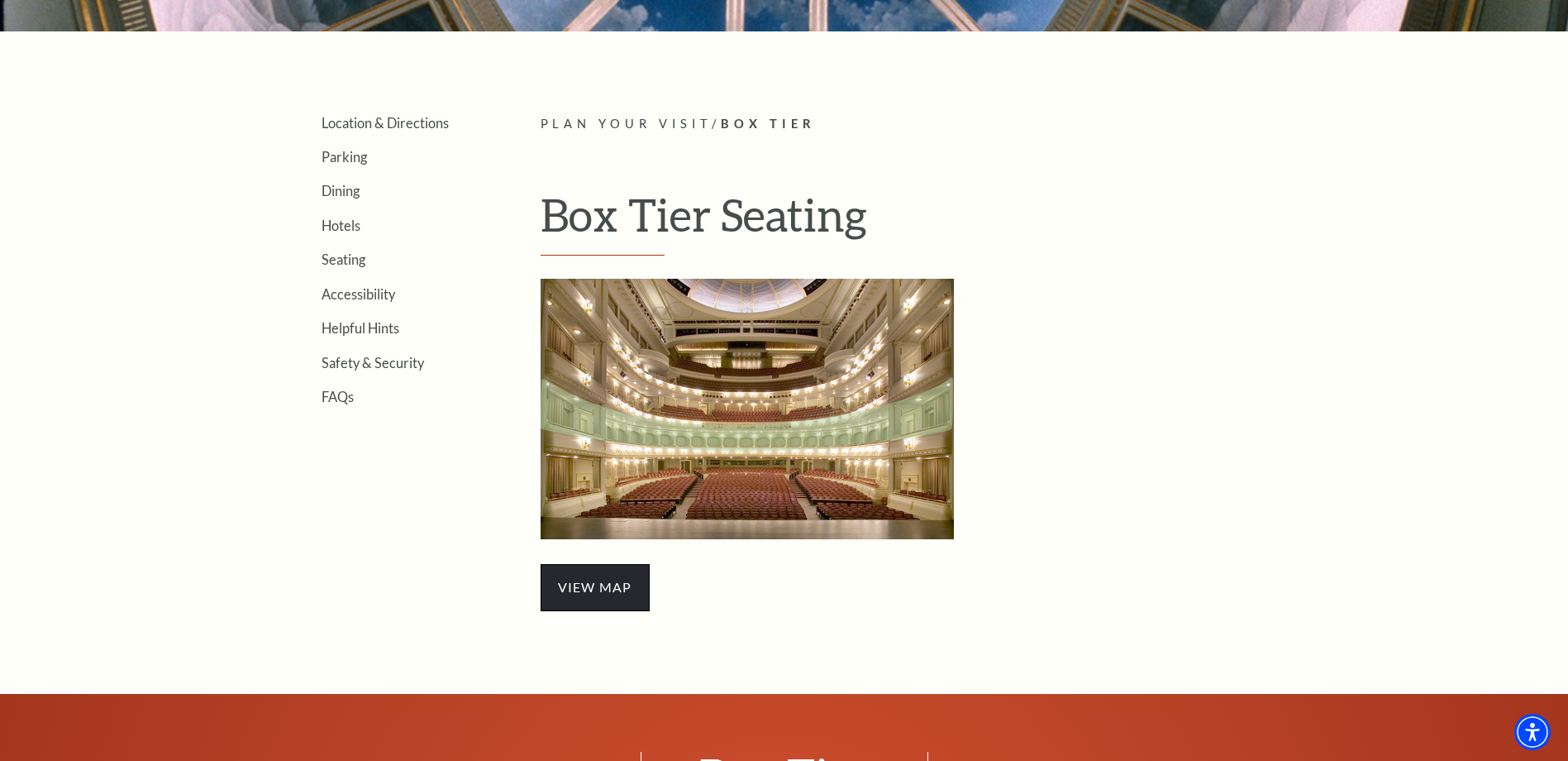
click at [583, 590] on span "view map" at bounding box center [595, 587] width 109 height 46
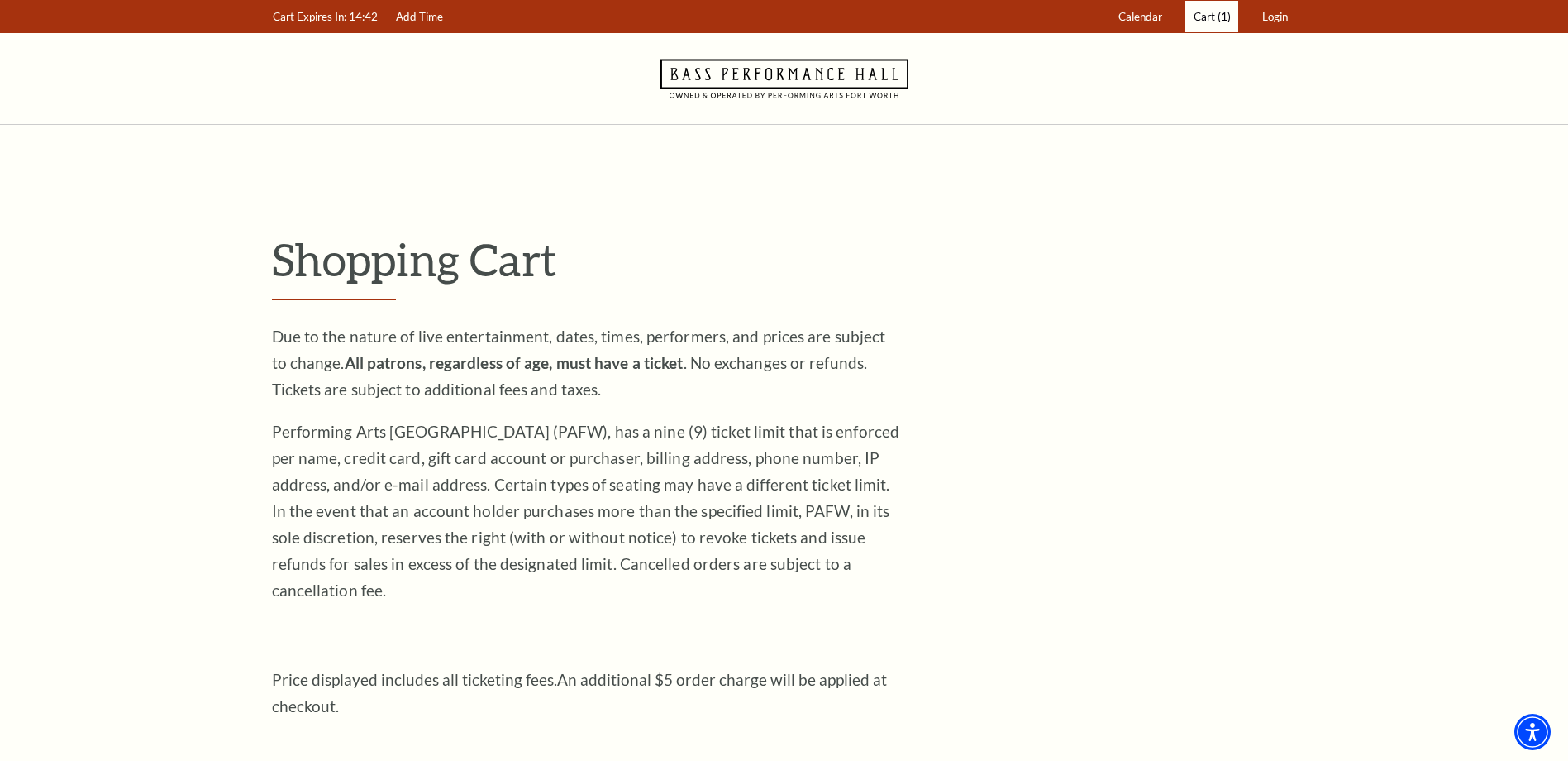
click at [1207, 17] on span "Cart" at bounding box center [1204, 17] width 21 height 13
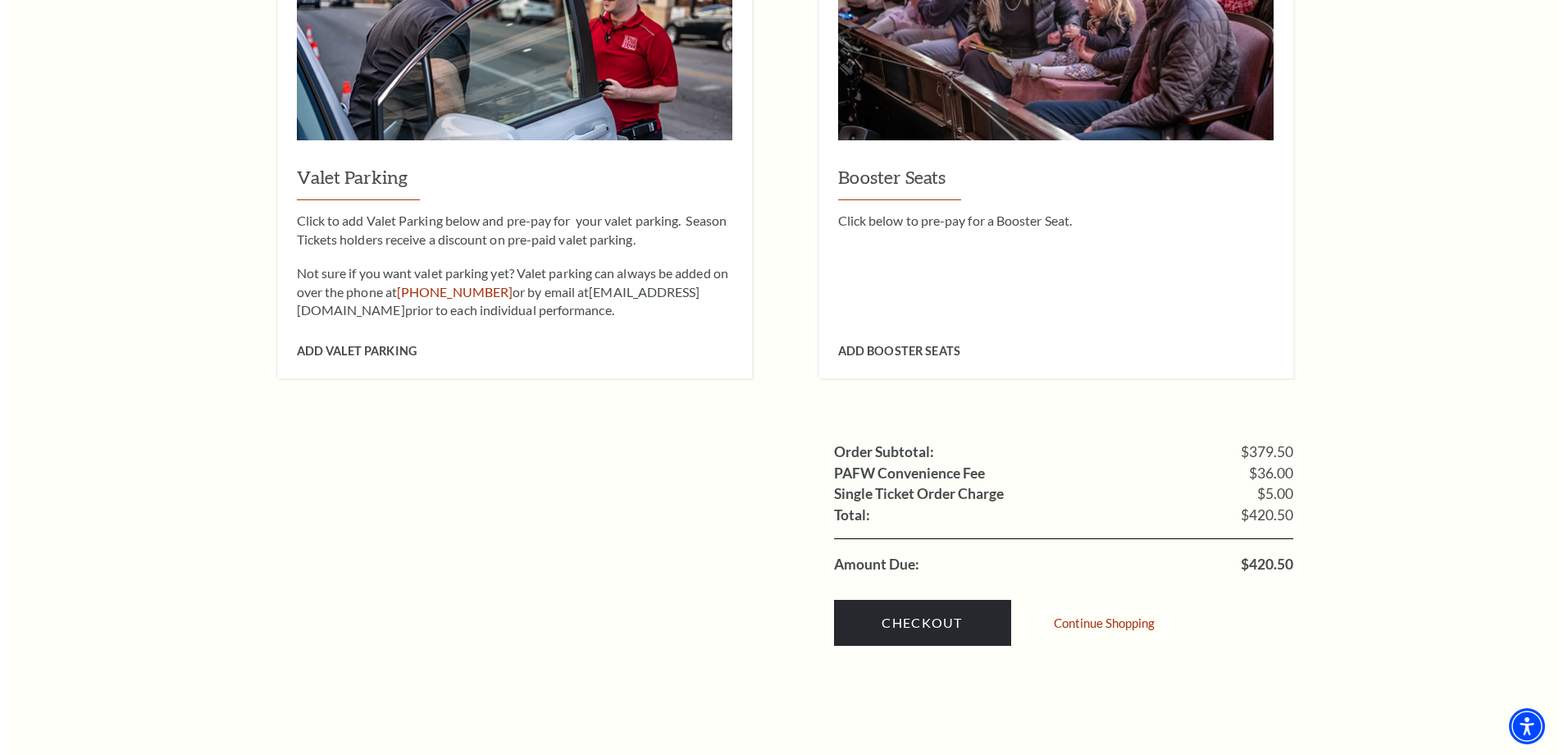
scroll to position [1395, 0]
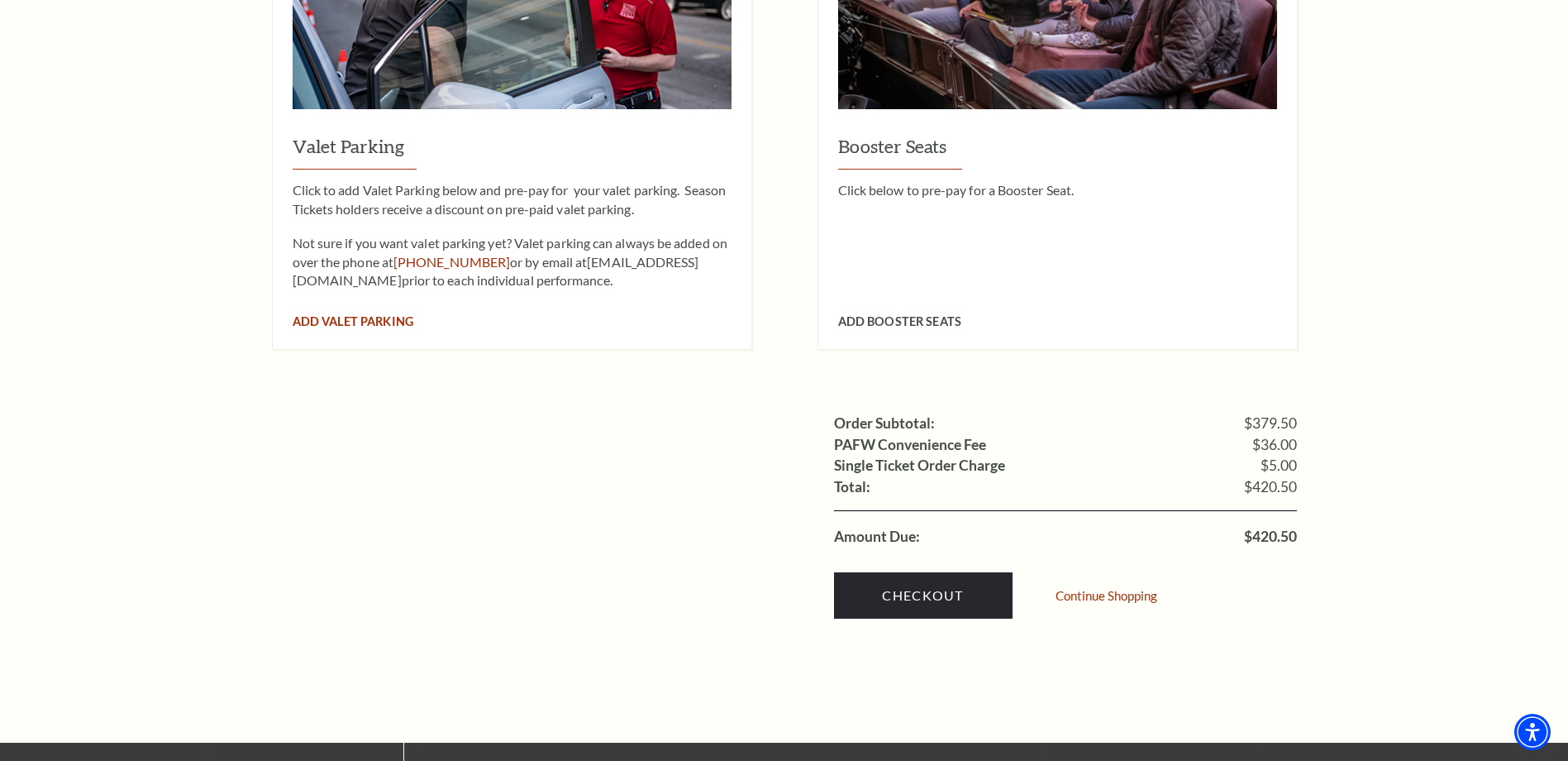
click at [365, 314] on span "Add Valet Parking" at bounding box center [353, 321] width 121 height 14
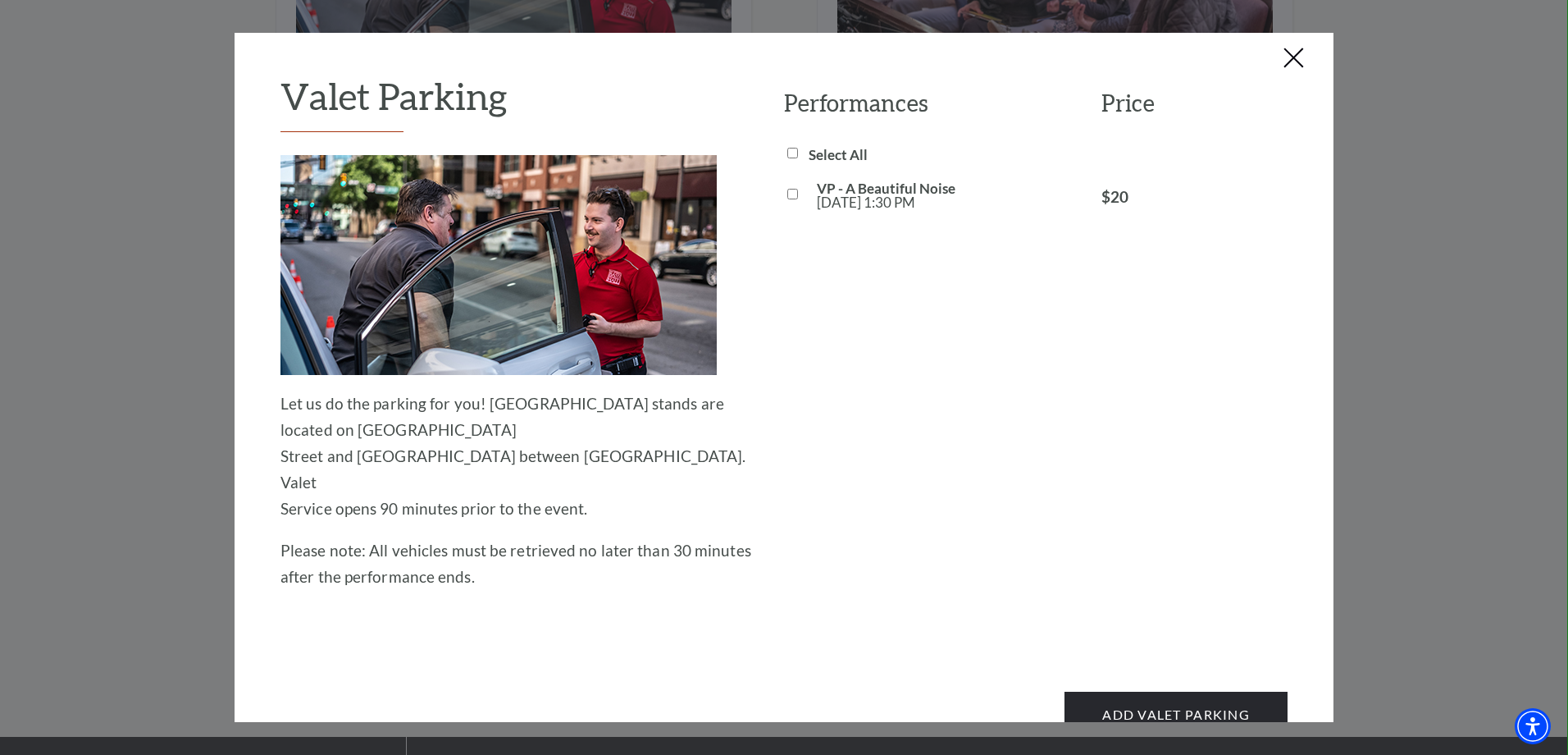
click at [787, 196] on input "VP - A Beautiful Noise Sat, Nov 01 1:30 PM" at bounding box center [793, 195] width 11 height 11
checkbox input "true"
click at [1197, 691] on button "Add Valet Parking" at bounding box center [1176, 714] width 223 height 46
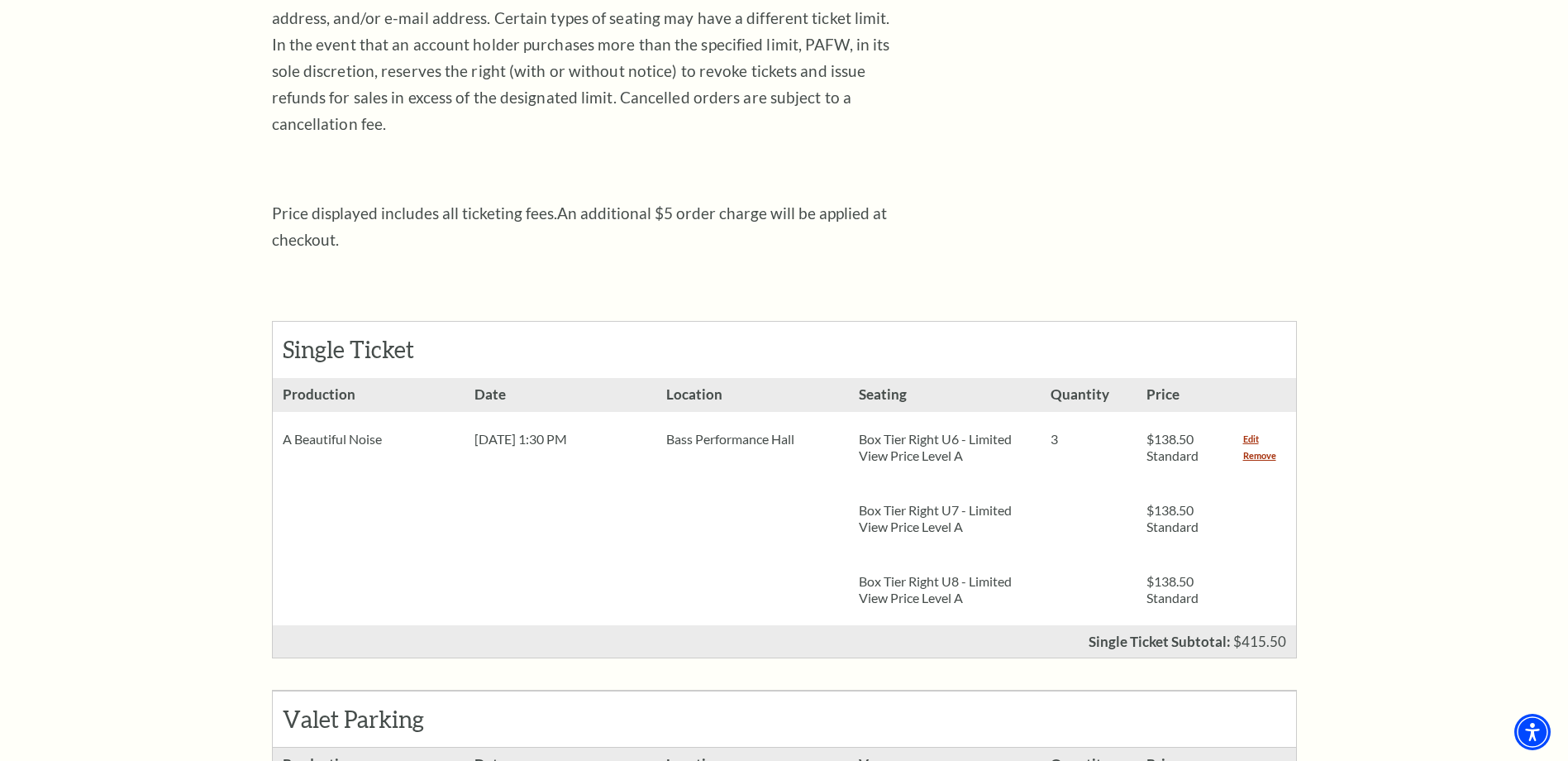
scroll to position [662, 0]
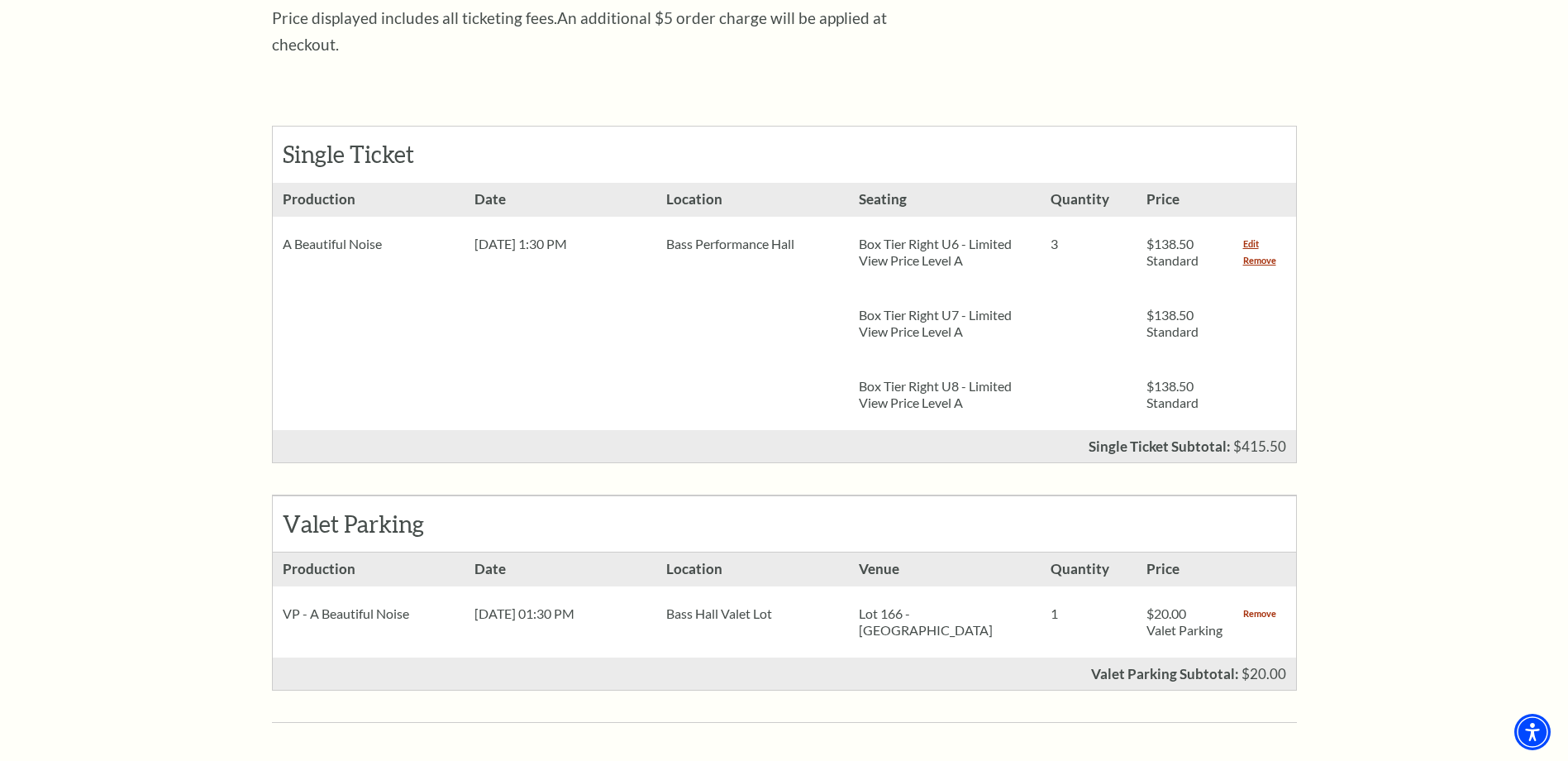
click at [1271, 605] on link "Remove" at bounding box center [1260, 613] width 33 height 17
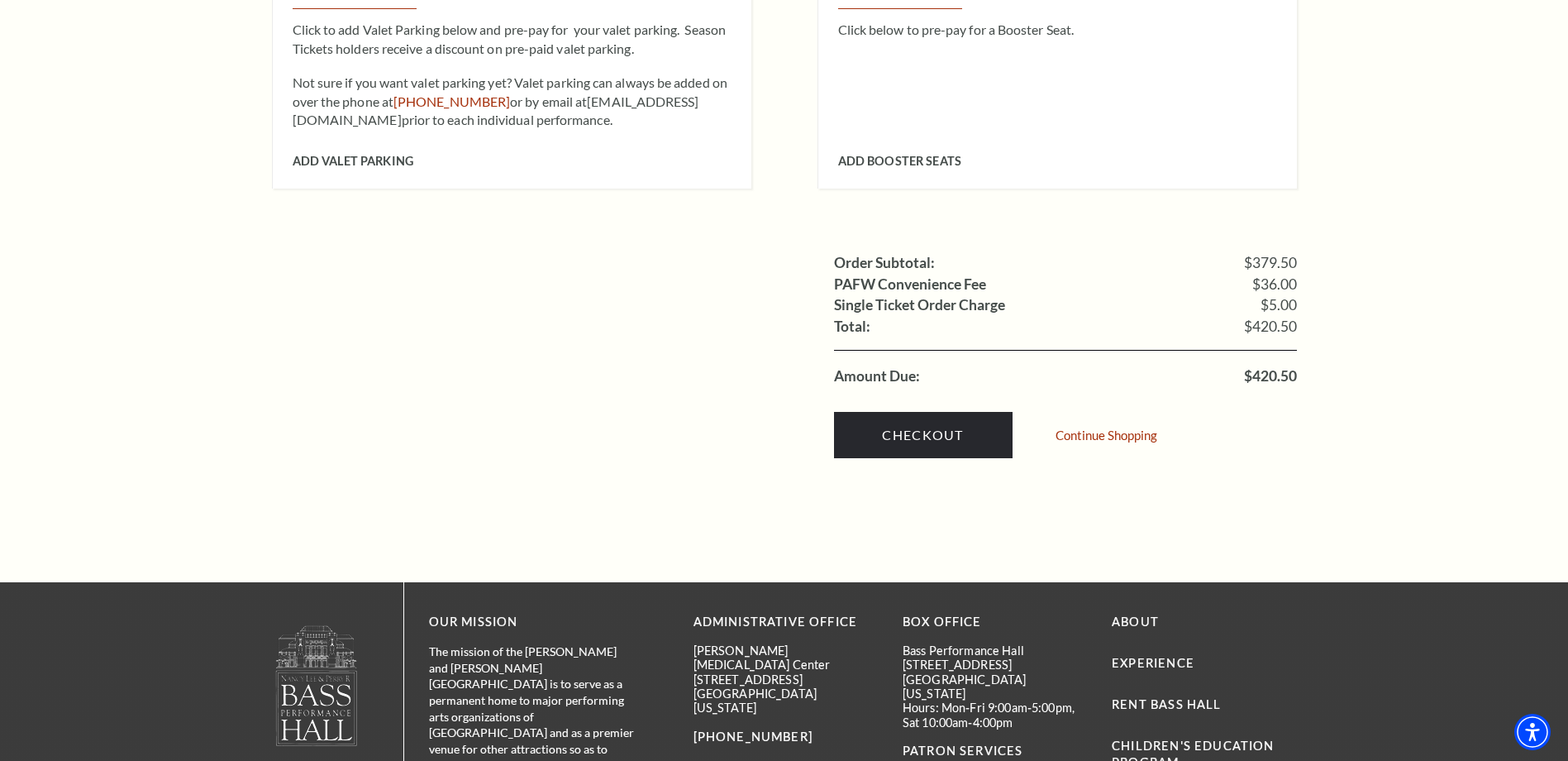
scroll to position [1571, 0]
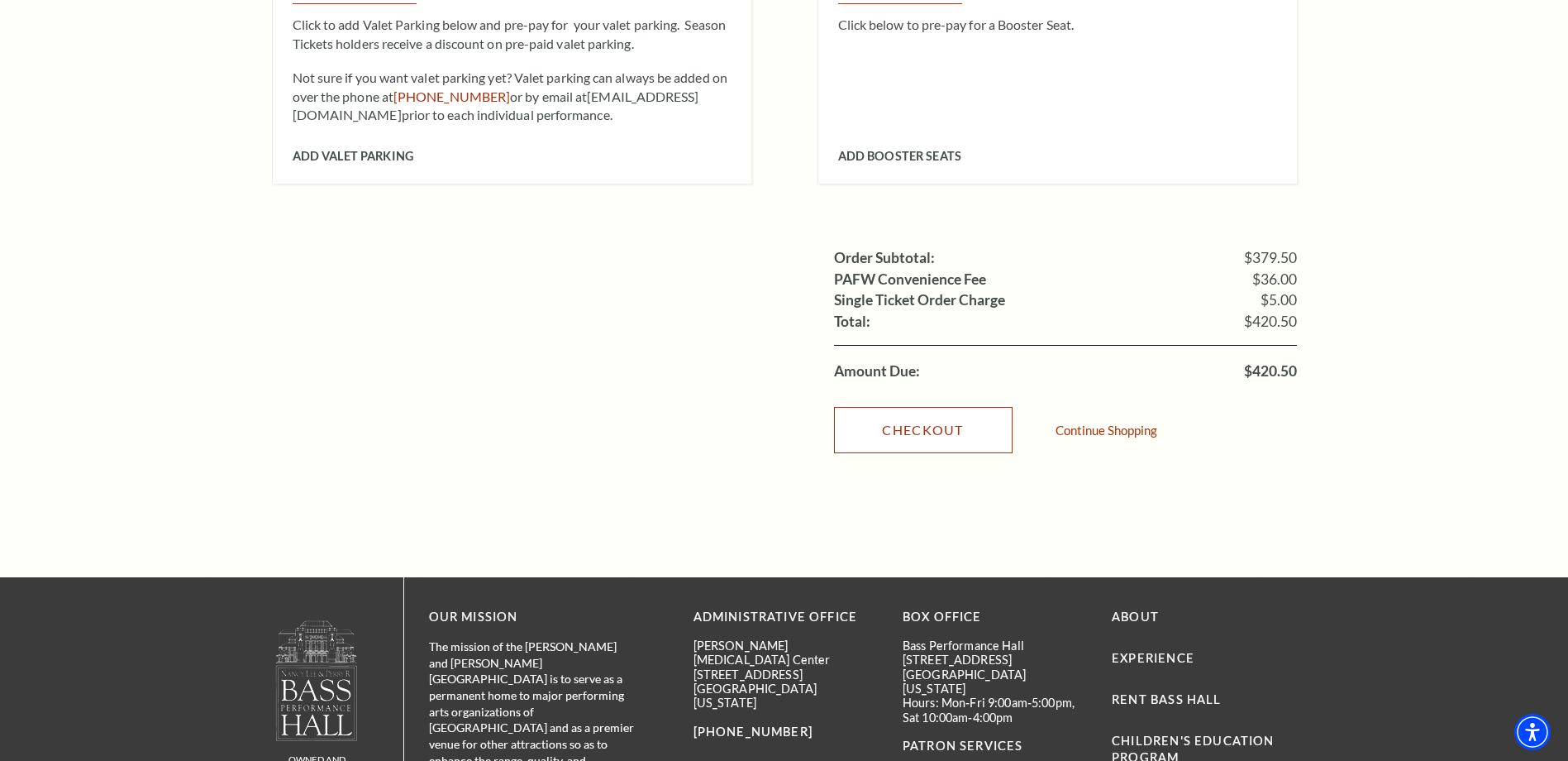
click at [919, 407] on link "Checkout" at bounding box center [923, 430] width 178 height 46
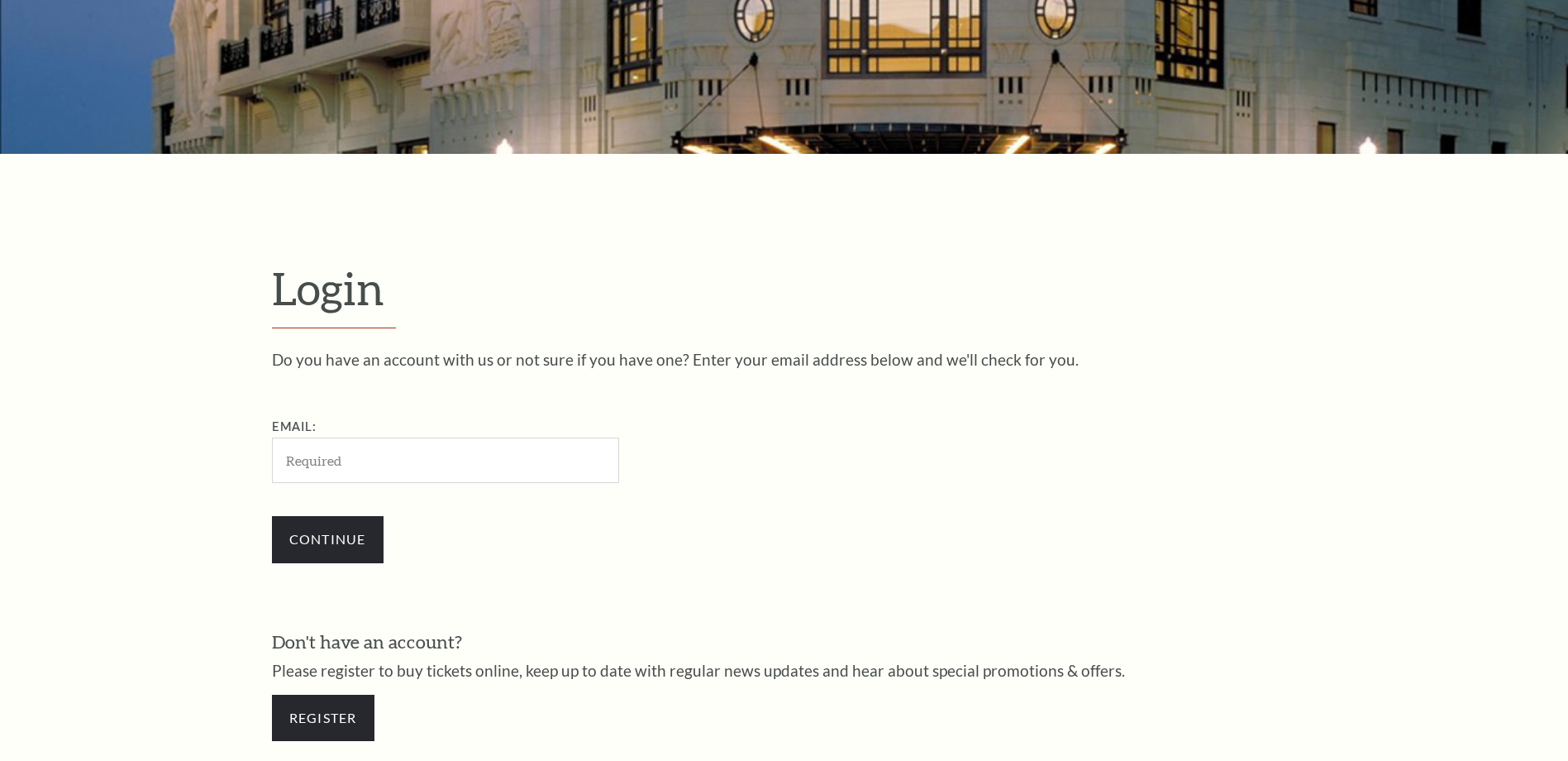
scroll to position [552, 0]
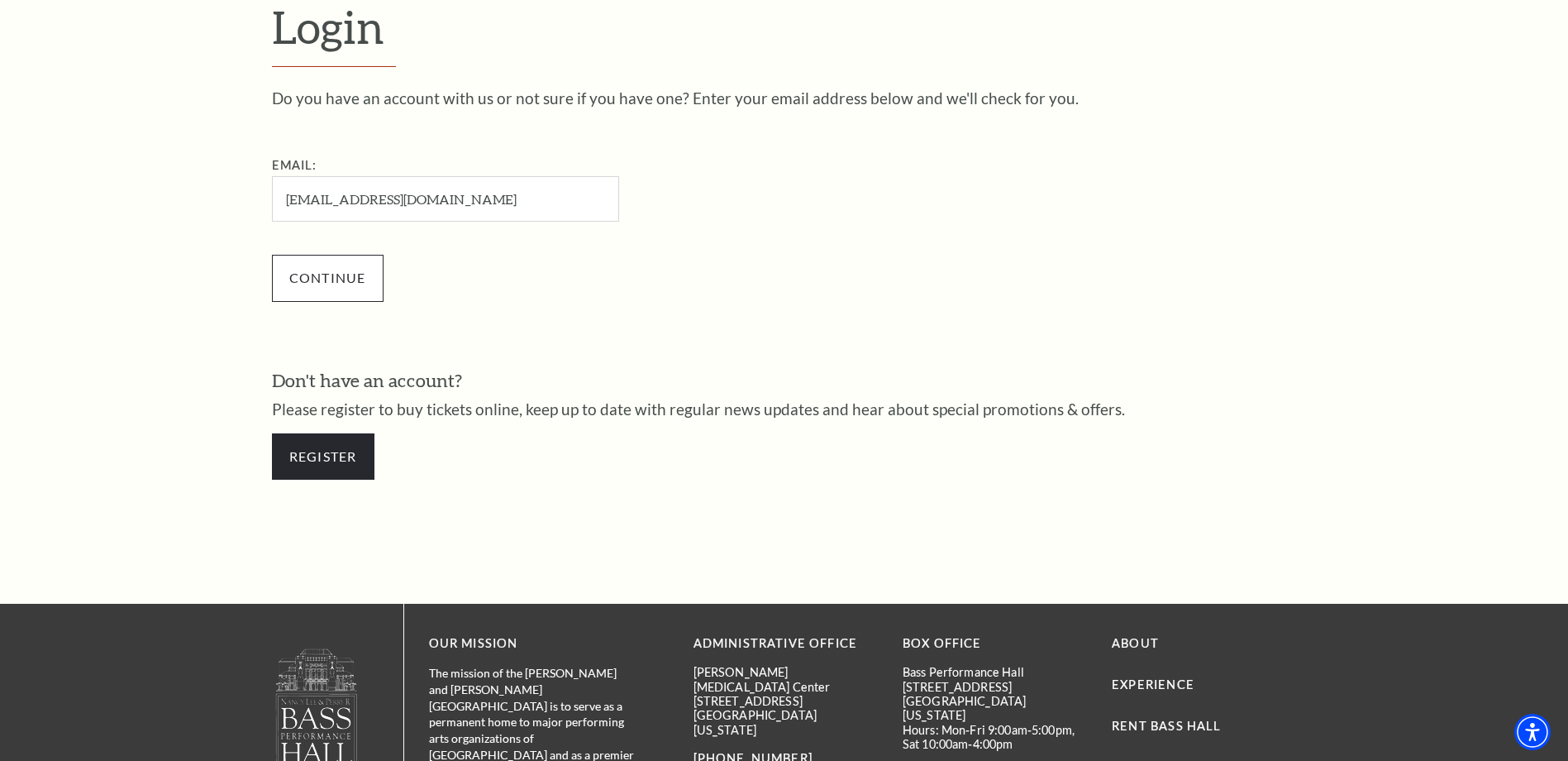
type input "[EMAIL_ADDRESS][DOMAIN_NAME]"
click at [309, 285] on input "Continue" at bounding box center [328, 278] width 111 height 46
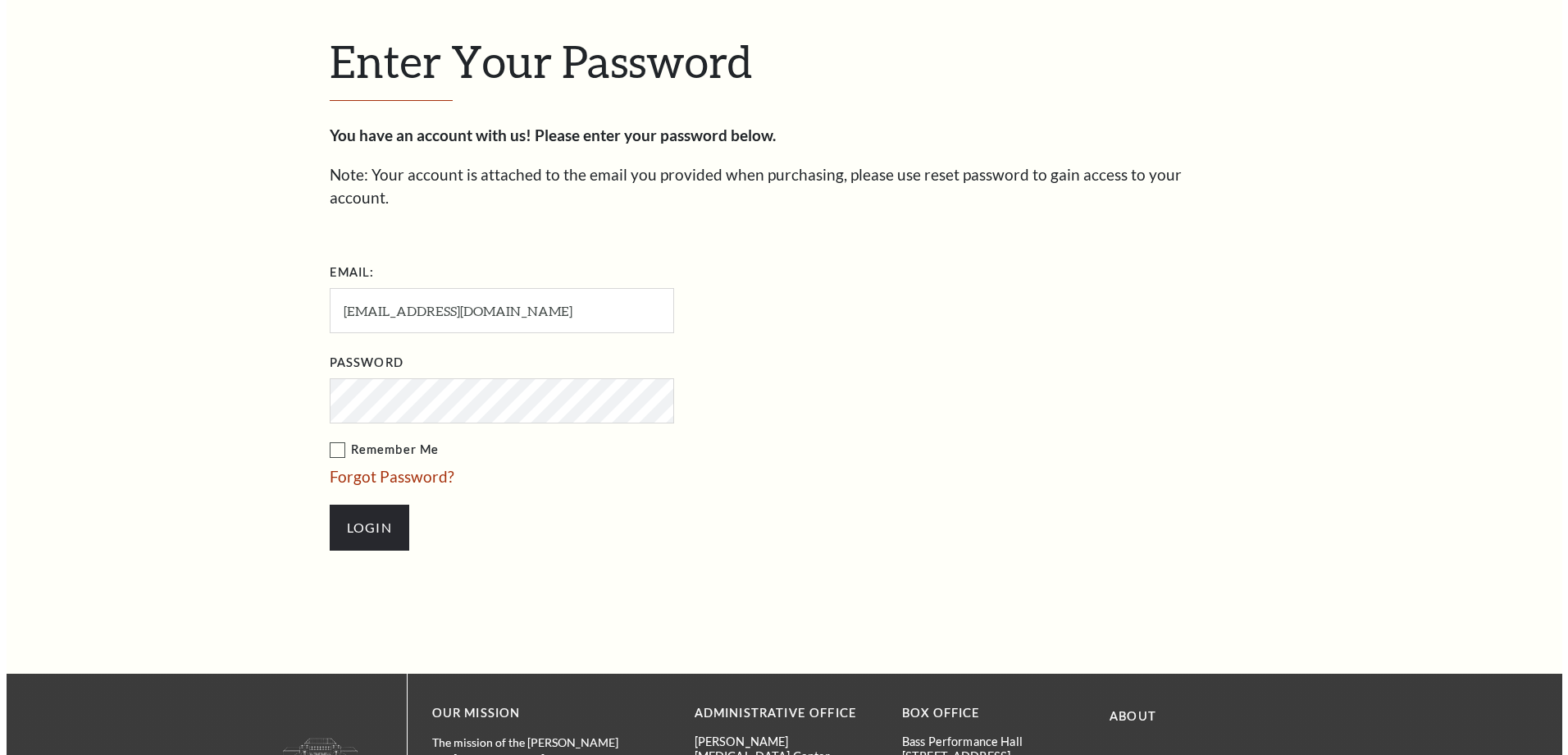
scroll to position [563, 0]
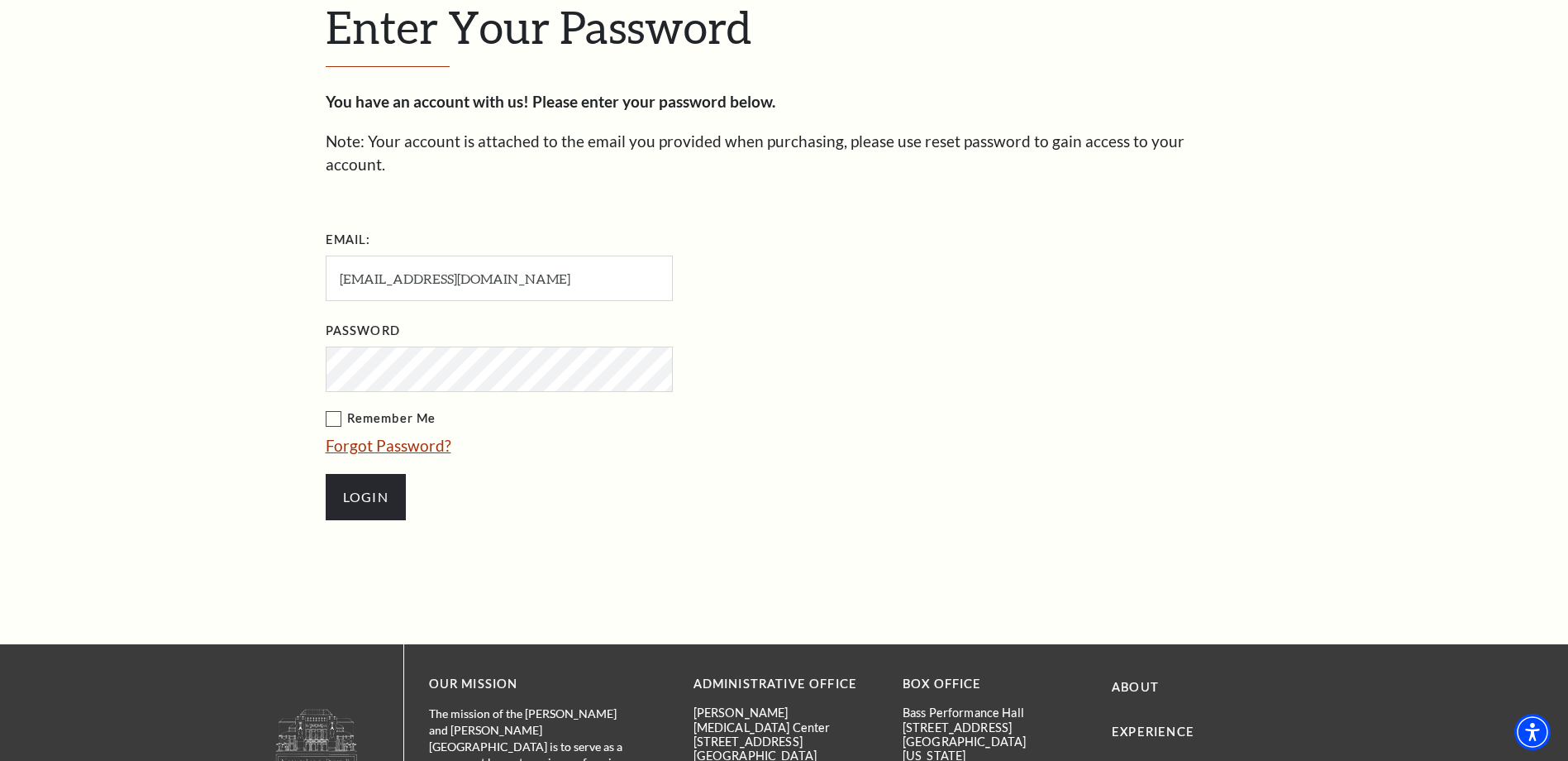
click at [400, 436] on link "Forgot Password?" at bounding box center [388, 445] width 125 height 19
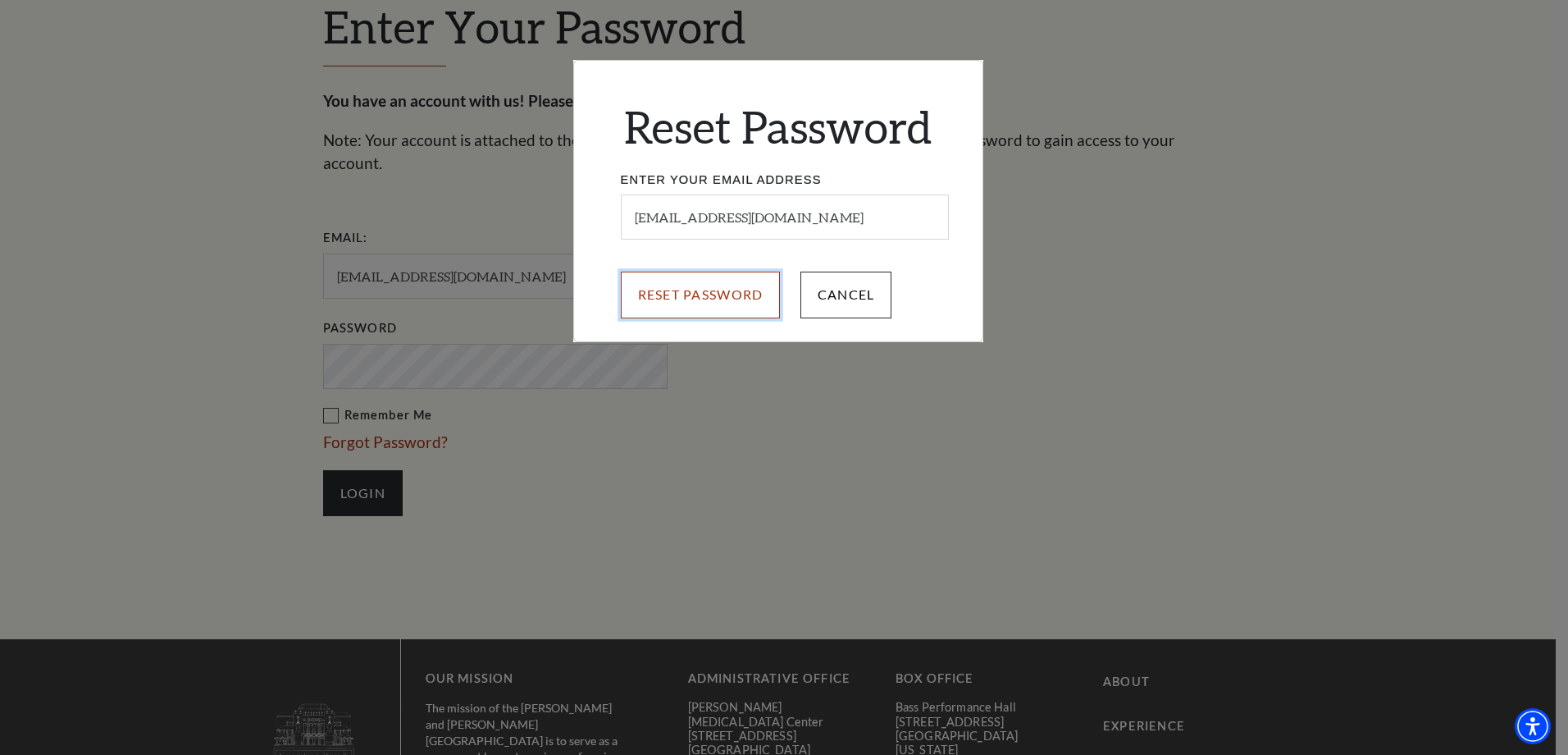
click at [680, 295] on input "Reset Password" at bounding box center [701, 295] width 160 height 46
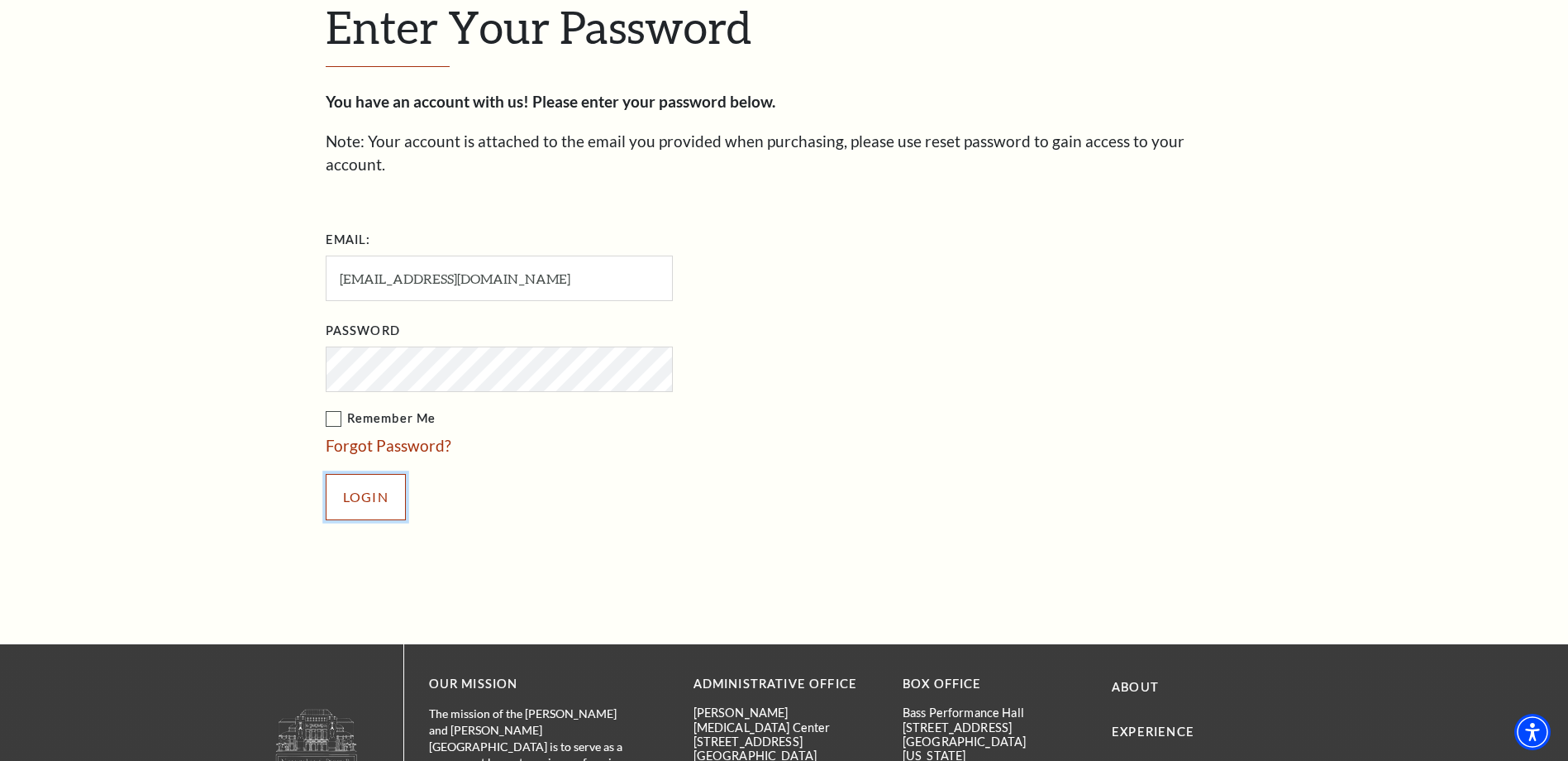
click at [340, 486] on input "Login" at bounding box center [366, 497] width 80 height 46
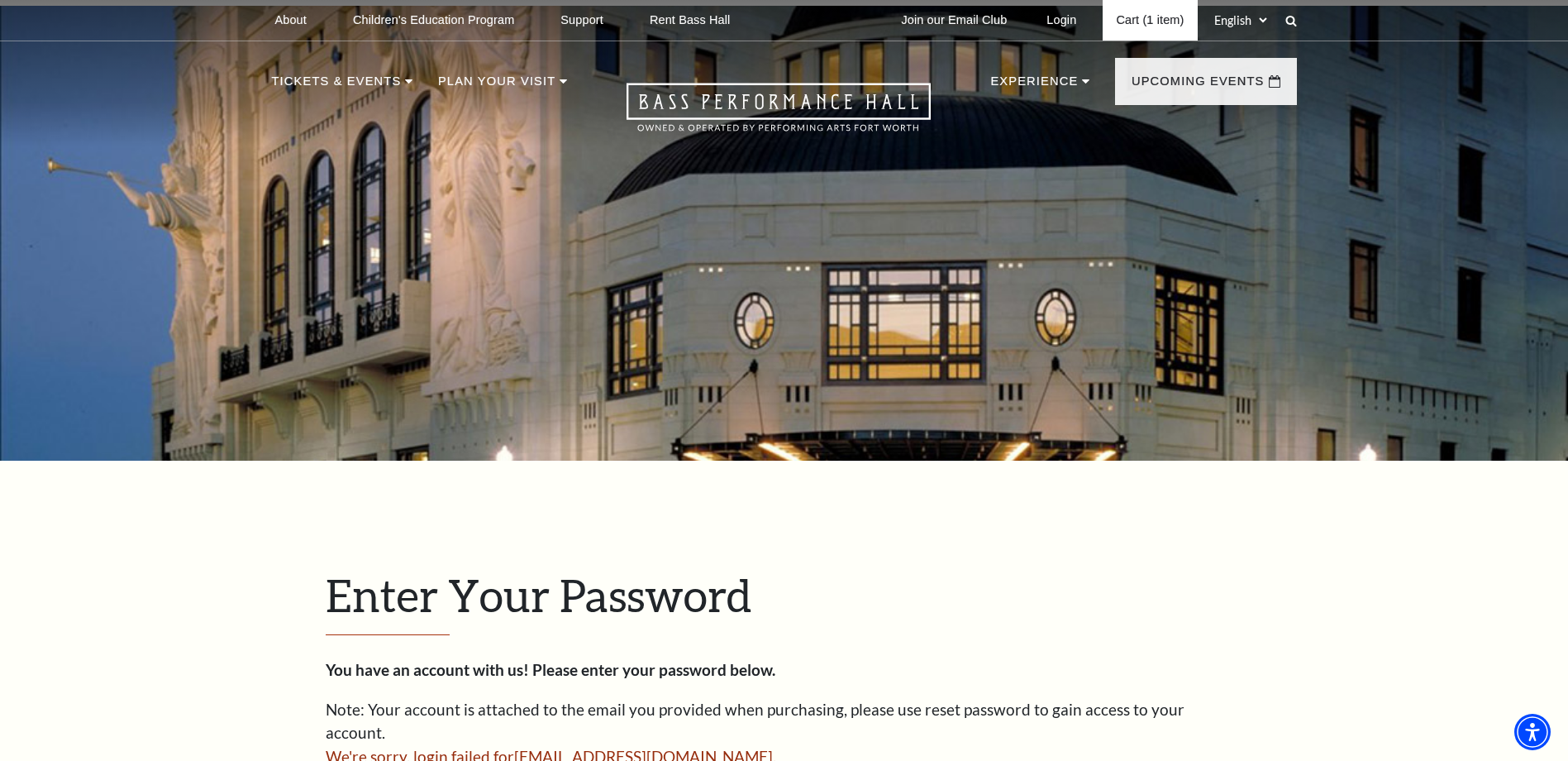
click at [1129, 19] on link "Cart (1 item)" at bounding box center [1149, 20] width 94 height 41
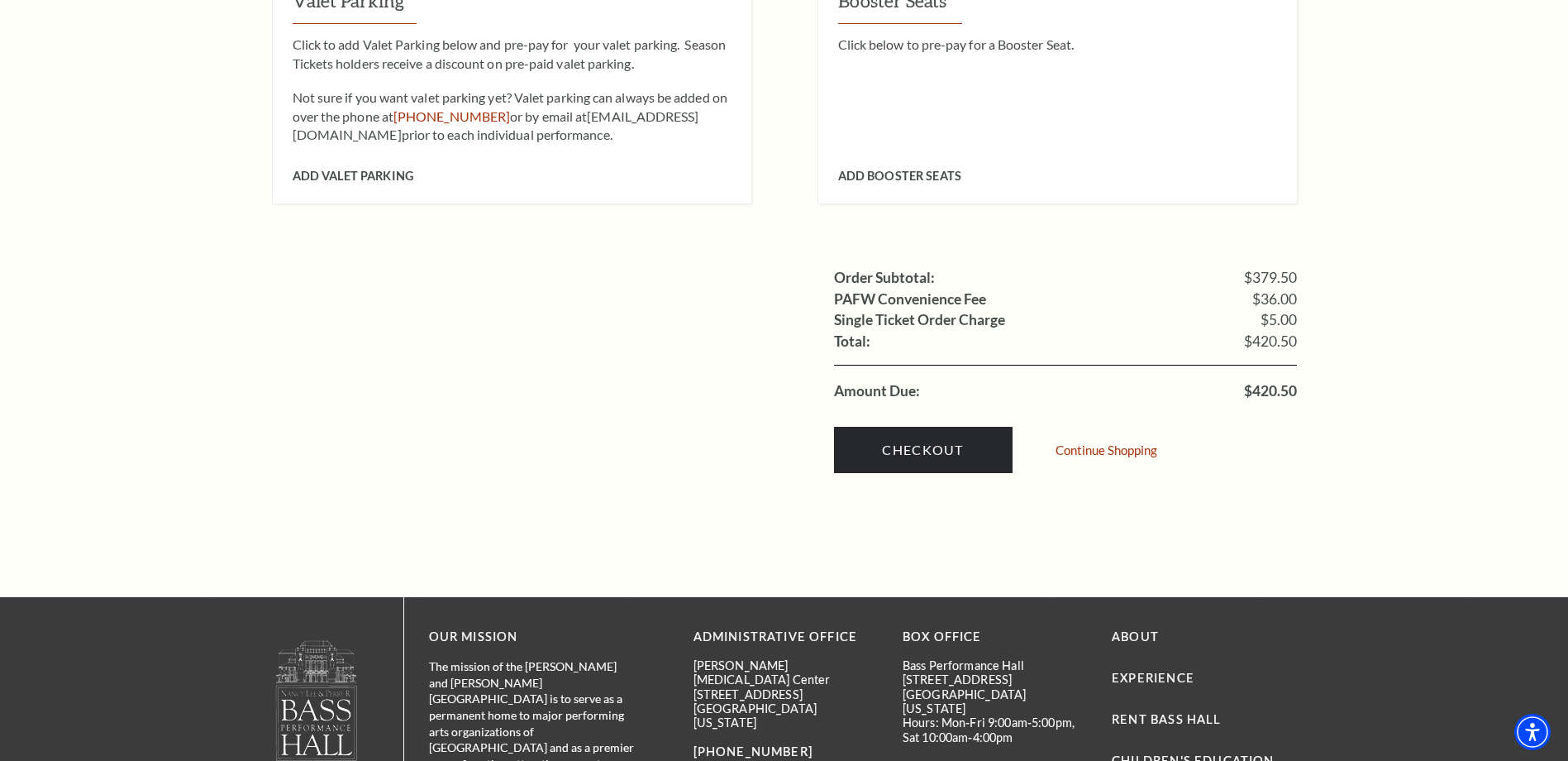
scroll to position [1571, 0]
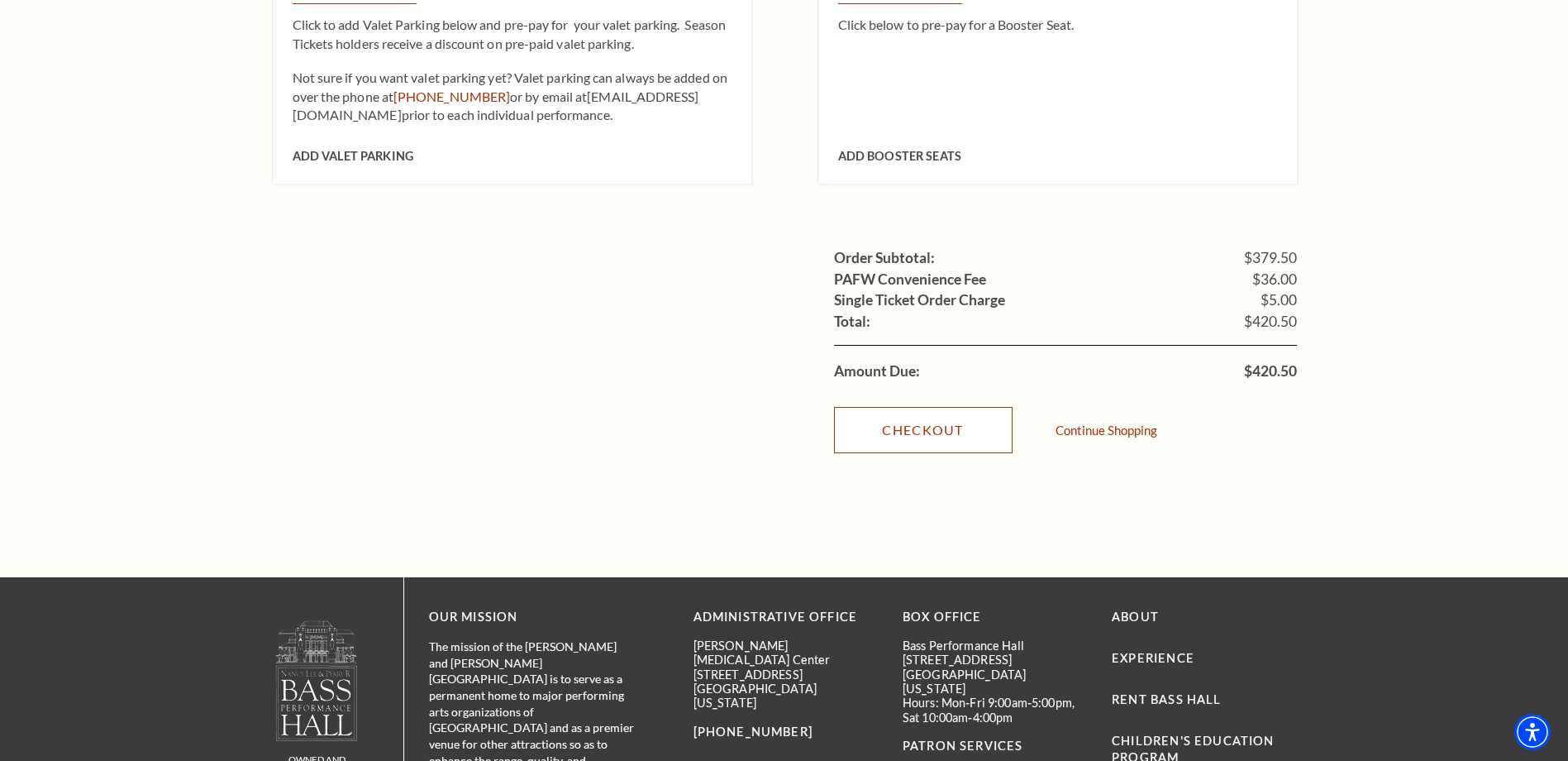
click at [920, 407] on link "Checkout" at bounding box center [923, 430] width 178 height 46
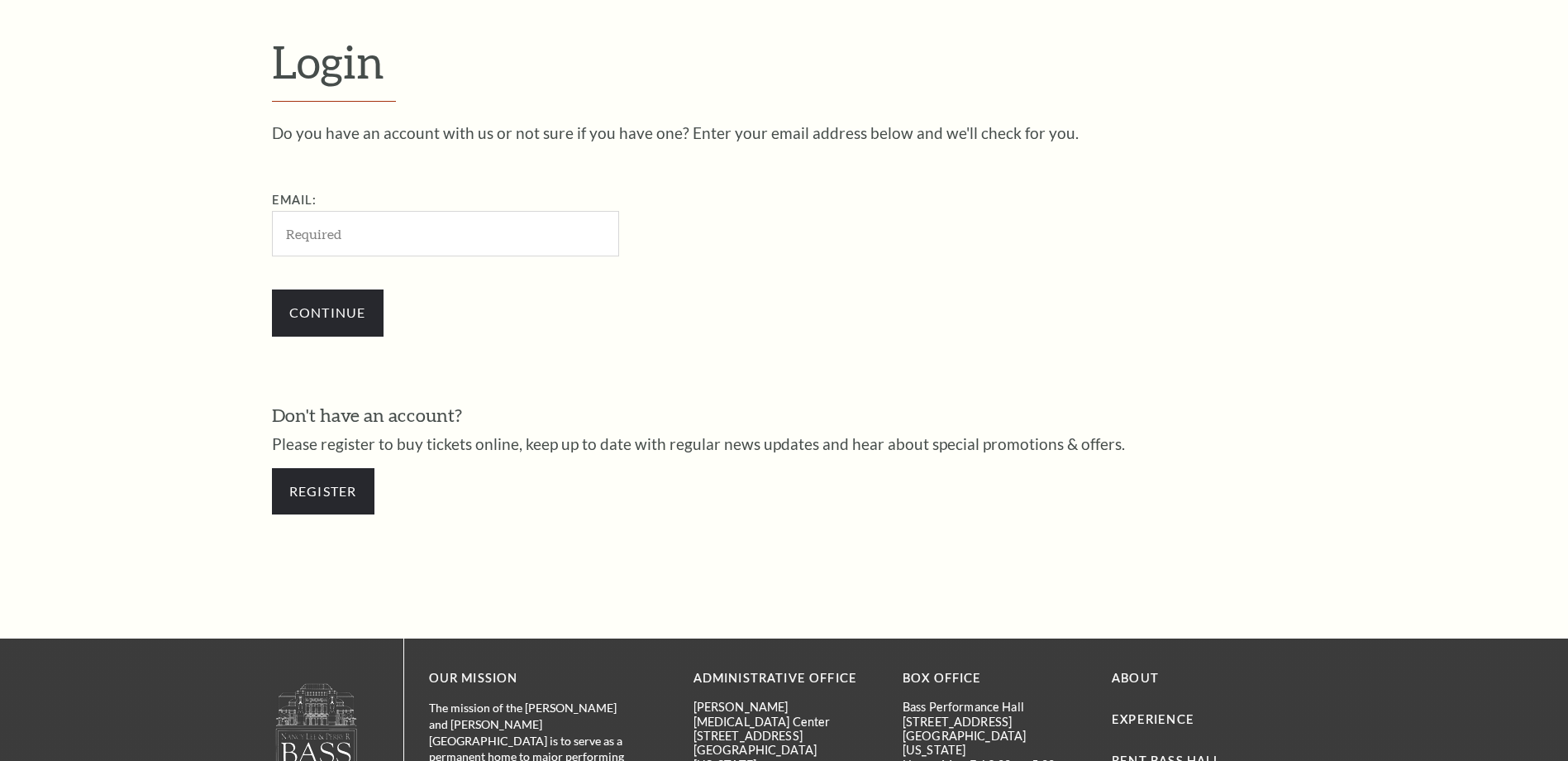
scroll to position [552, 0]
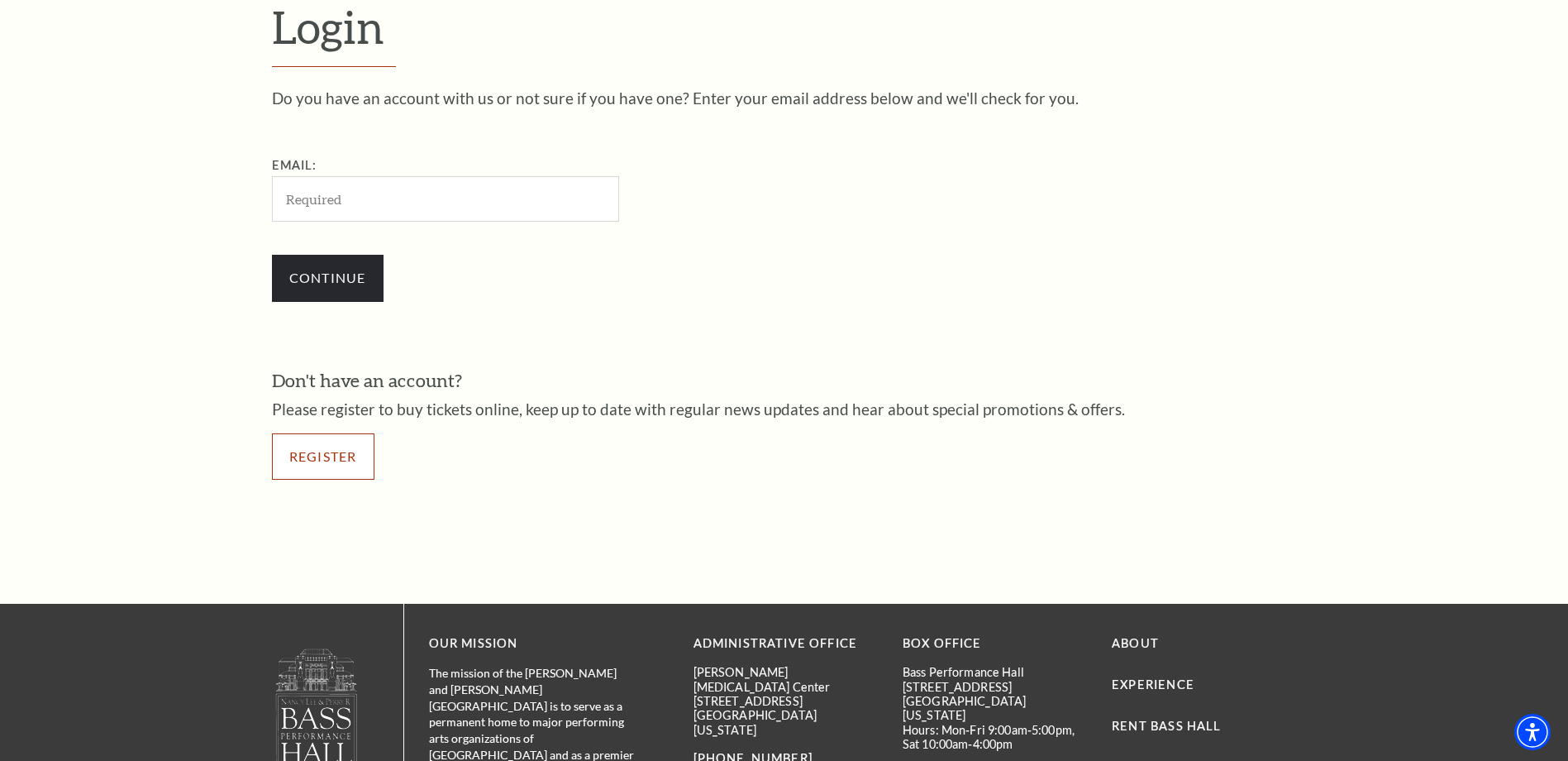
click at [307, 461] on link "Register" at bounding box center [323, 456] width 102 height 46
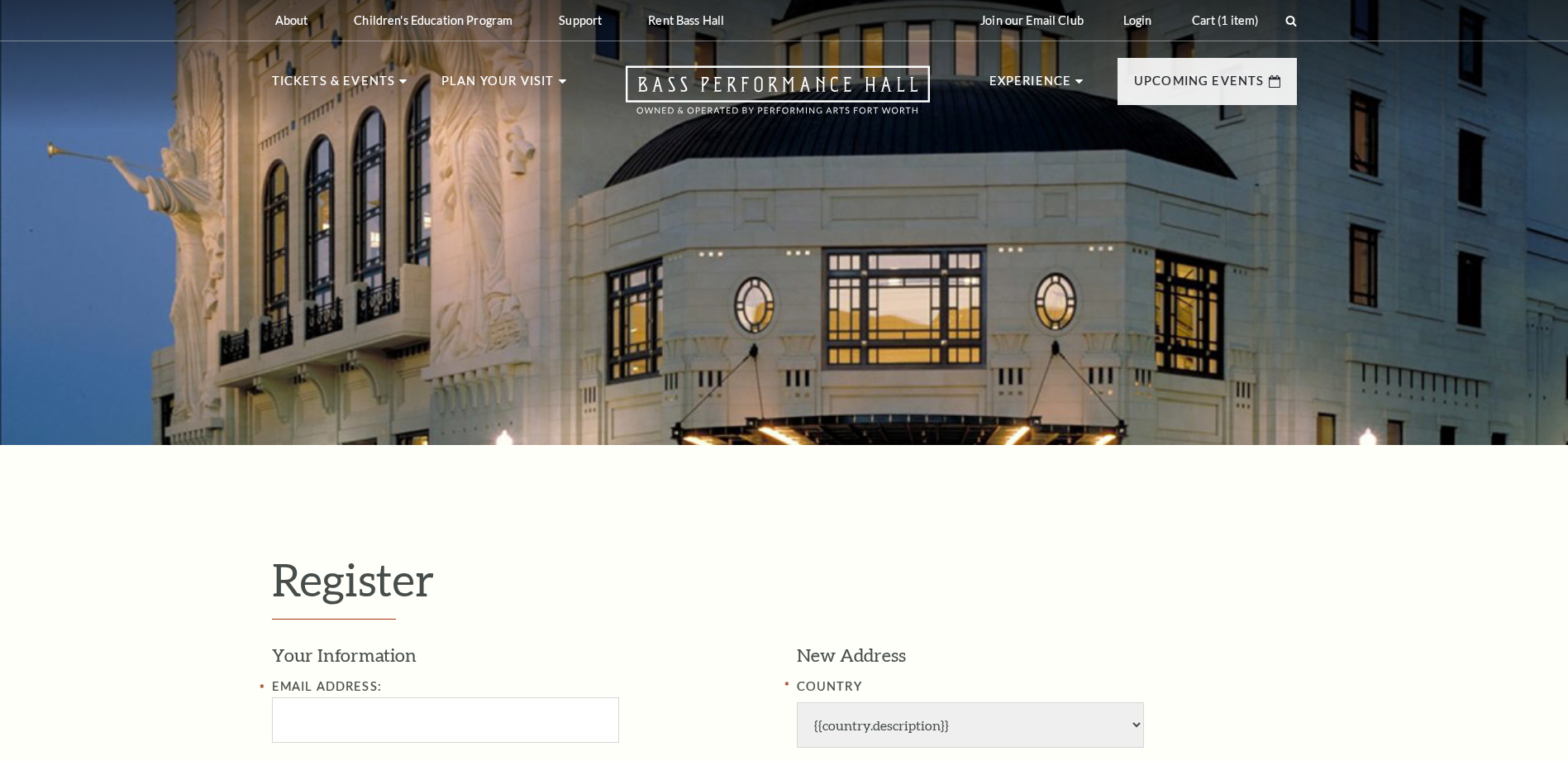
select select "1"
select select "[GEOGRAPHIC_DATA]"
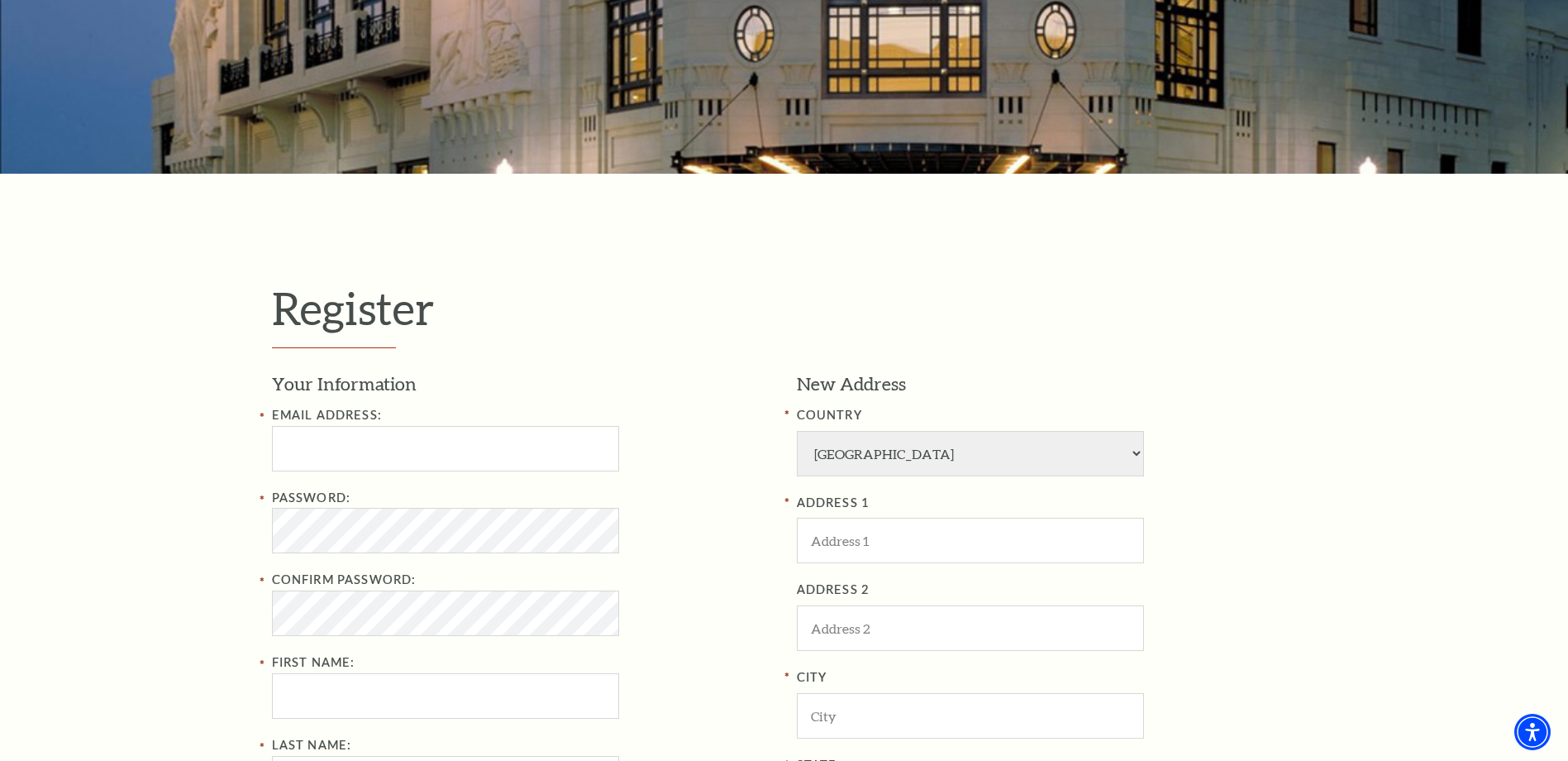
scroll to position [331, 0]
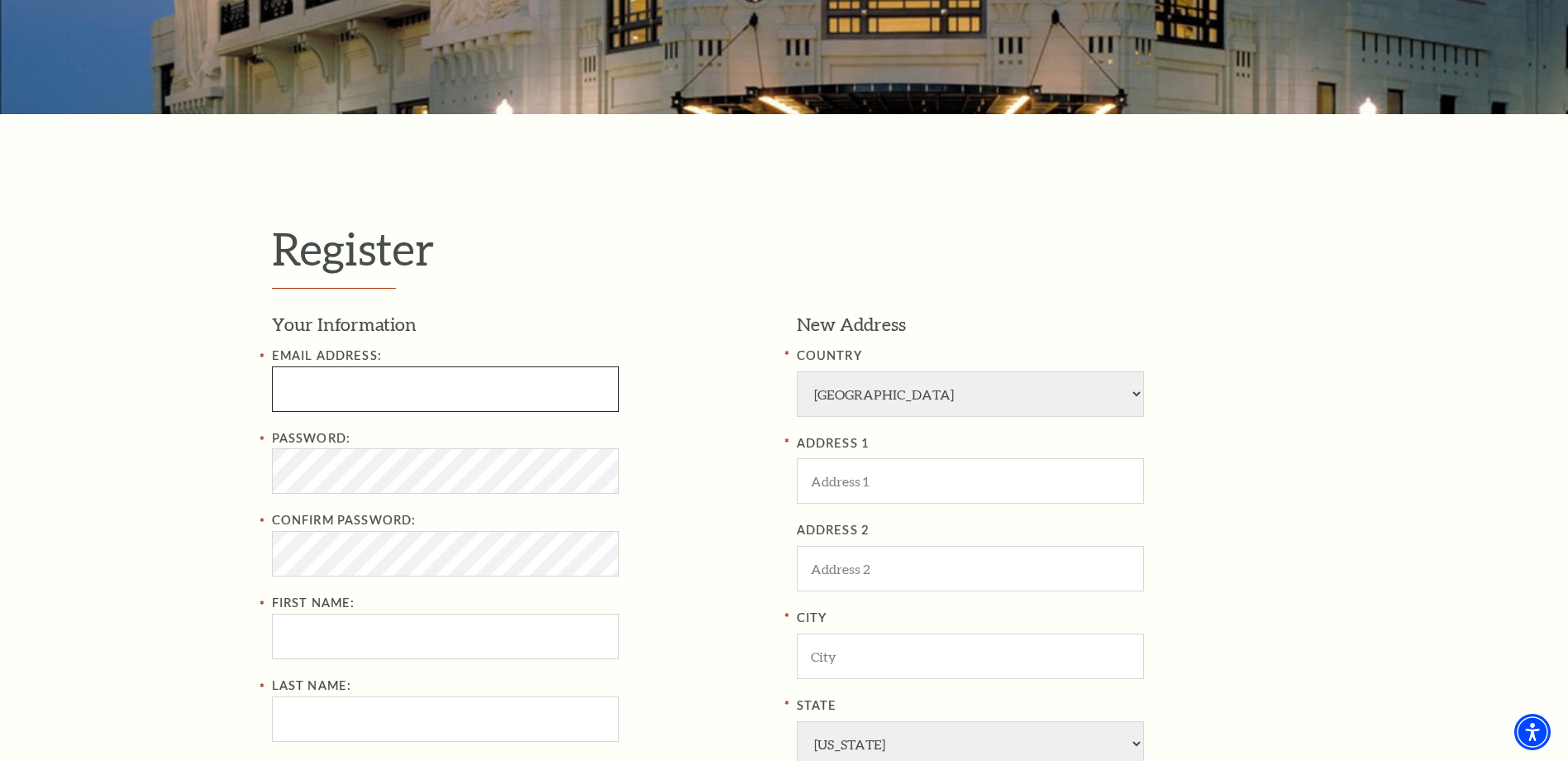
click at [405, 379] on input "Email Address:" at bounding box center [446, 388] width 347 height 46
type input "[EMAIL_ADDRESS][DOMAIN_NAME]"
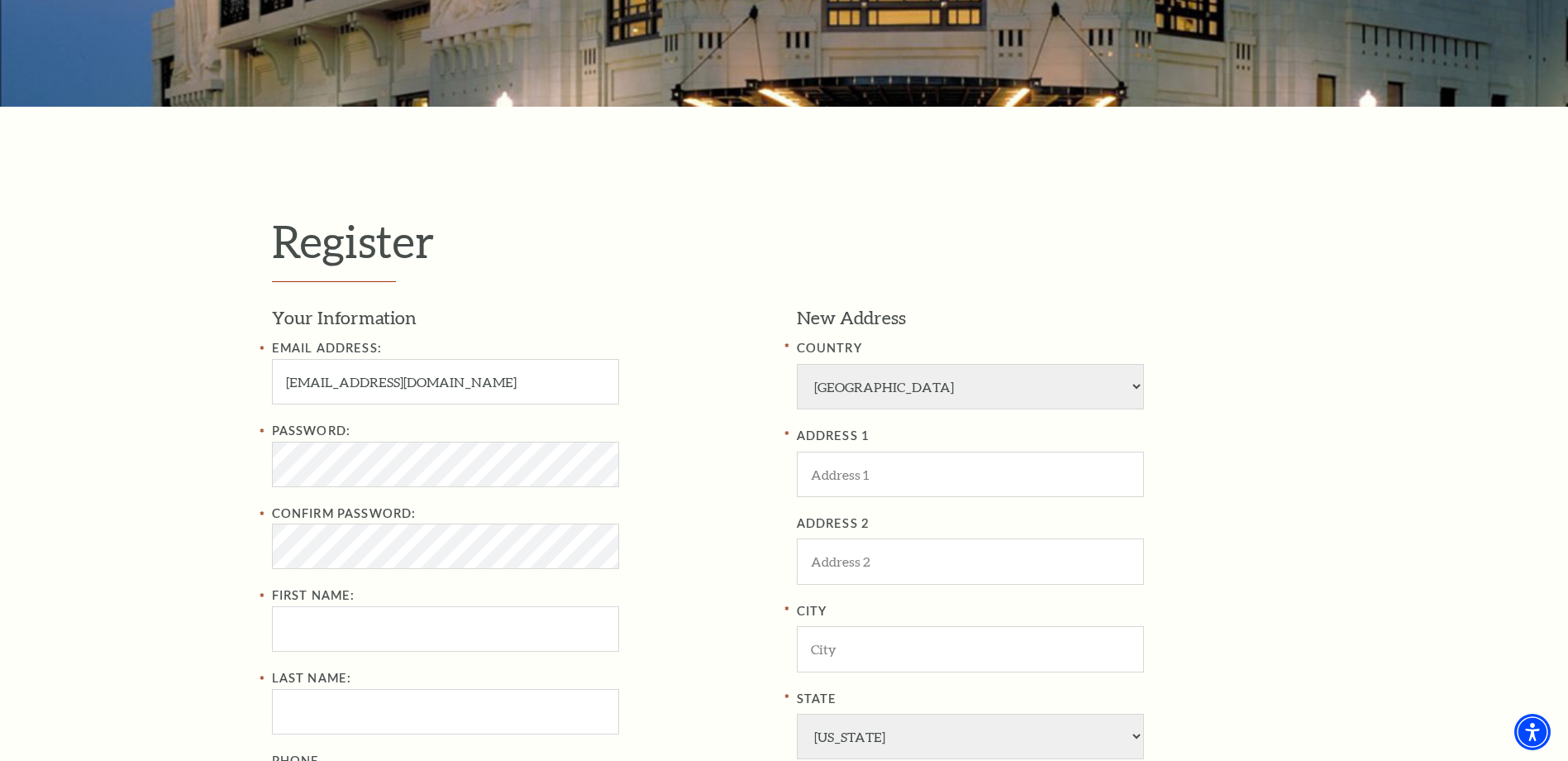
click at [364, 571] on div "Password: Confirm Password: First Name:" at bounding box center [522, 536] width 500 height 231
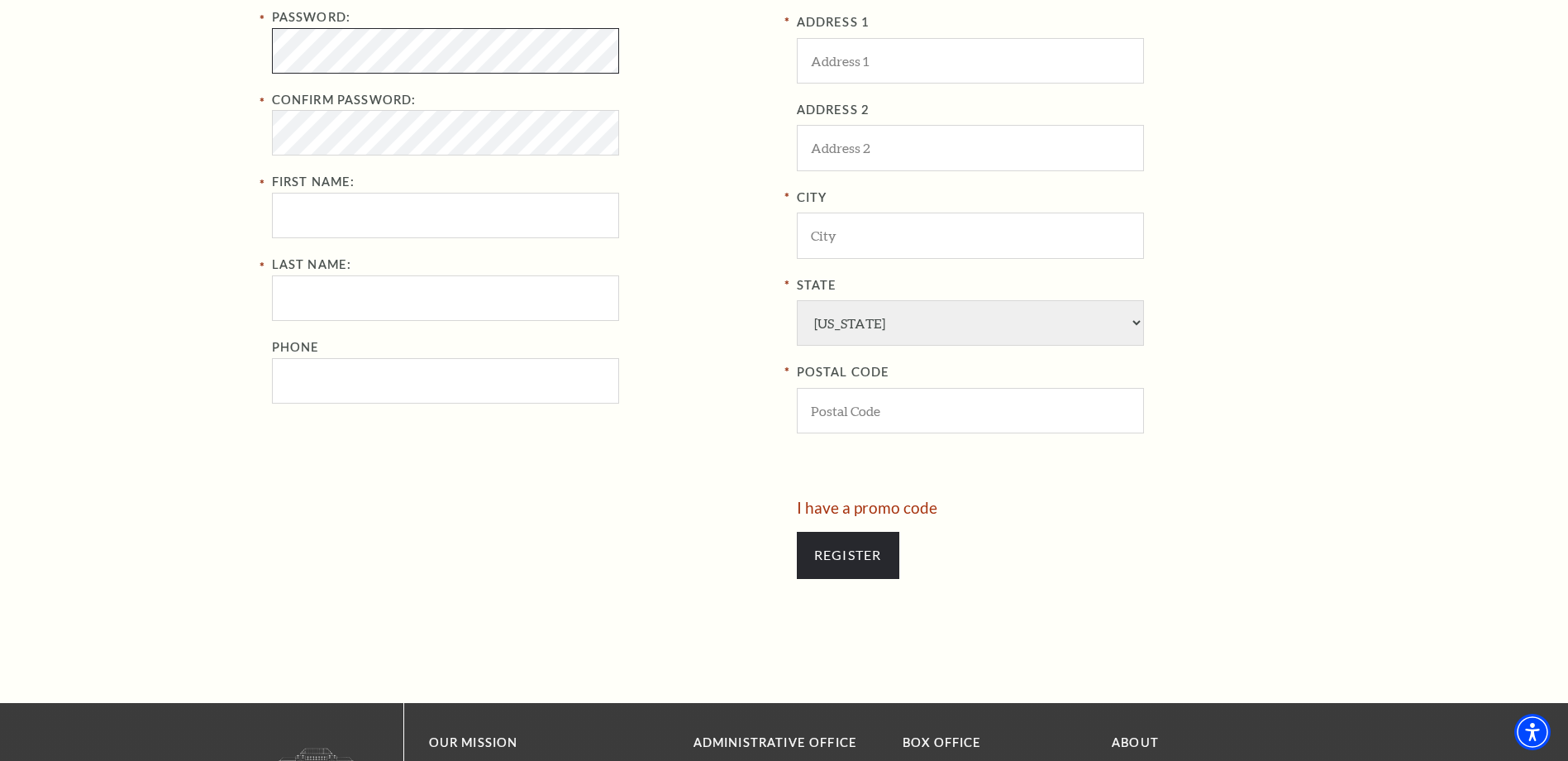
click at [236, 46] on div "Register Your Information Email Address: [EMAIL_ADDRESS][DOMAIN_NAME] Password:…" at bounding box center [784, 198] width 1568 height 1009
click at [324, 228] on input "First Name:" at bounding box center [446, 215] width 347 height 46
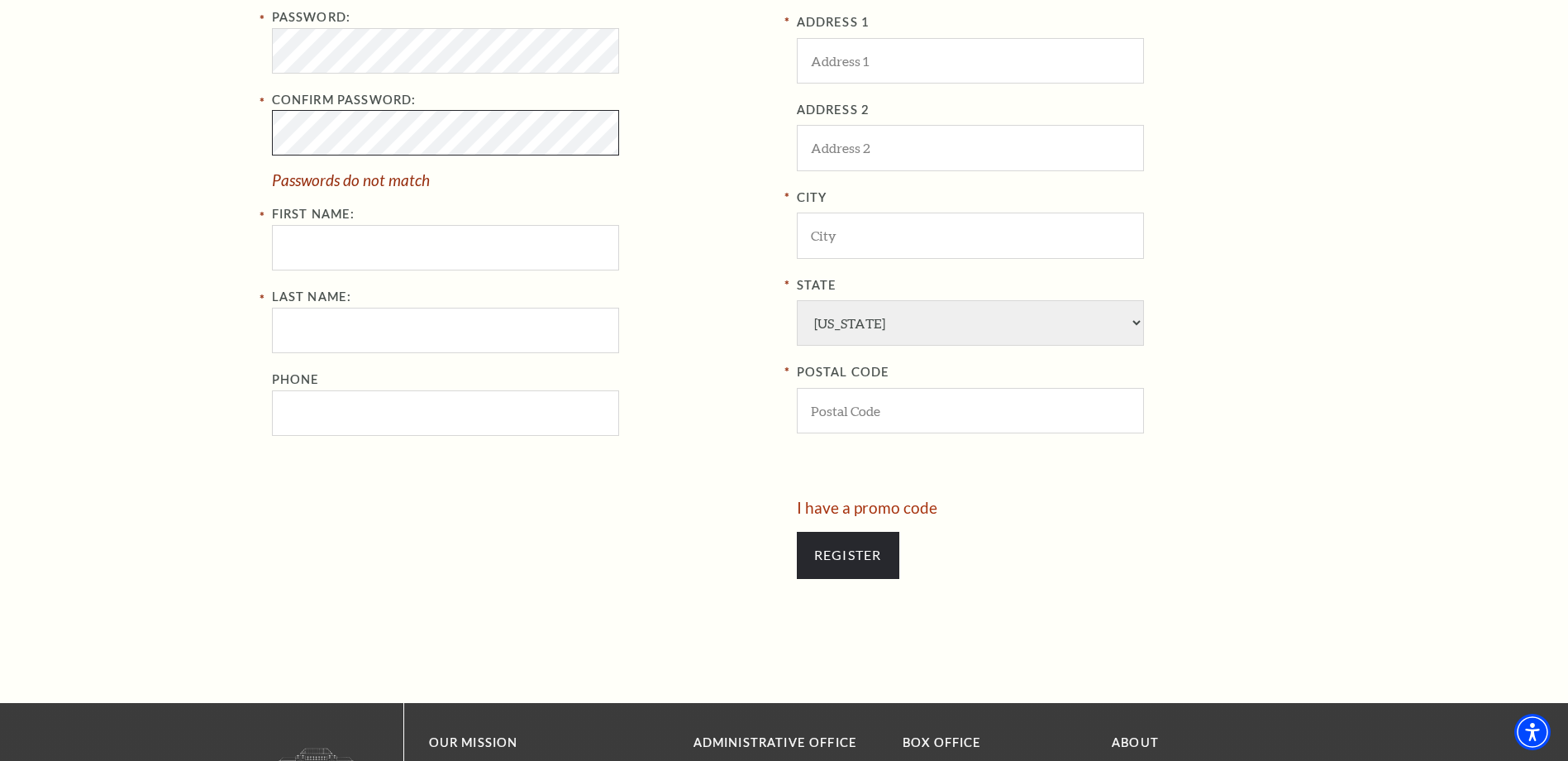
click at [20, 68] on div "Register Your Information Email Address: [EMAIL_ADDRESS][DOMAIN_NAME] Password:…" at bounding box center [784, 198] width 1568 height 1009
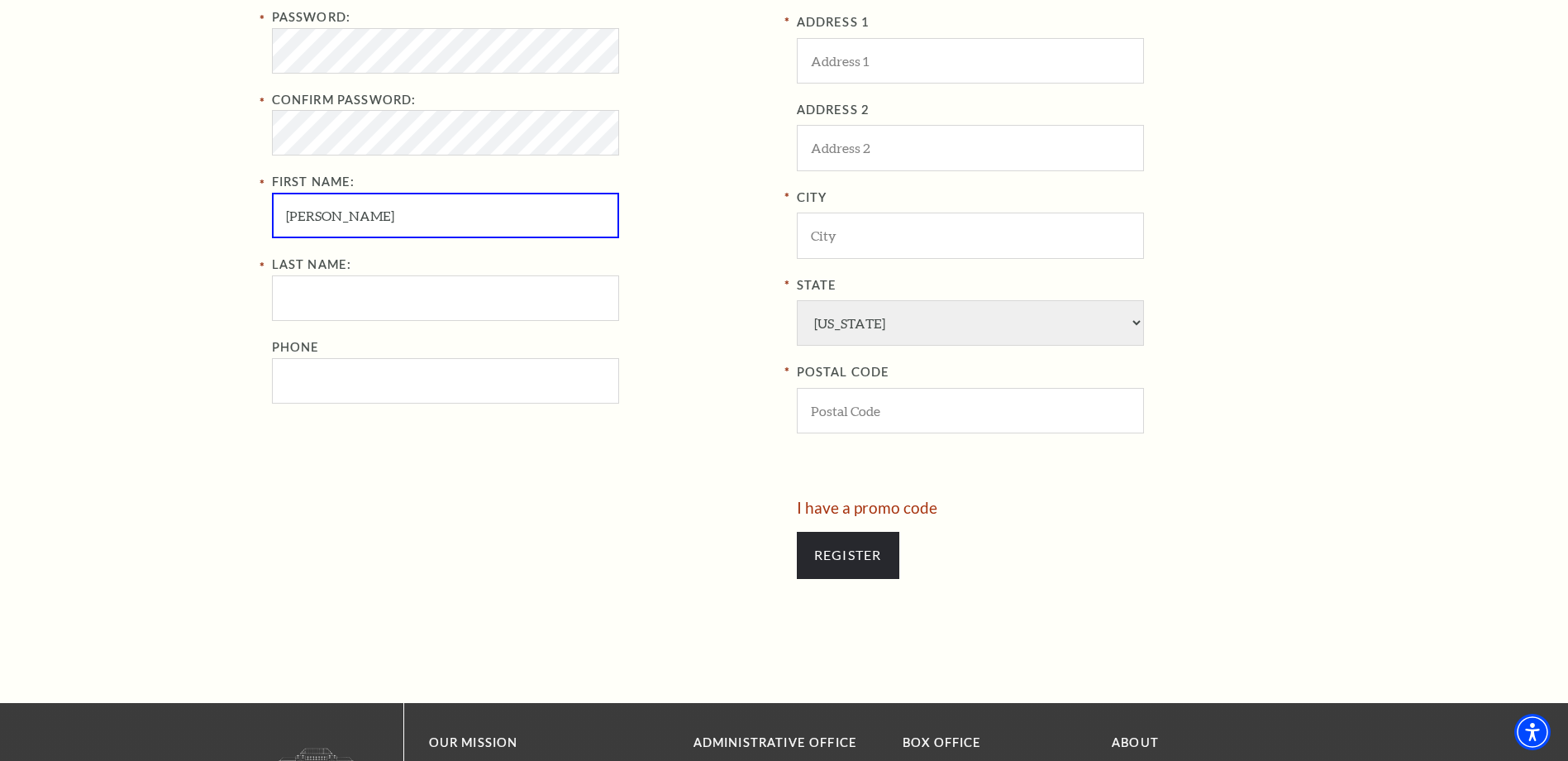
type input "[PERSON_NAME]"
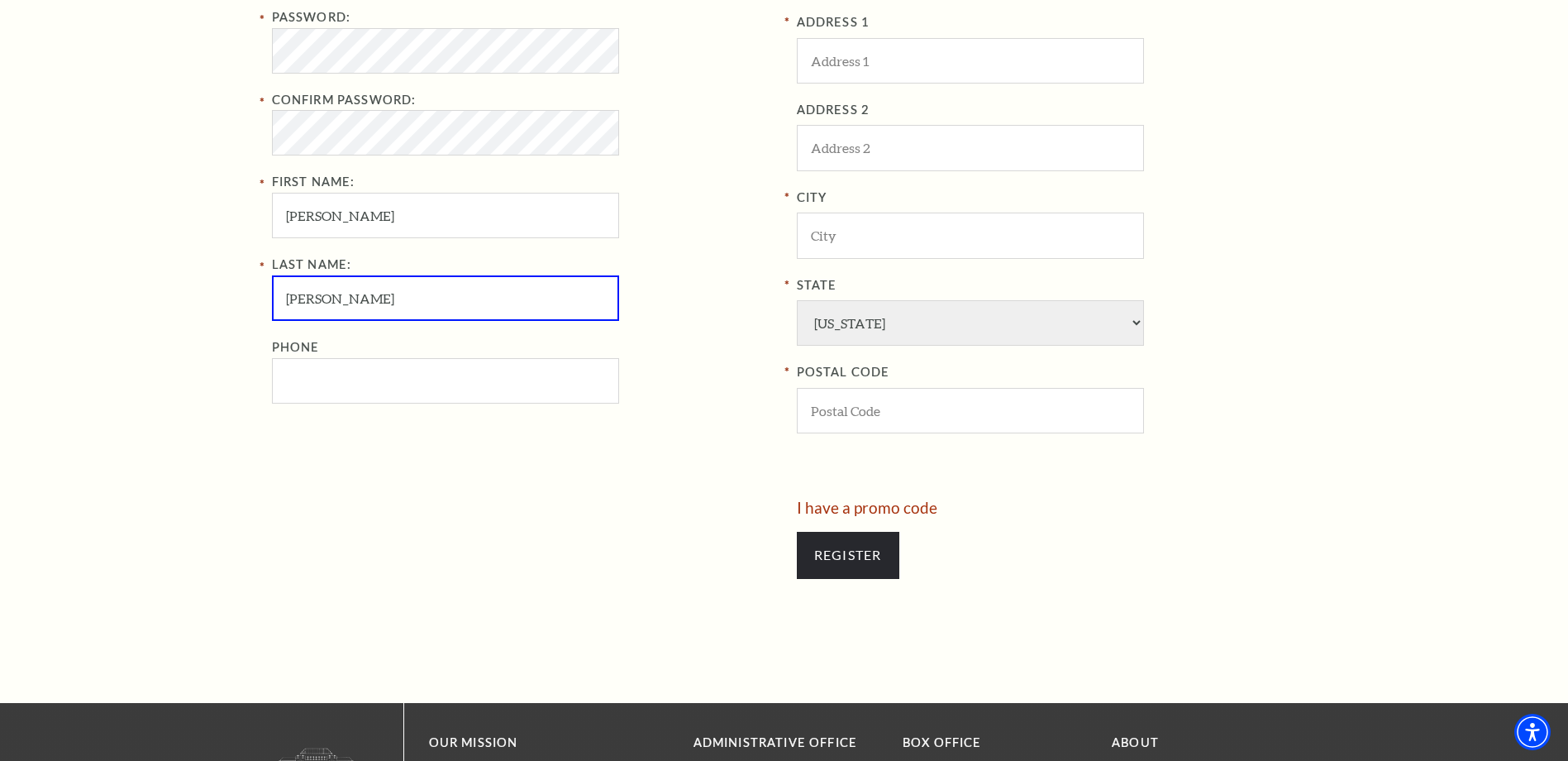
type input "[PERSON_NAME]"
click at [821, 46] on input "ADDRESS 1" at bounding box center [971, 60] width 347 height 46
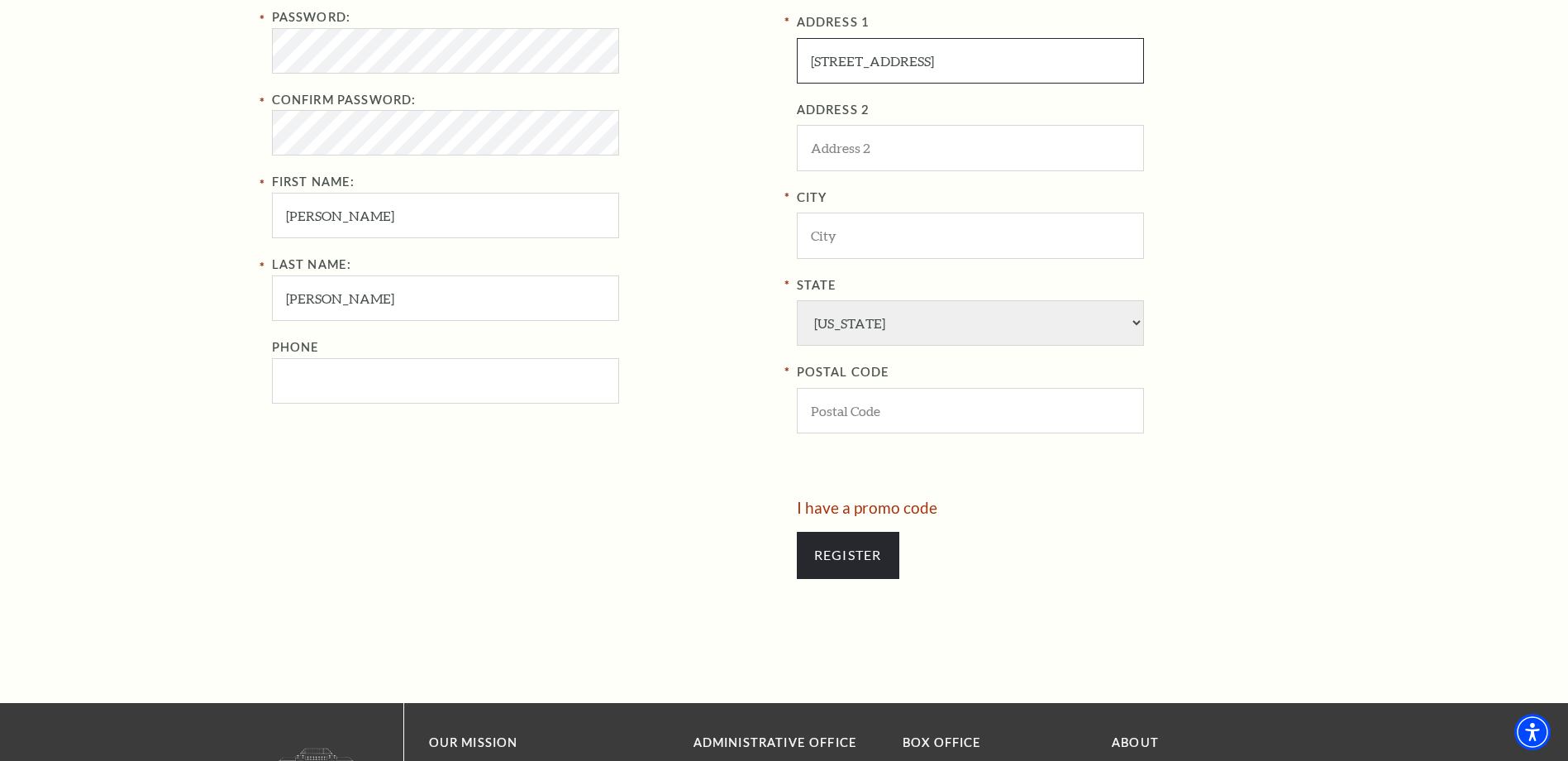
type input "[STREET_ADDRESS]"
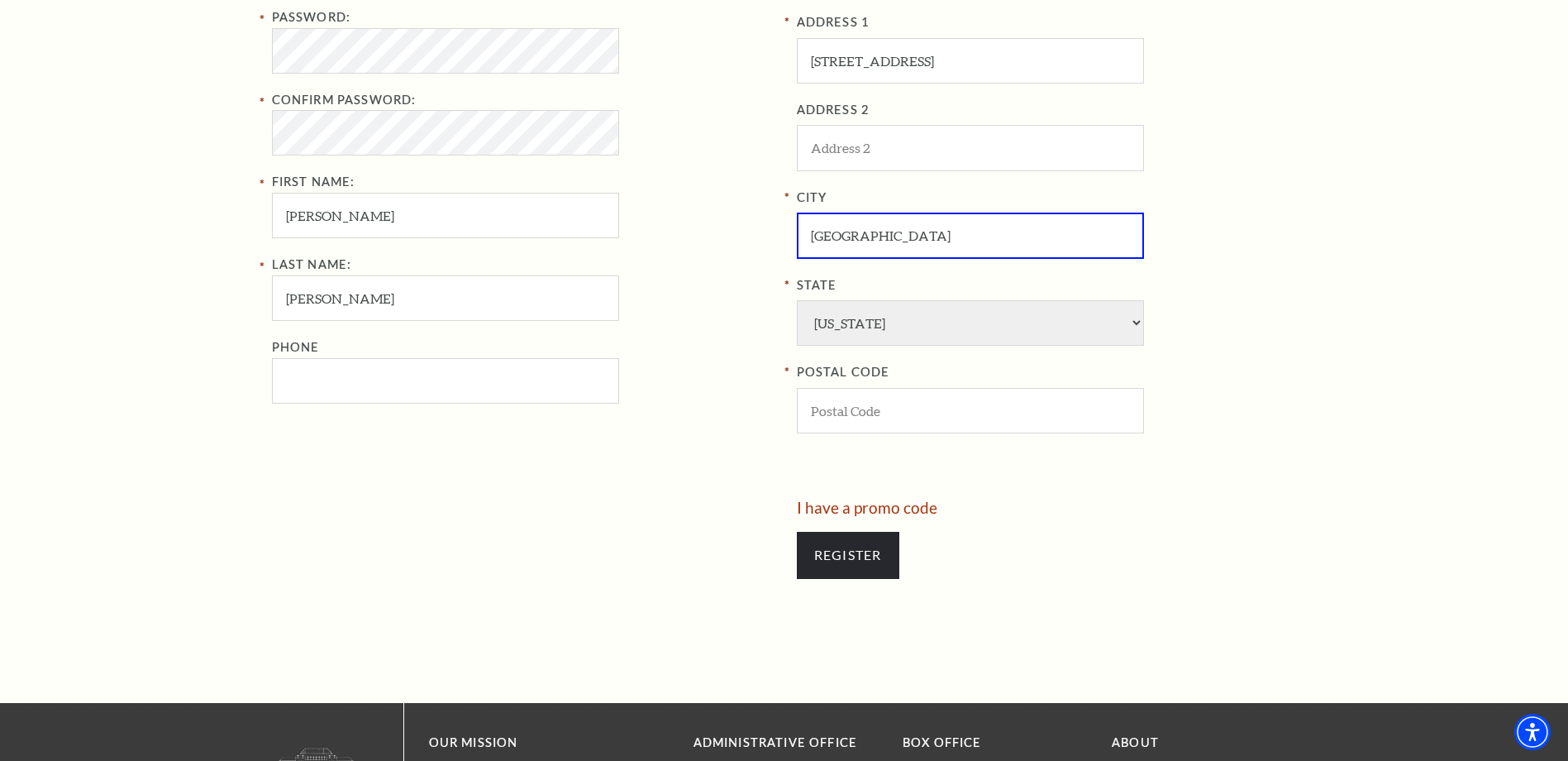
type input "[GEOGRAPHIC_DATA]"
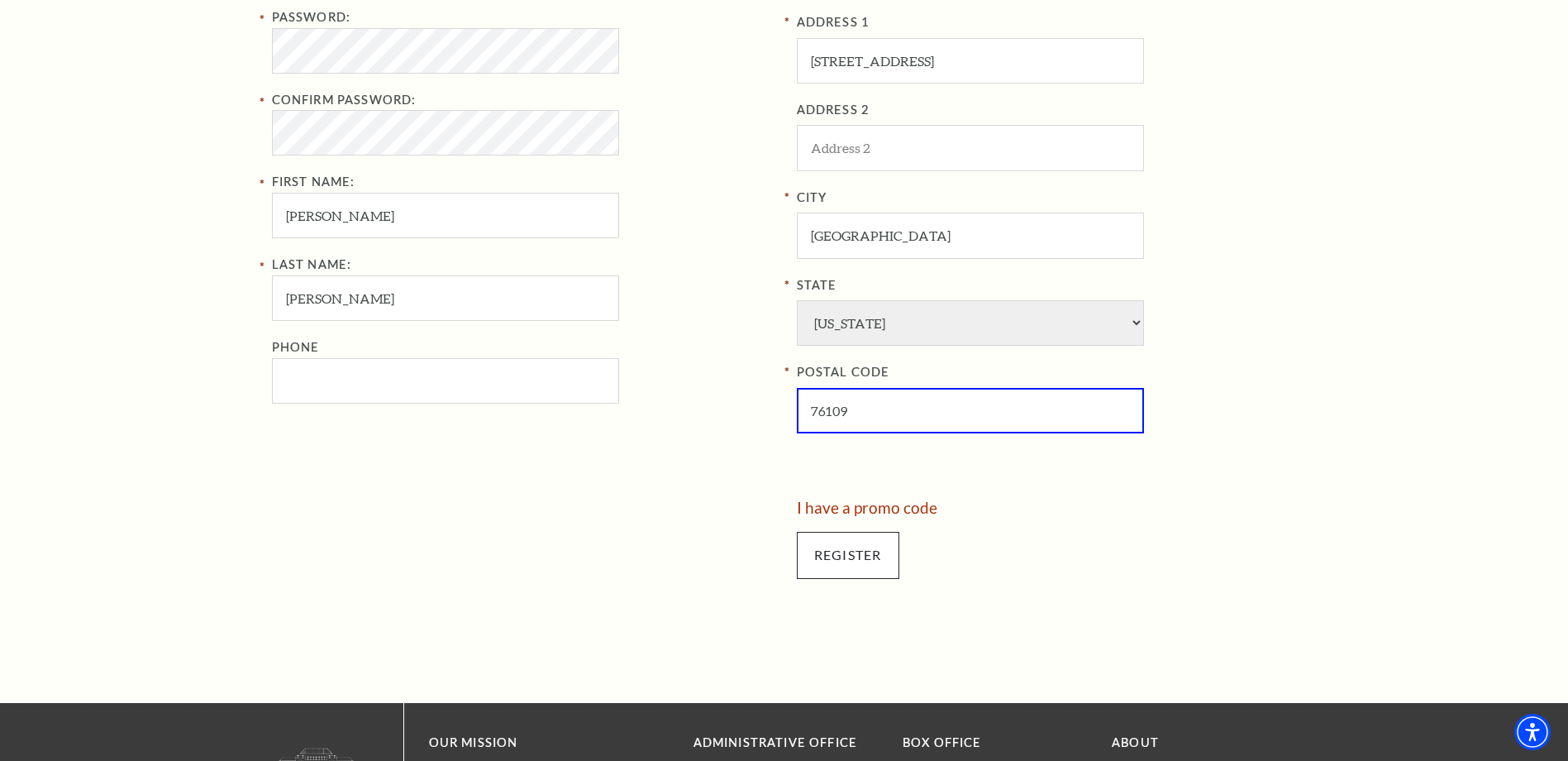
type input "76109"
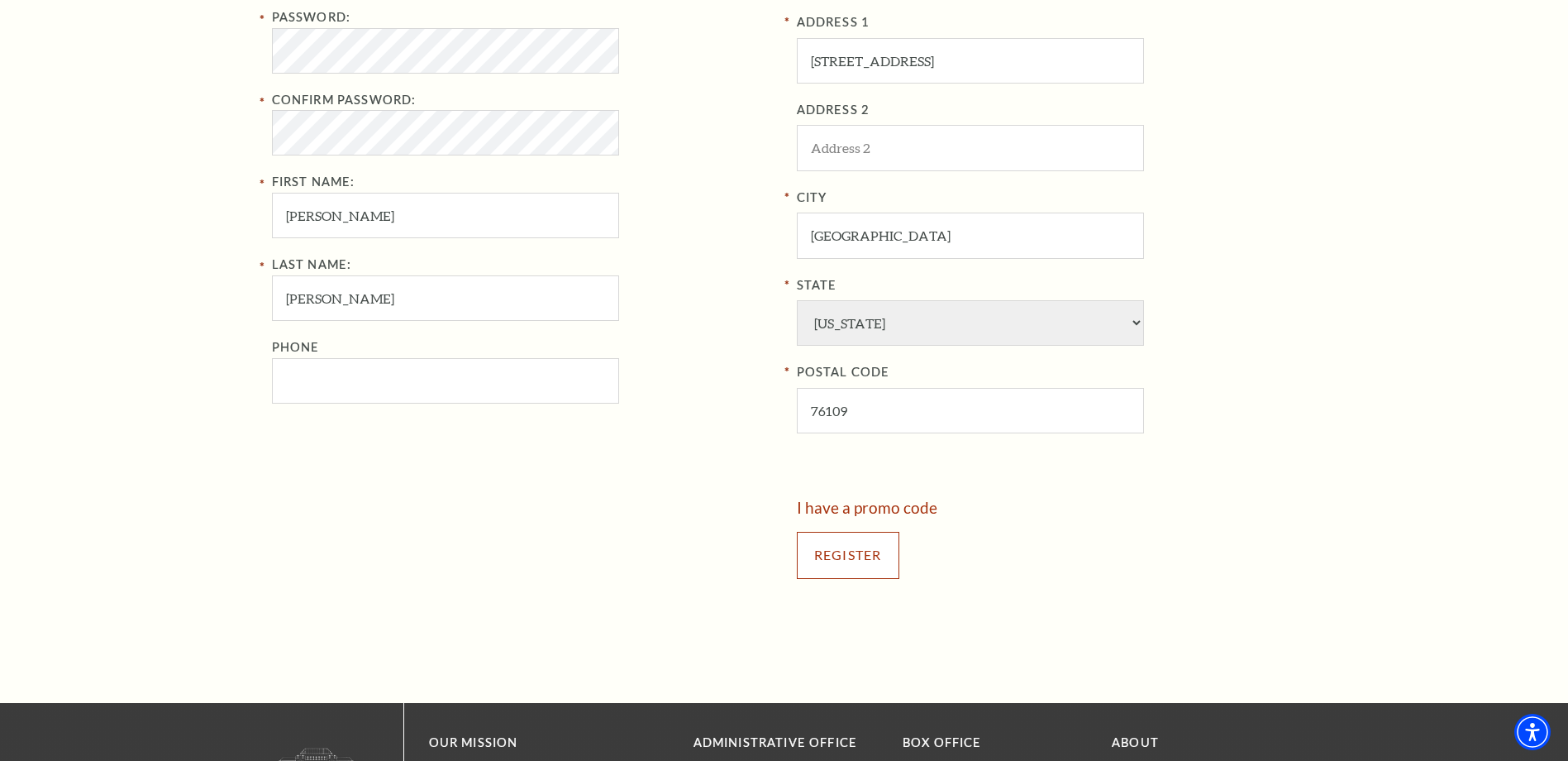
click at [863, 559] on input "Register" at bounding box center [848, 555] width 102 height 46
type input "817-343-6931"
click at [860, 563] on input "Register" at bounding box center [848, 555] width 102 height 46
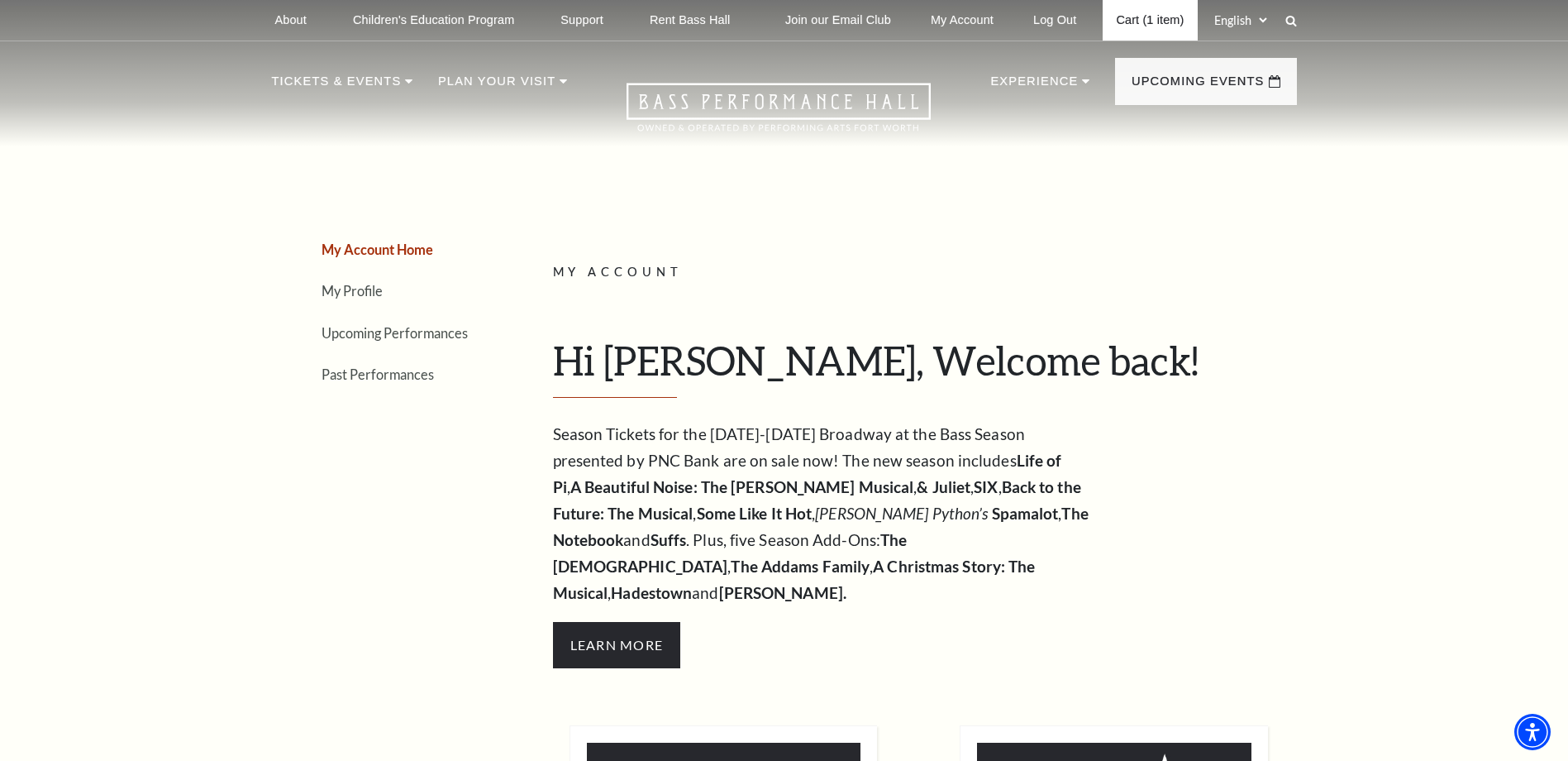
click at [1136, 18] on link "Cart (1 item)" at bounding box center [1149, 20] width 94 height 41
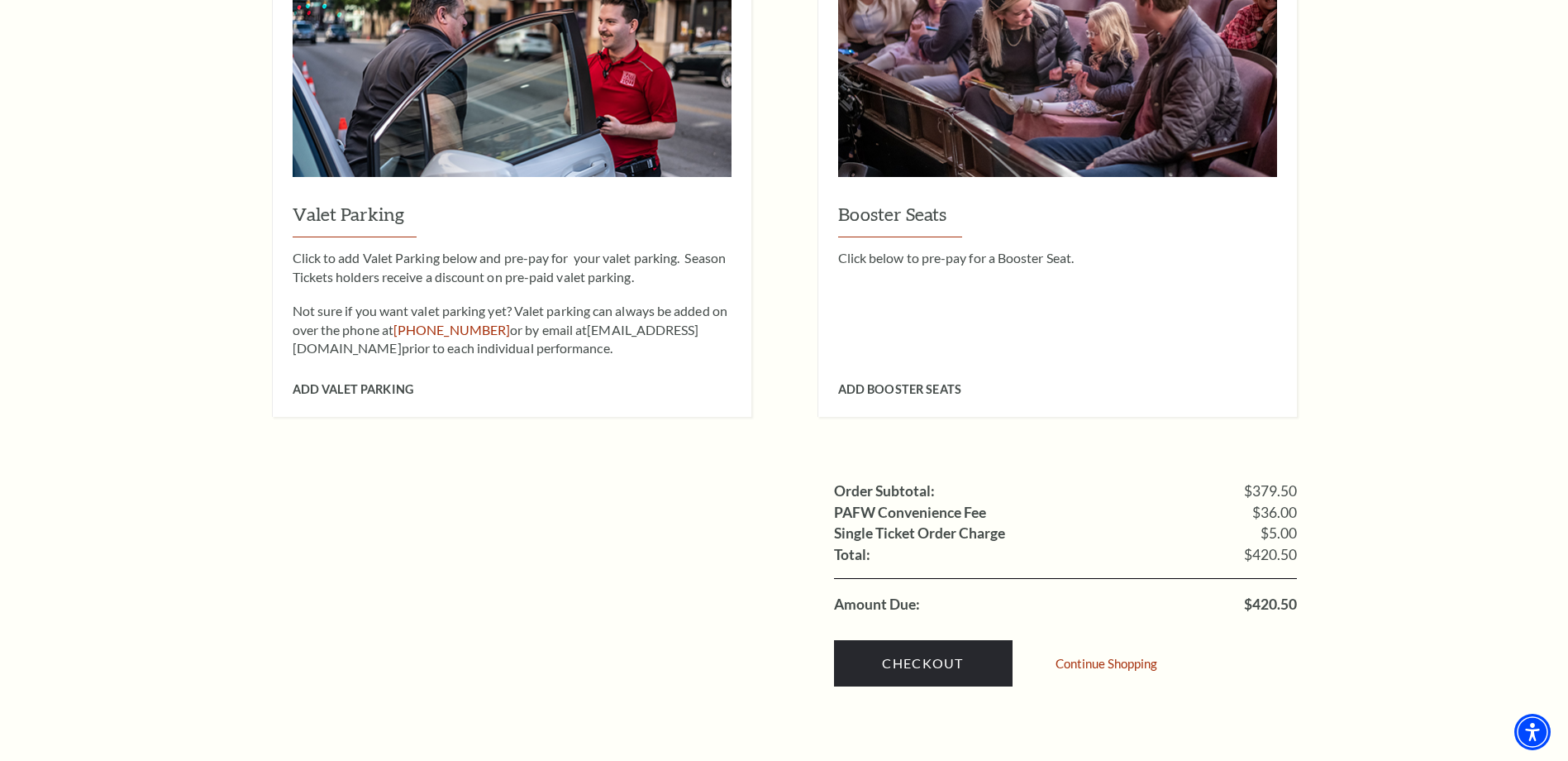
scroll to position [1489, 0]
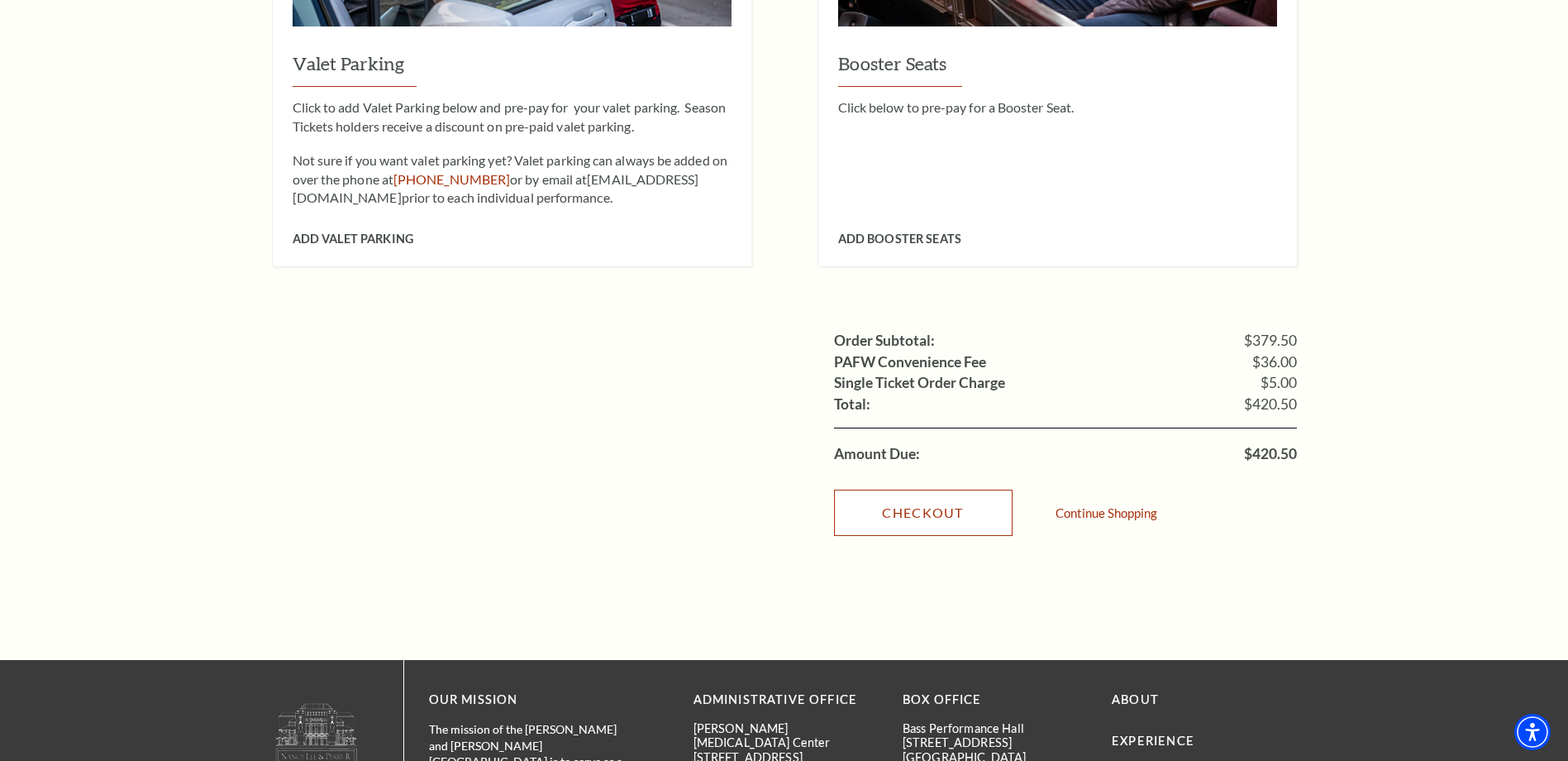
click at [955, 492] on link "Checkout" at bounding box center [923, 513] width 178 height 46
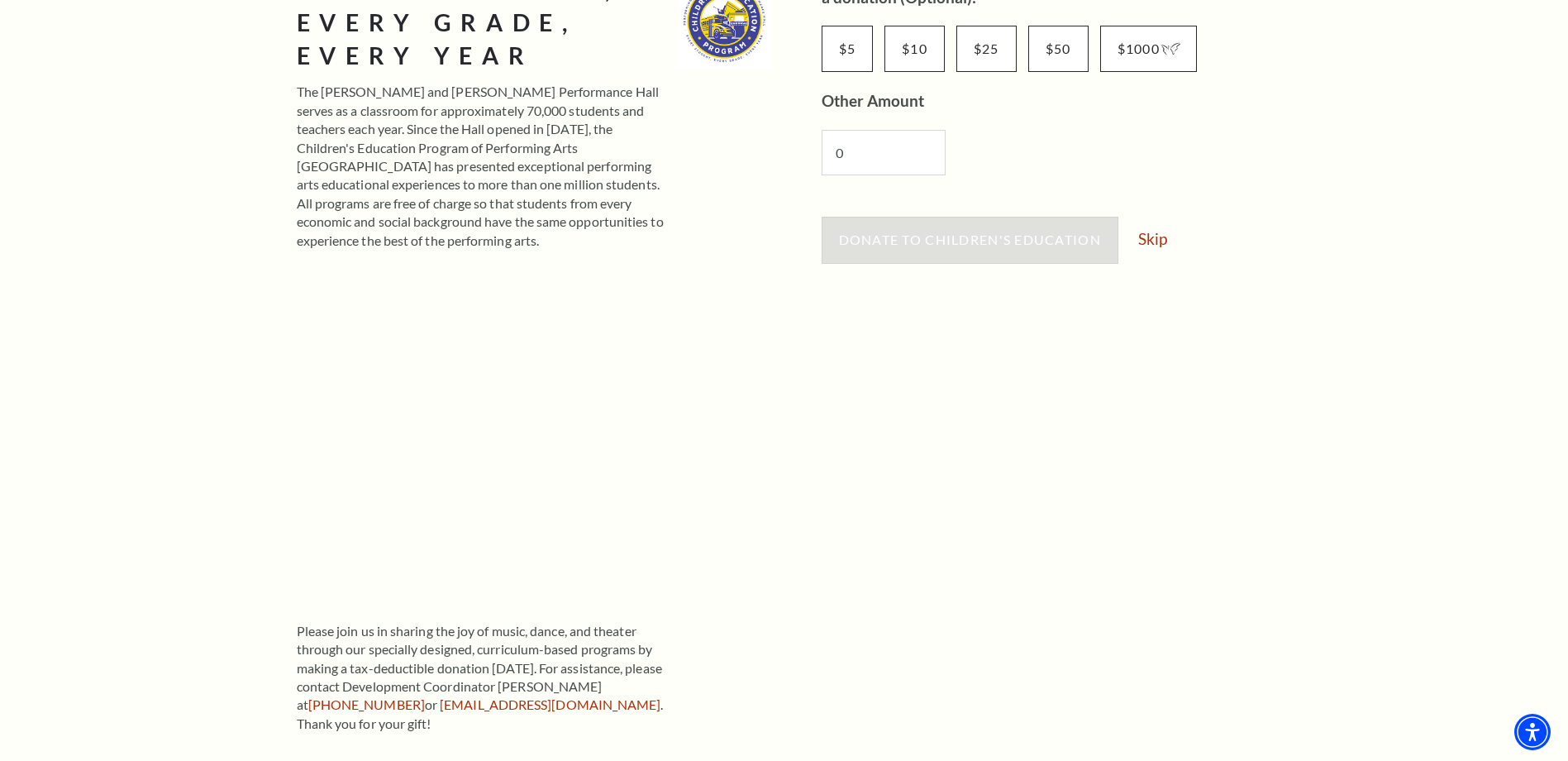
scroll to position [331, 0]
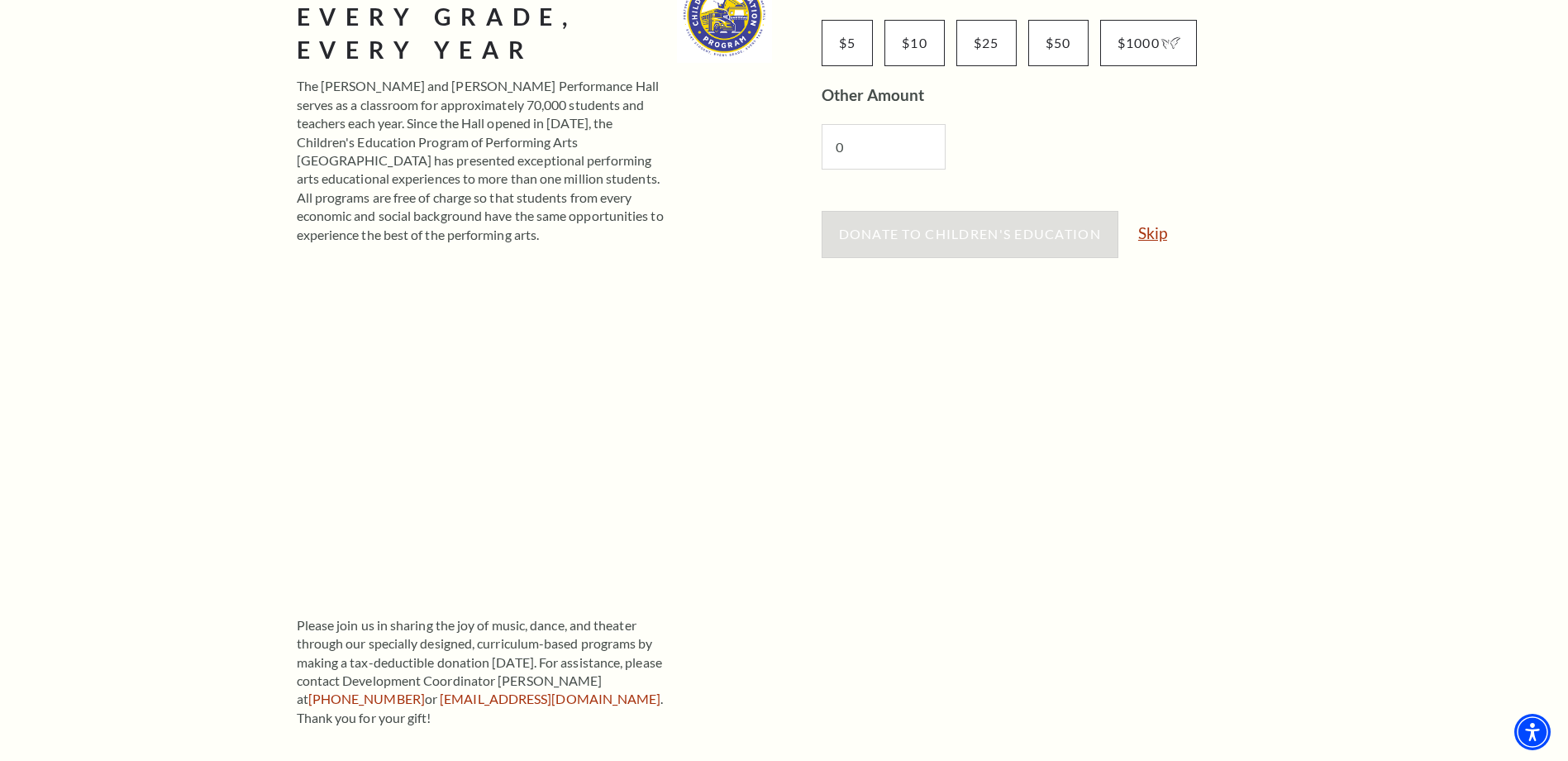
click at [1154, 229] on link "Skip" at bounding box center [1152, 232] width 29 height 16
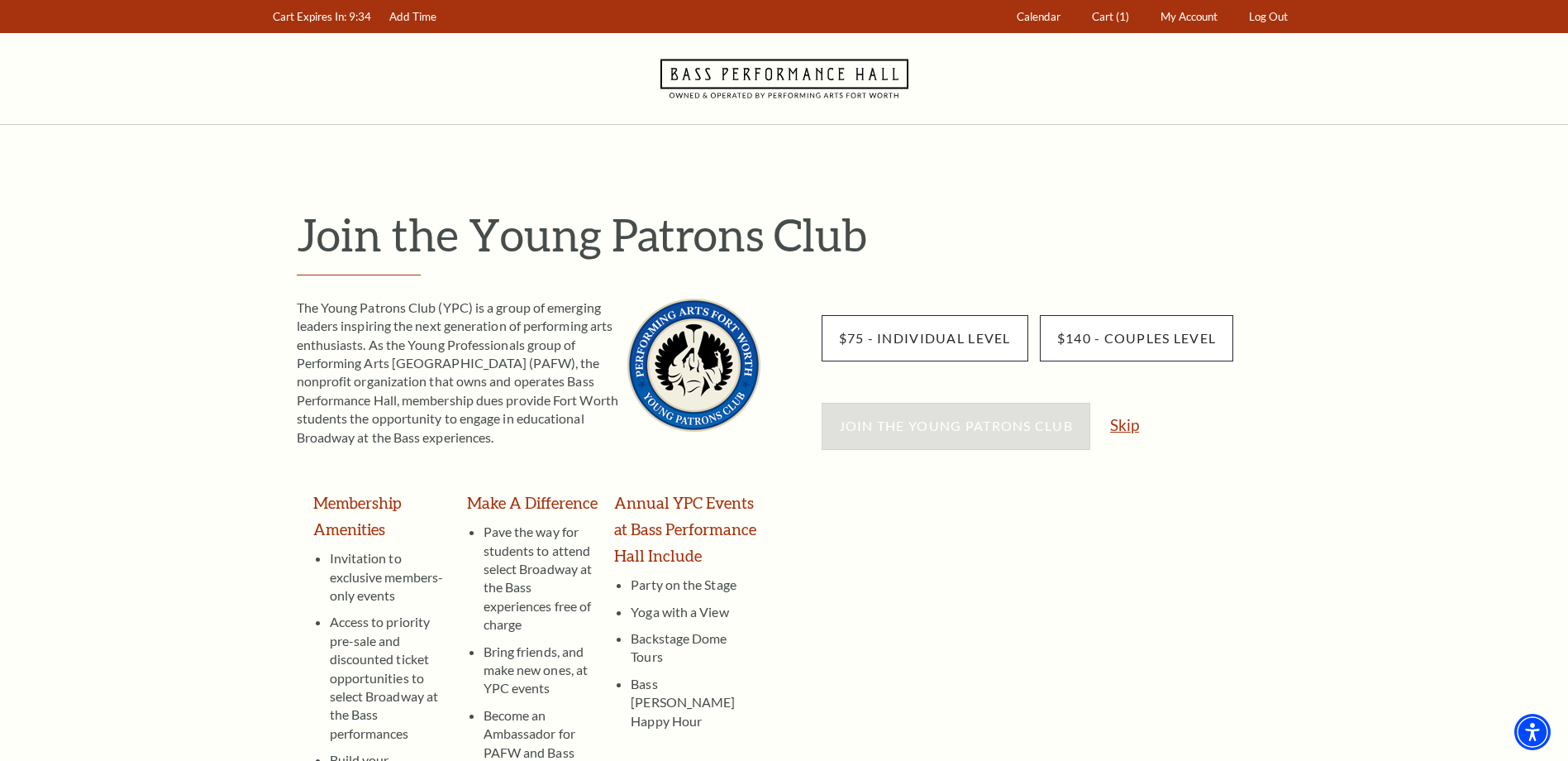
click at [1130, 432] on link "Skip" at bounding box center [1124, 424] width 29 height 16
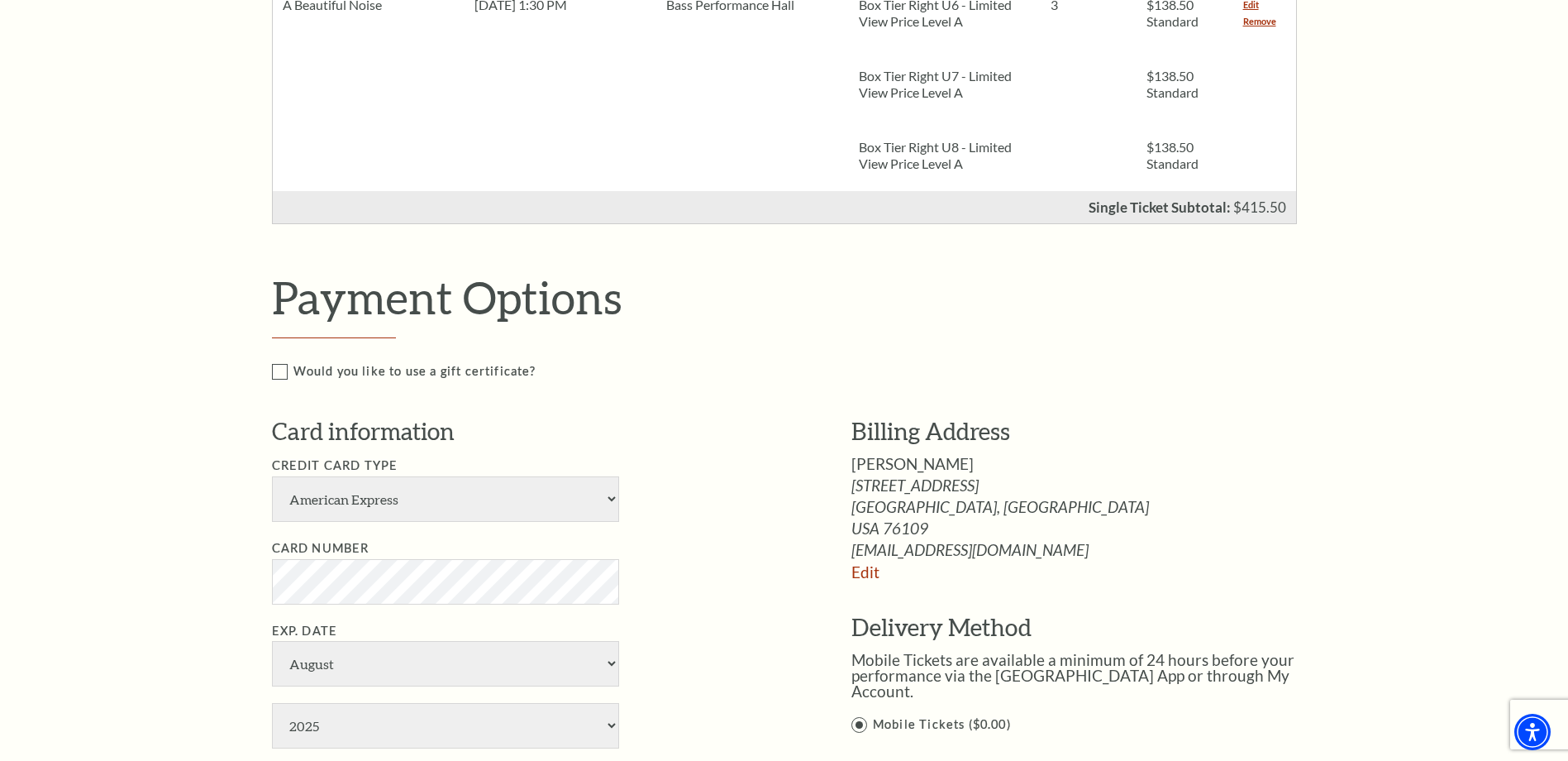
scroll to position [910, 0]
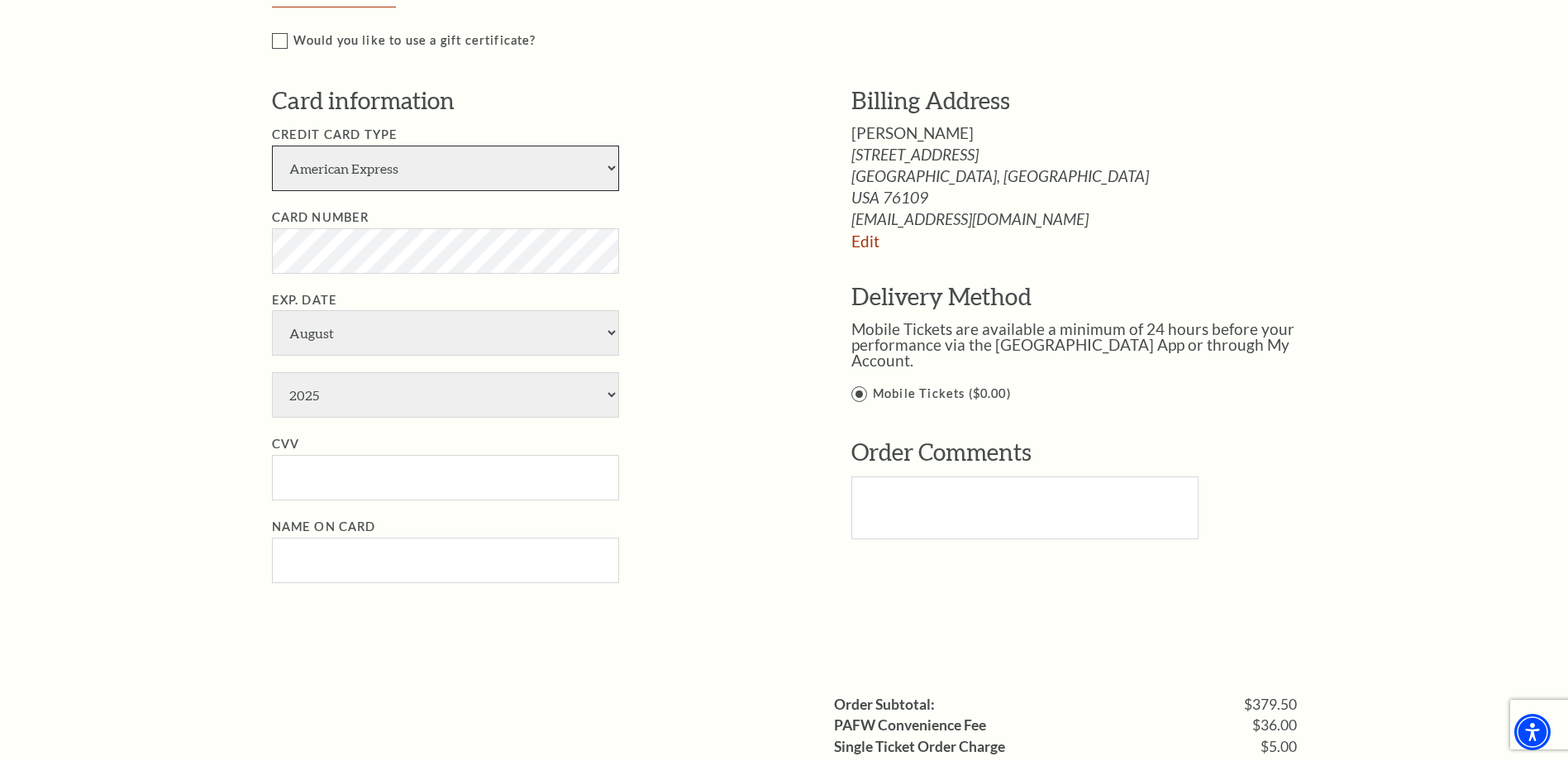
click at [563, 169] on select "American Express Visa Master Card Discover" at bounding box center [446, 168] width 347 height 46
select select "28"
click at [272, 146] on select "American Express Visa Master Card Discover" at bounding box center [446, 168] width 347 height 46
click at [420, 343] on select "January February March April May June July August September October November De…" at bounding box center [446, 333] width 347 height 46
select select "12"
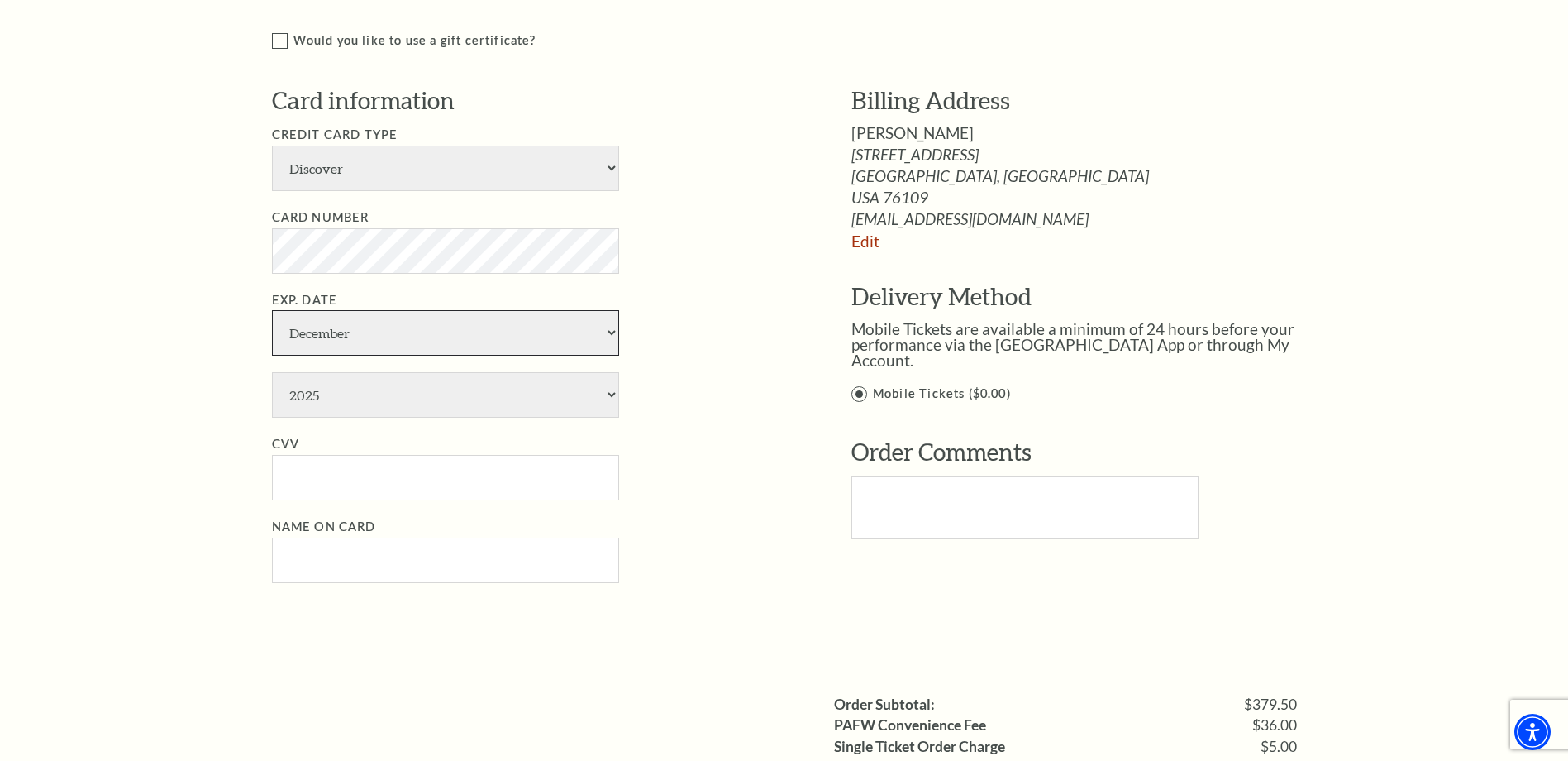
click at [272, 310] on select "January February March April May June July August September October November De…" at bounding box center [446, 333] width 347 height 46
click at [441, 403] on select "2025 2026 2027 2028 2029 2030 2031 2032 2033 2034" at bounding box center [446, 394] width 347 height 46
click at [272, 372] on select "2025 2026 2027 2028 2029 2030 2031 2032 2033 2034" at bounding box center [446, 394] width 347 height 46
select select "2029"
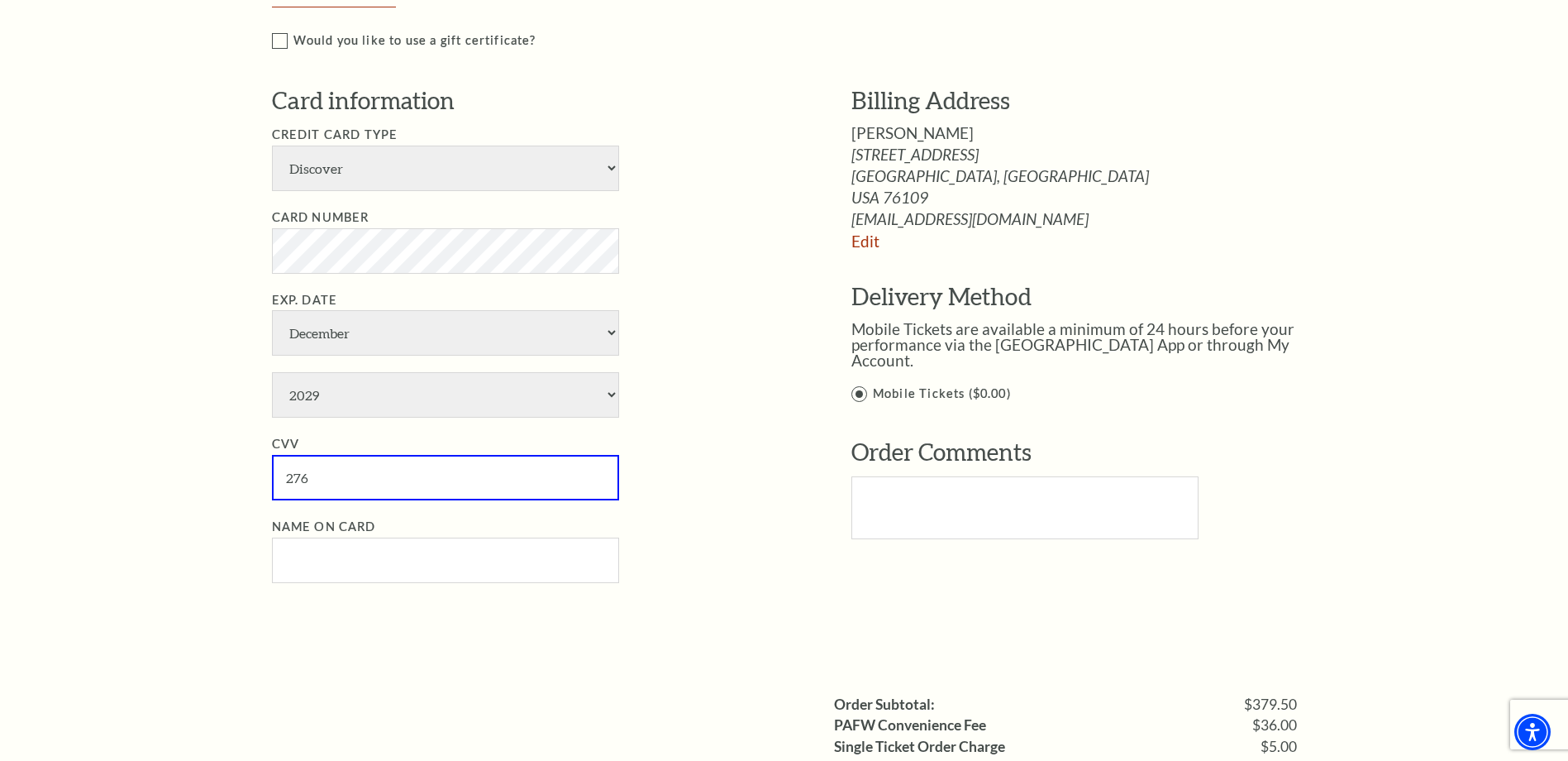
type input "276"
click at [417, 566] on input "Name on Card" at bounding box center [446, 559] width 347 height 46
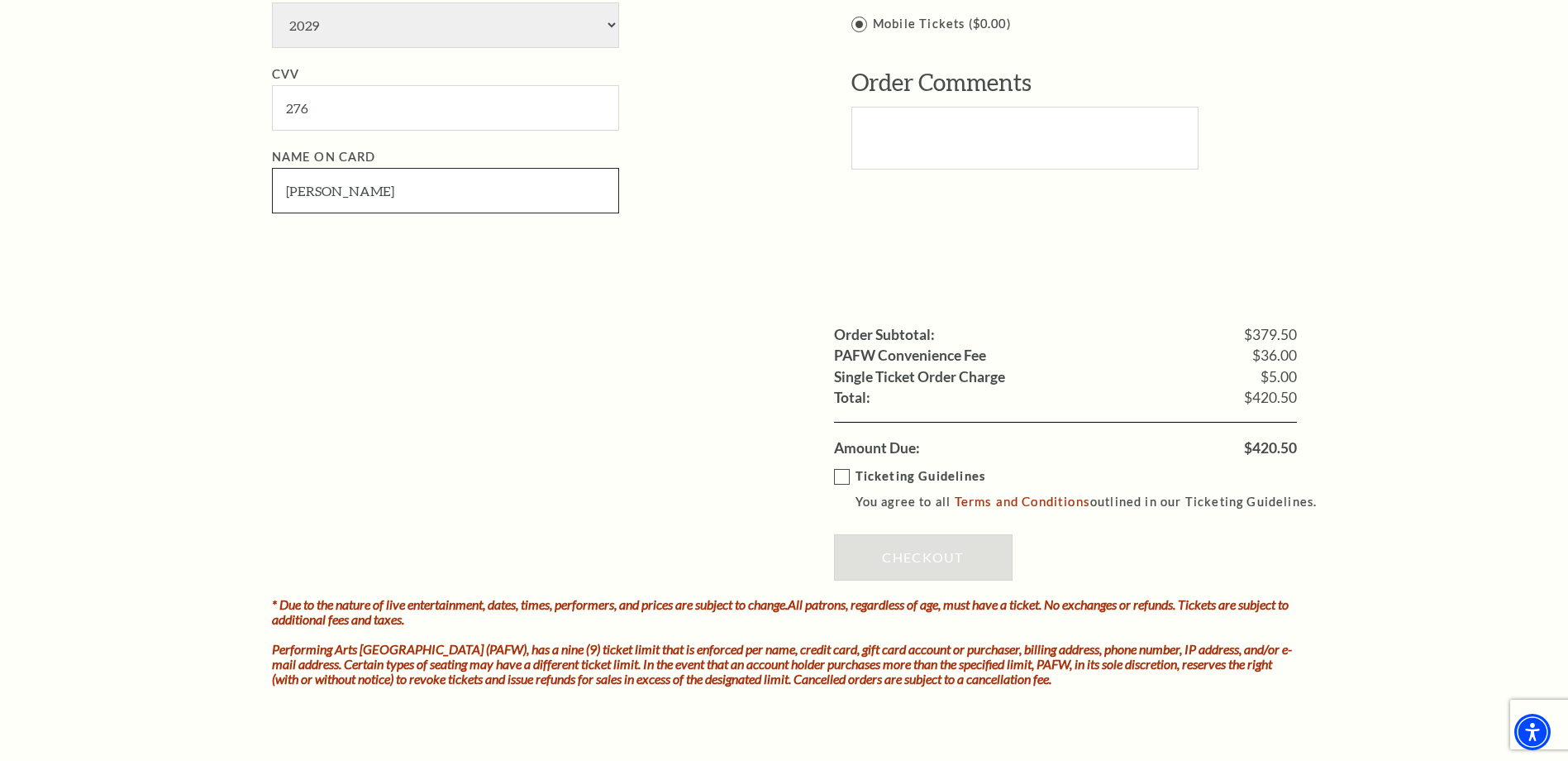
scroll to position [1323, 0]
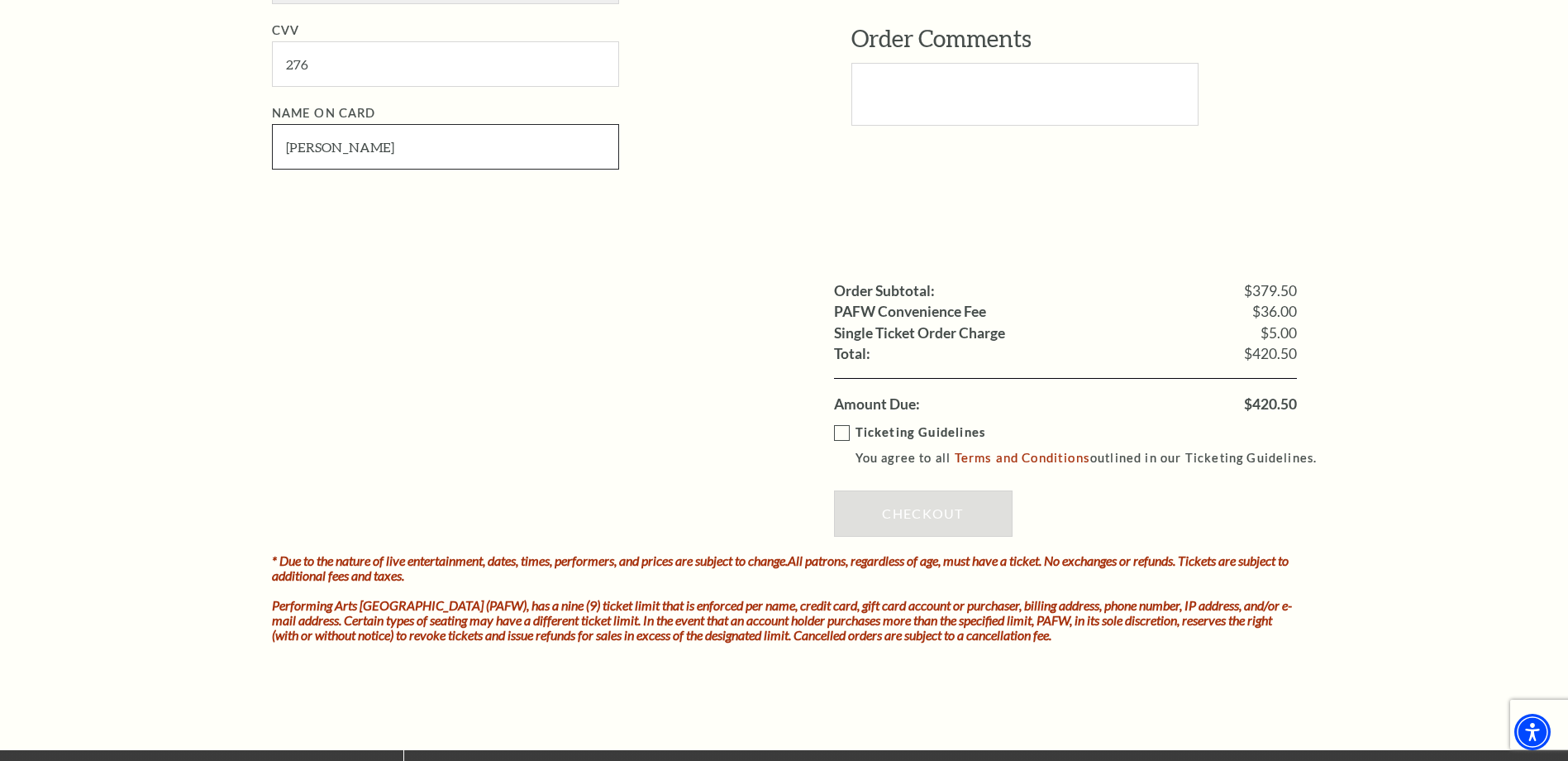
type input "Kristina Johnston"
click at [846, 431] on label "Ticketing Guidelines You agree to all Terms and Conditions outlined in our Tick…" at bounding box center [1083, 445] width 499 height 46
click at [0, 0] on input "Ticketing Guidelines You agree to all Terms and Conditions outlined in our Tick…" at bounding box center [0, 0] width 0 height 0
click at [887, 515] on link "Checkout" at bounding box center [923, 514] width 178 height 46
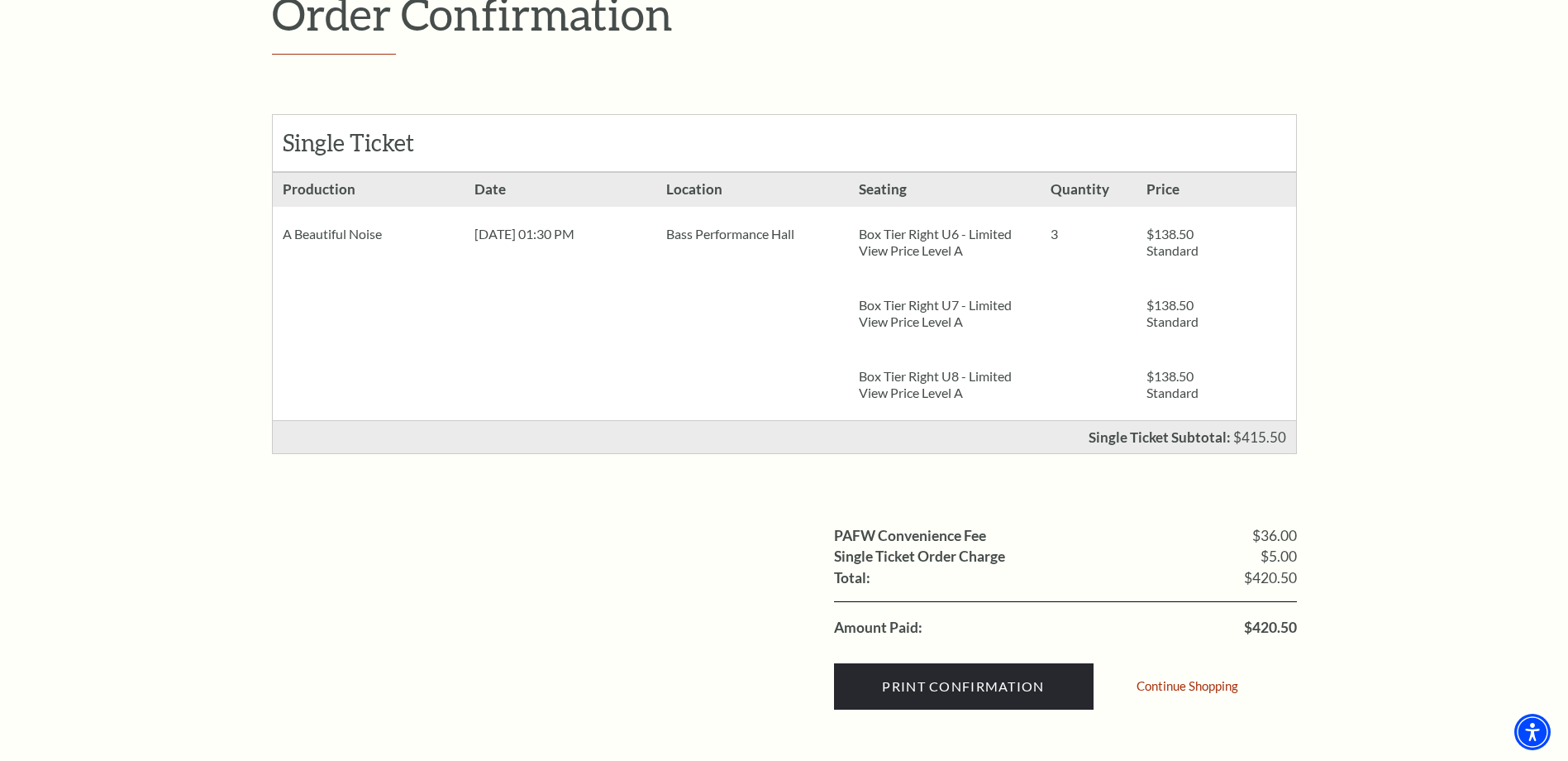
scroll to position [413, 0]
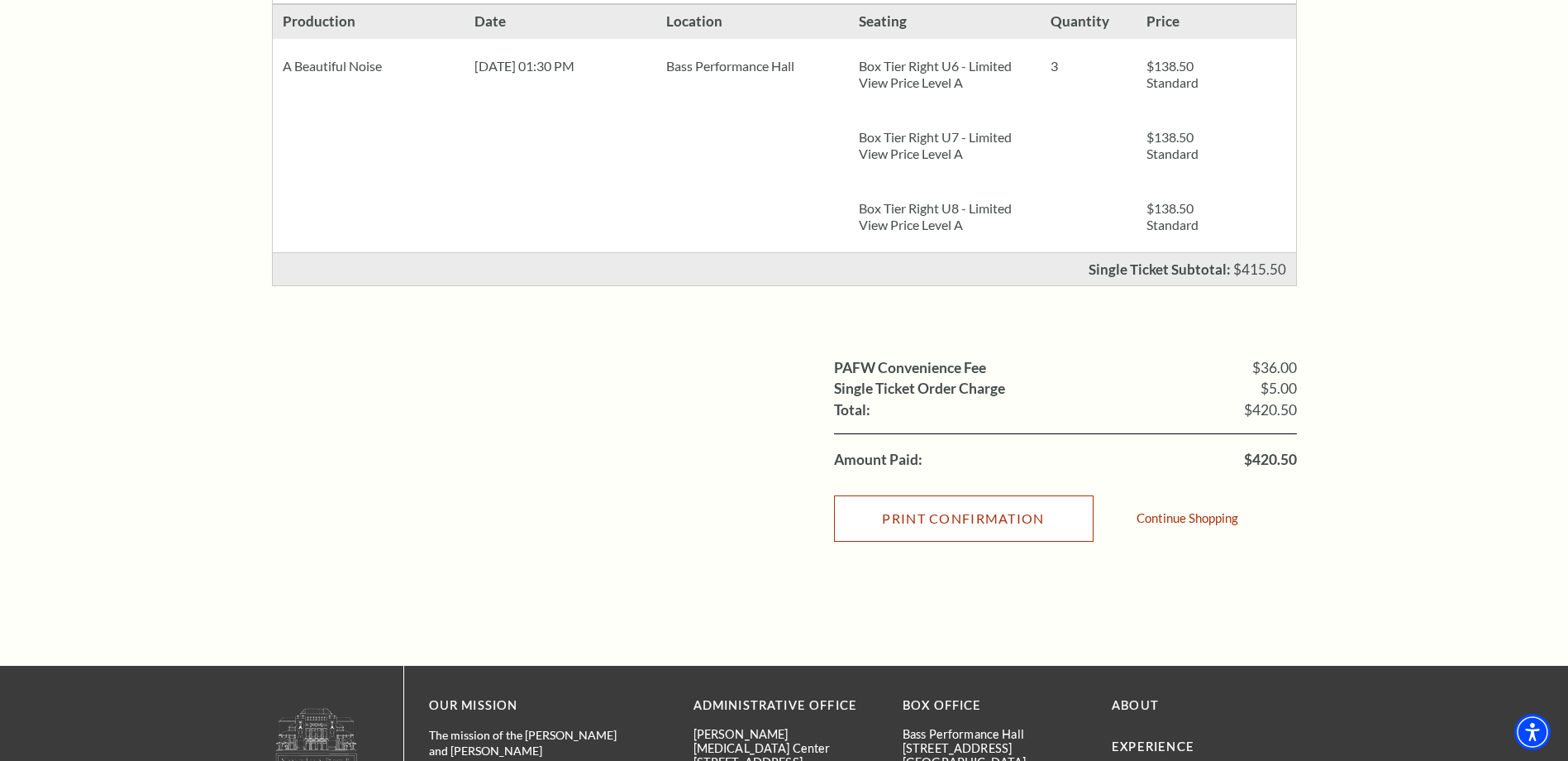
click at [890, 519] on input "Print Confirmation" at bounding box center [963, 518] width 259 height 46
